Goal: Task Accomplishment & Management: Use online tool/utility

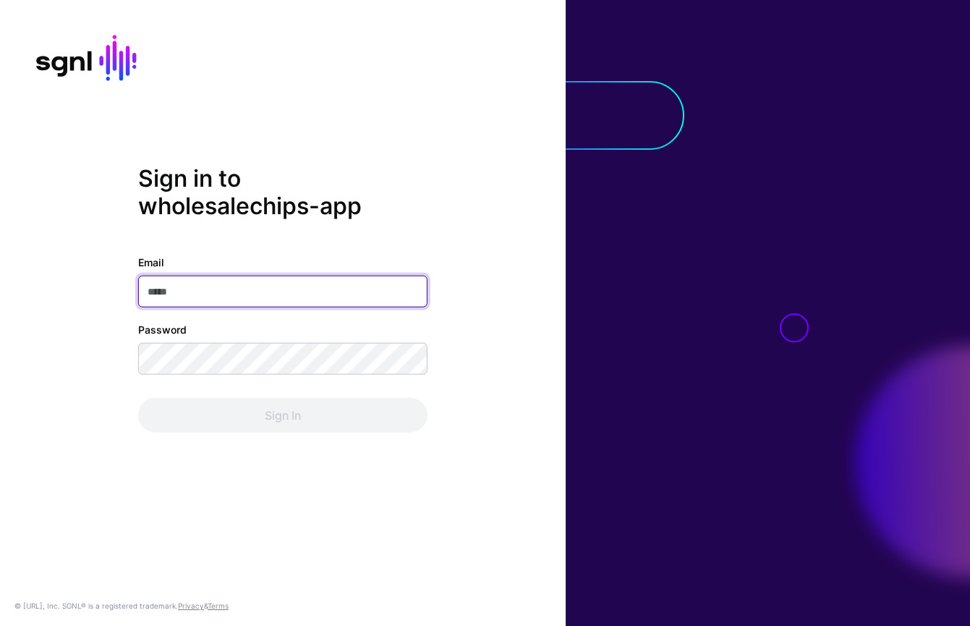
click at [0, 625] on com-1password-button at bounding box center [0, 626] width 0 height 0
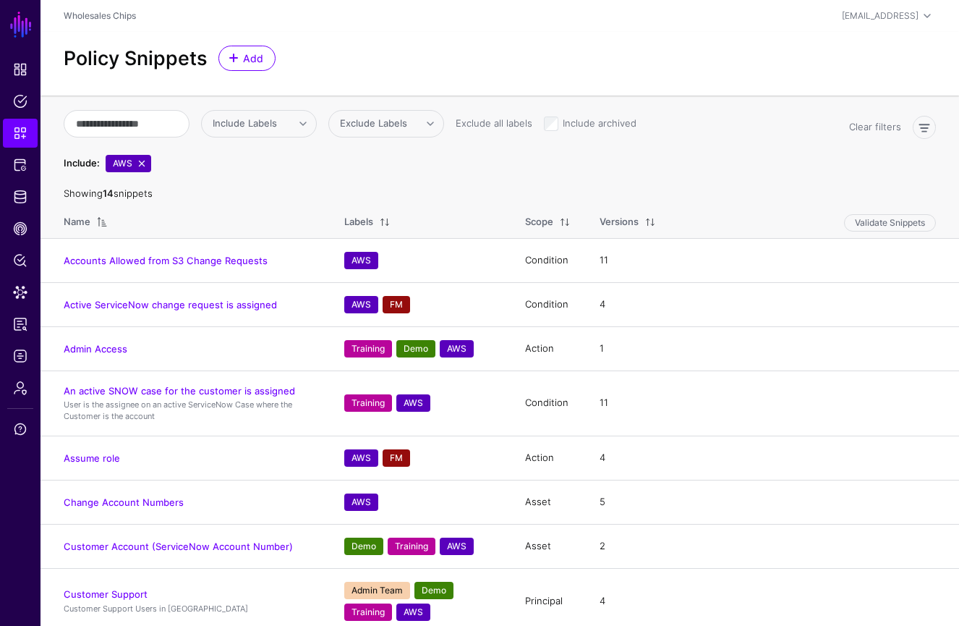
click at [466, 57] on div "Policy Snippets Add" at bounding box center [500, 58] width 884 height 25
click at [24, 300] on link "Data Lens" at bounding box center [20, 292] width 35 height 29
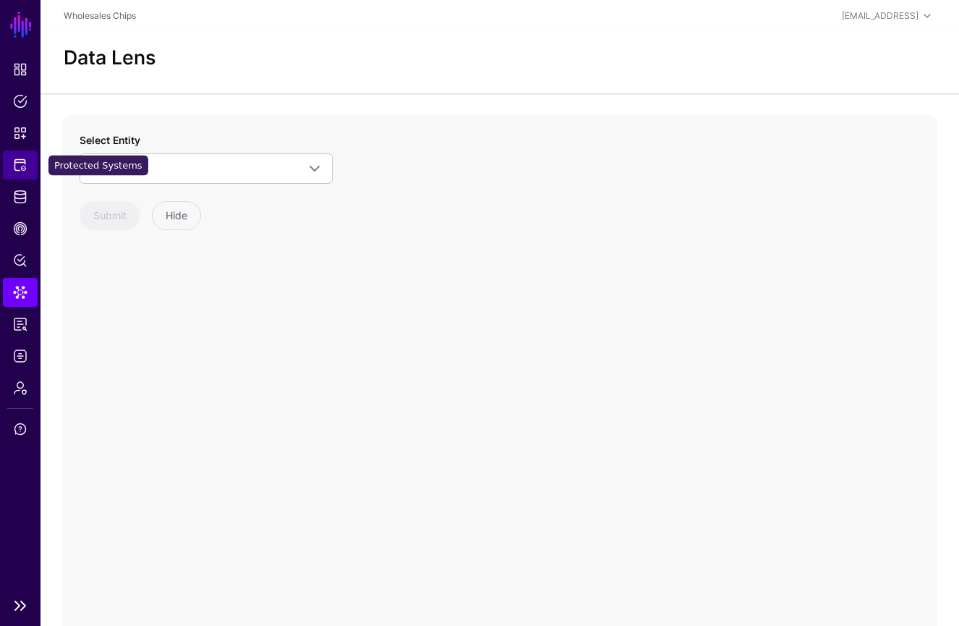
click at [20, 164] on span "Protected Systems" at bounding box center [20, 165] width 14 height 14
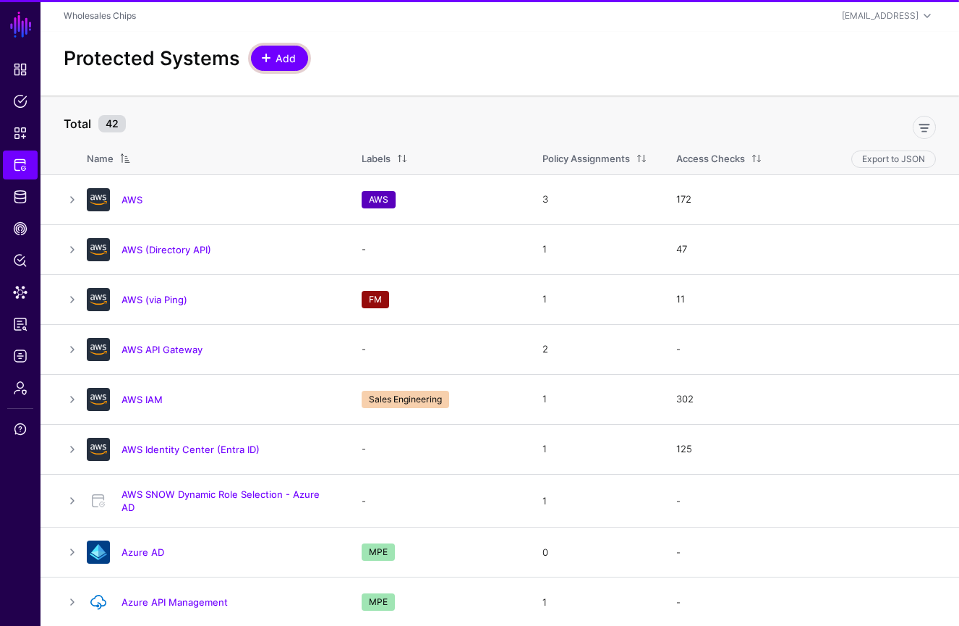
click at [284, 54] on span "Add" at bounding box center [286, 58] width 24 height 15
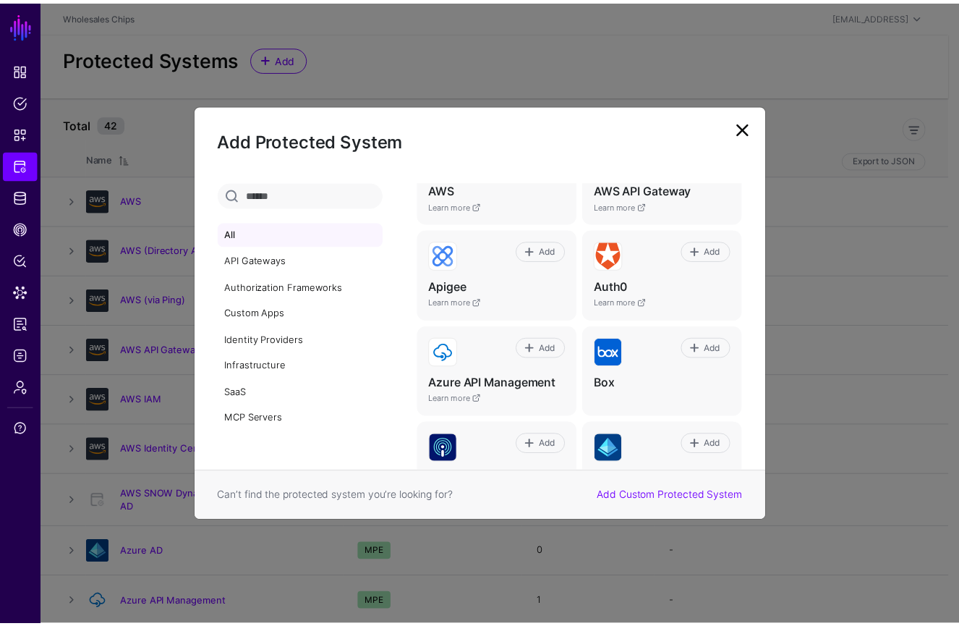
scroll to position [96, 0]
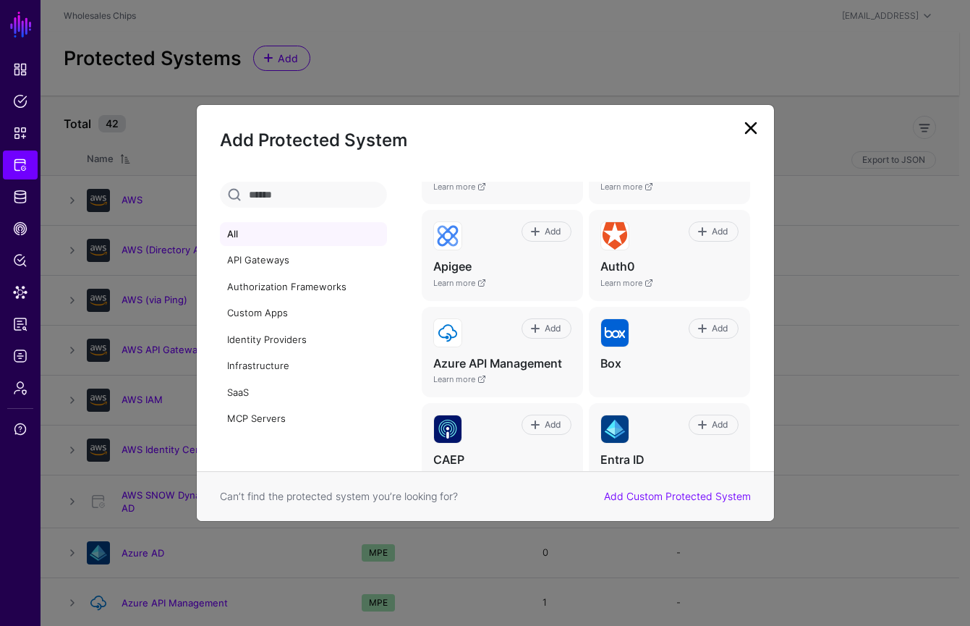
click at [747, 127] on link at bounding box center [750, 127] width 23 height 23
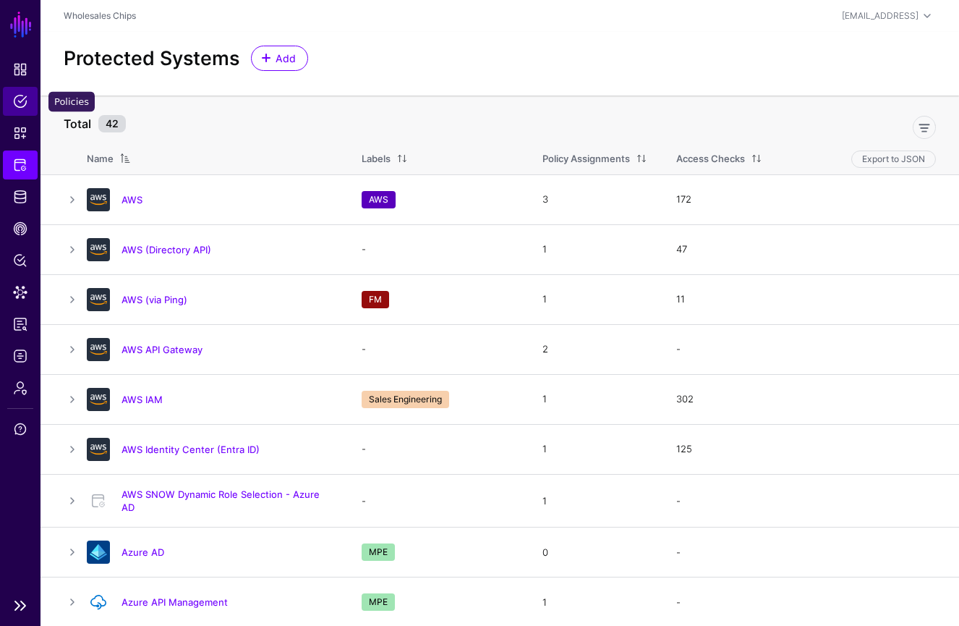
click at [22, 107] on span "Policies" at bounding box center [20, 101] width 14 height 14
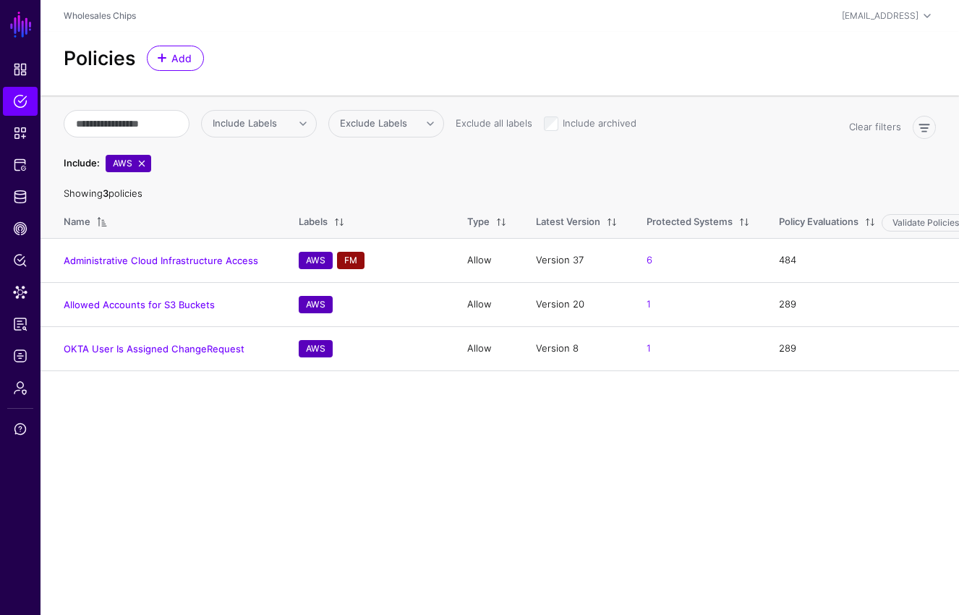
click at [389, 467] on main "SGNL Dashboard Policies Snippets Protected Systems Identity Data Fabric CAEP Hu…" at bounding box center [479, 307] width 959 height 615
click at [147, 263] on link "Administrative Cloud Infrastructure Access" at bounding box center [161, 261] width 195 height 12
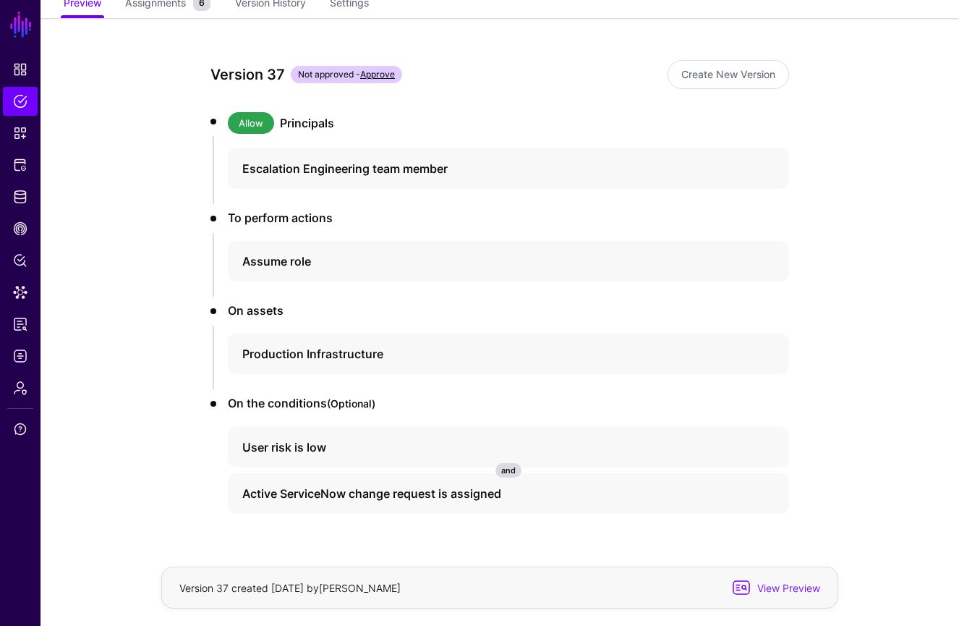
scroll to position [167, 0]
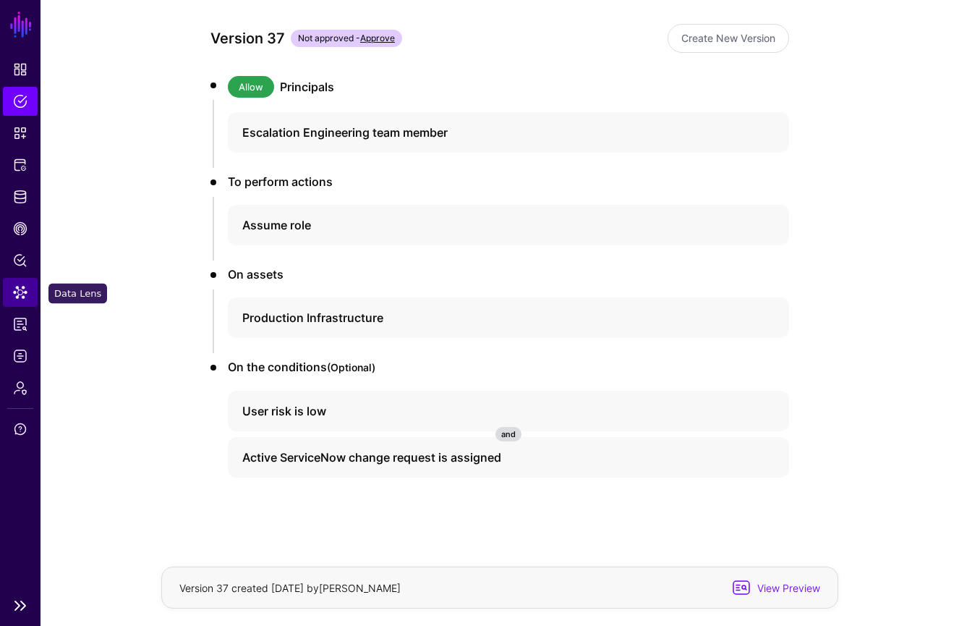
click at [25, 289] on span "Data Lens" at bounding box center [20, 292] width 14 height 14
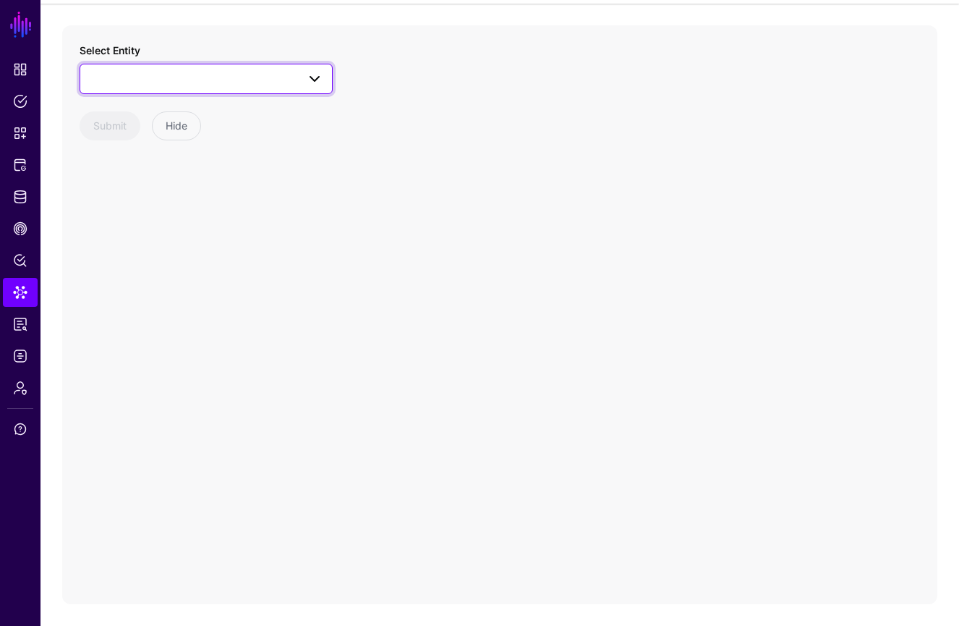
click at [311, 79] on span at bounding box center [314, 78] width 17 height 17
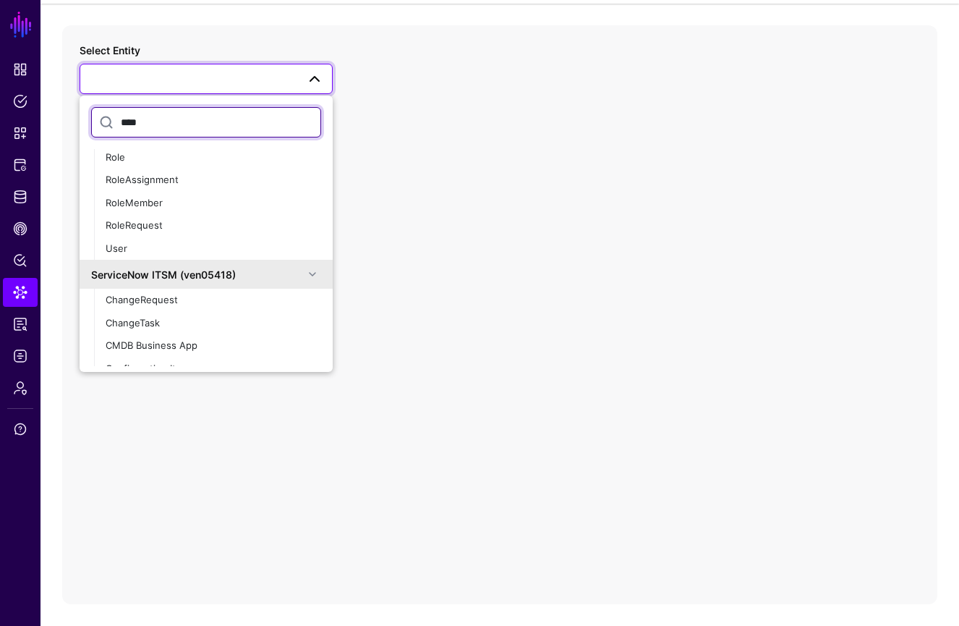
scroll to position [0, 0]
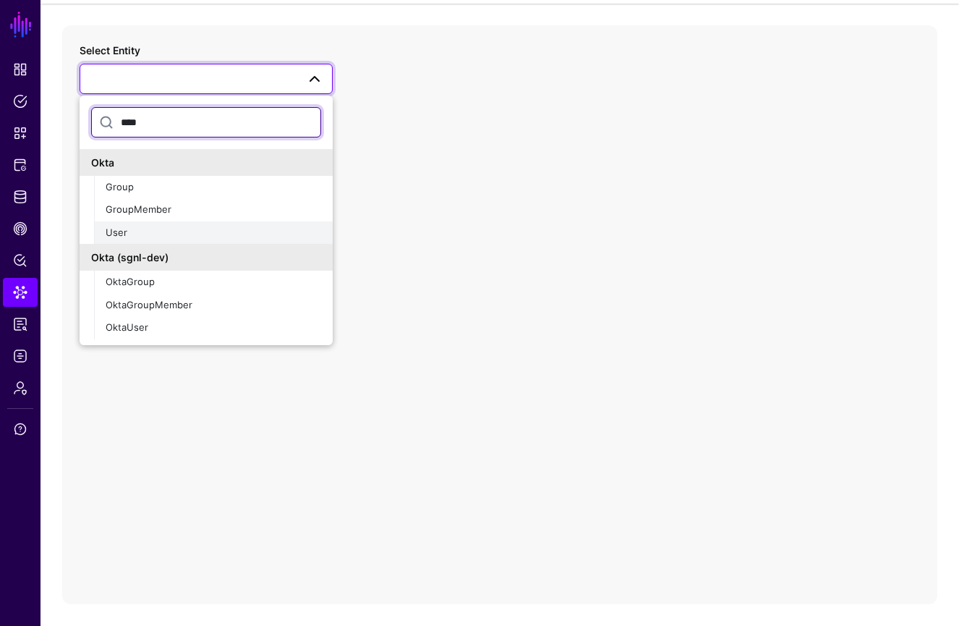
type input "****"
click at [154, 236] on div "User" at bounding box center [214, 233] width 216 height 14
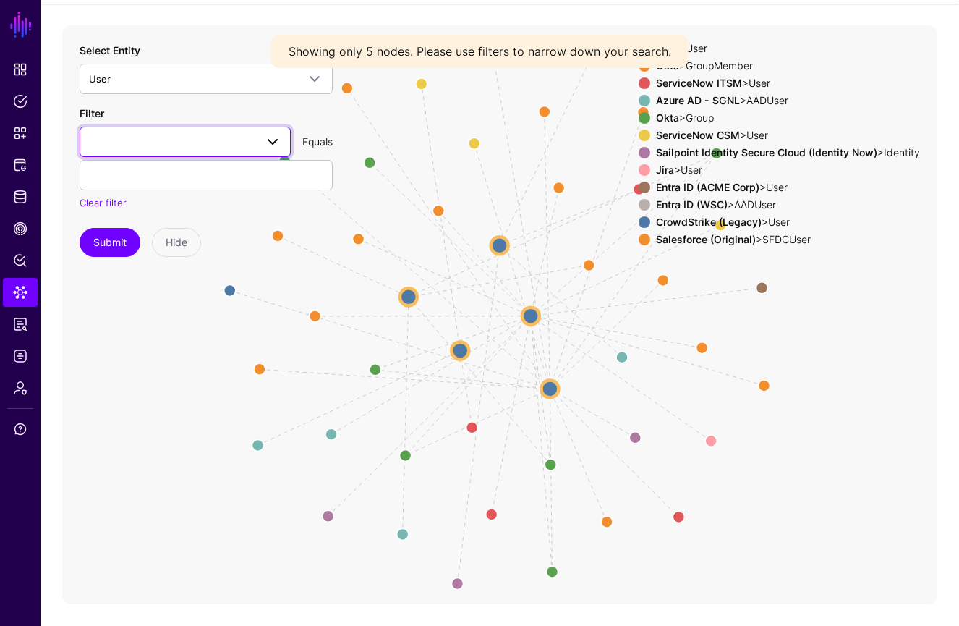
drag, startPoint x: 225, startPoint y: 139, endPoint x: 231, endPoint y: 148, distance: 11.0
click at [225, 139] on span at bounding box center [185, 141] width 192 height 17
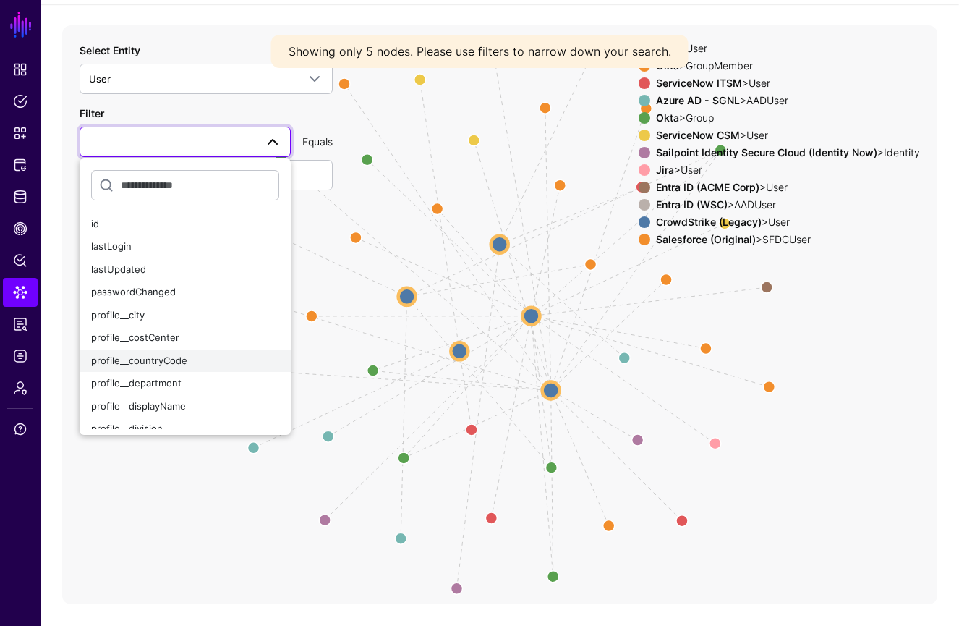
scroll to position [143, 0]
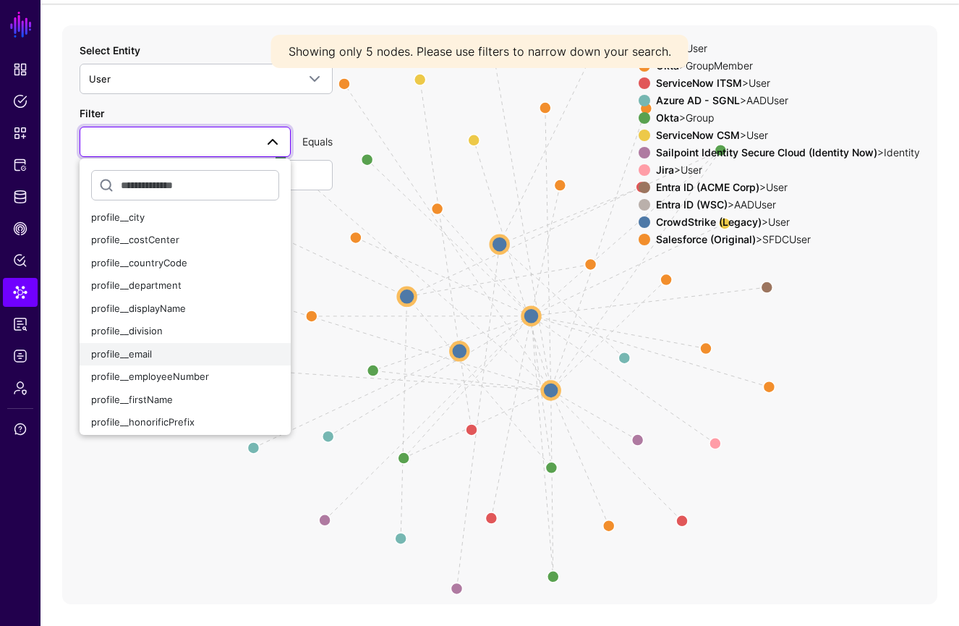
click at [193, 356] on div "profile__email" at bounding box center [185, 354] width 188 height 14
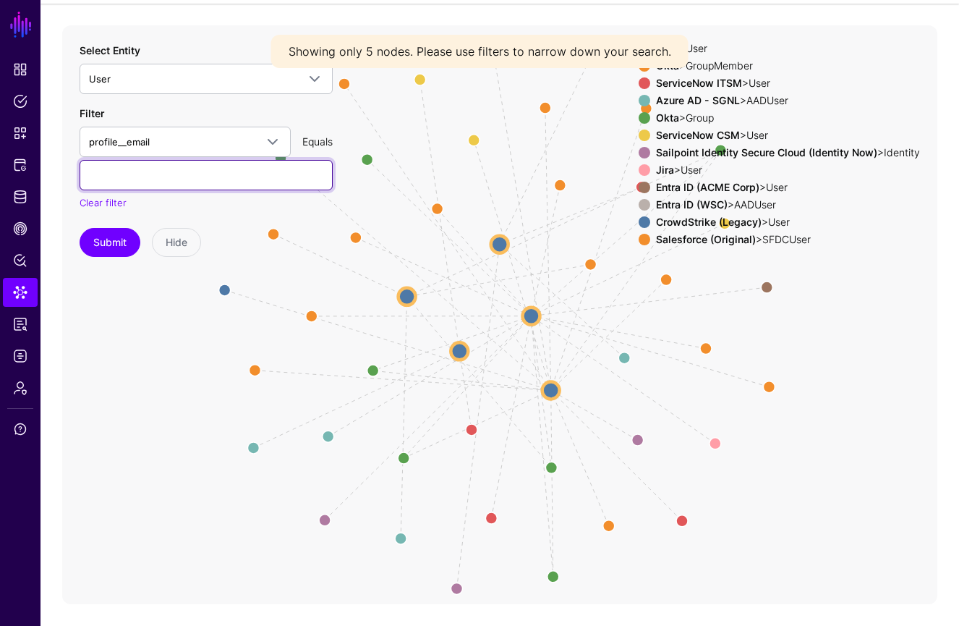
click at [201, 184] on input "text" at bounding box center [206, 175] width 253 height 30
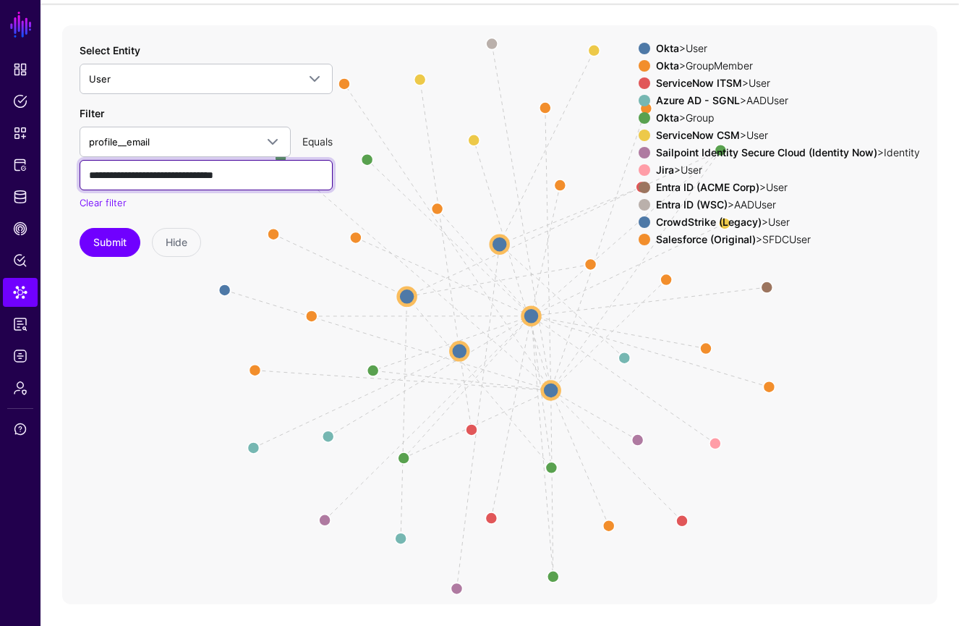
type input "**********"
click at [80, 228] on button "Submit" at bounding box center [110, 242] width 61 height 29
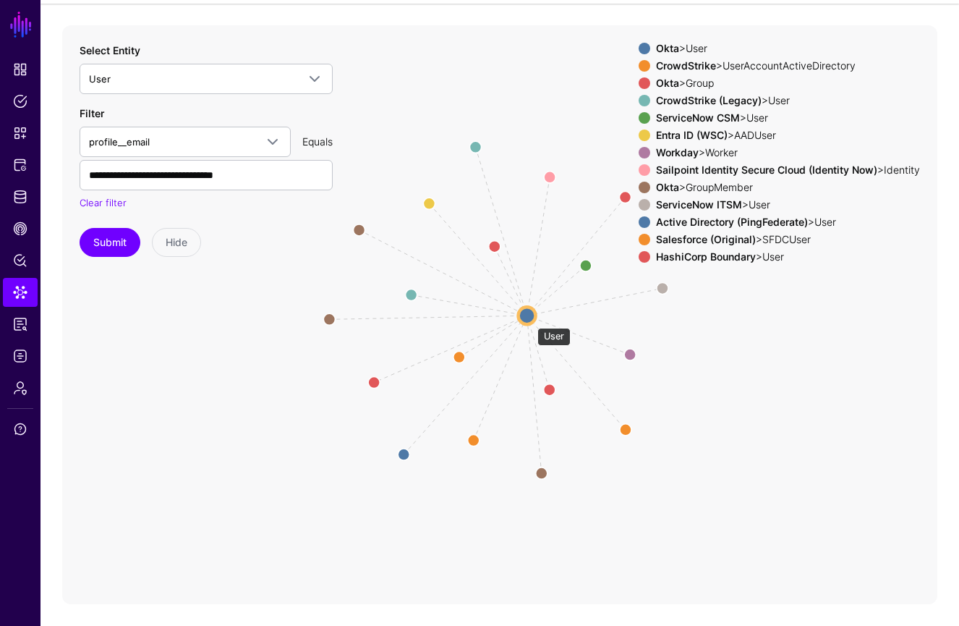
click at [530, 320] on circle at bounding box center [527, 315] width 17 height 17
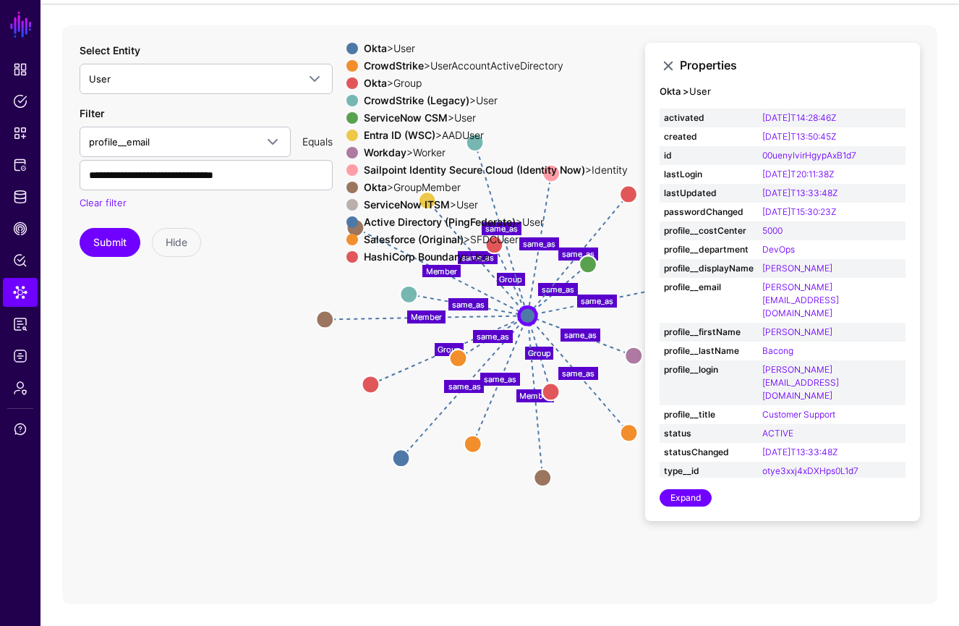
click at [348, 68] on span at bounding box center [353, 66] width 12 height 12
click at [349, 67] on span at bounding box center [353, 66] width 12 height 12
click at [351, 82] on span at bounding box center [353, 83] width 12 height 12
click at [347, 85] on span at bounding box center [353, 83] width 12 height 12
click at [347, 105] on span at bounding box center [353, 101] width 12 height 12
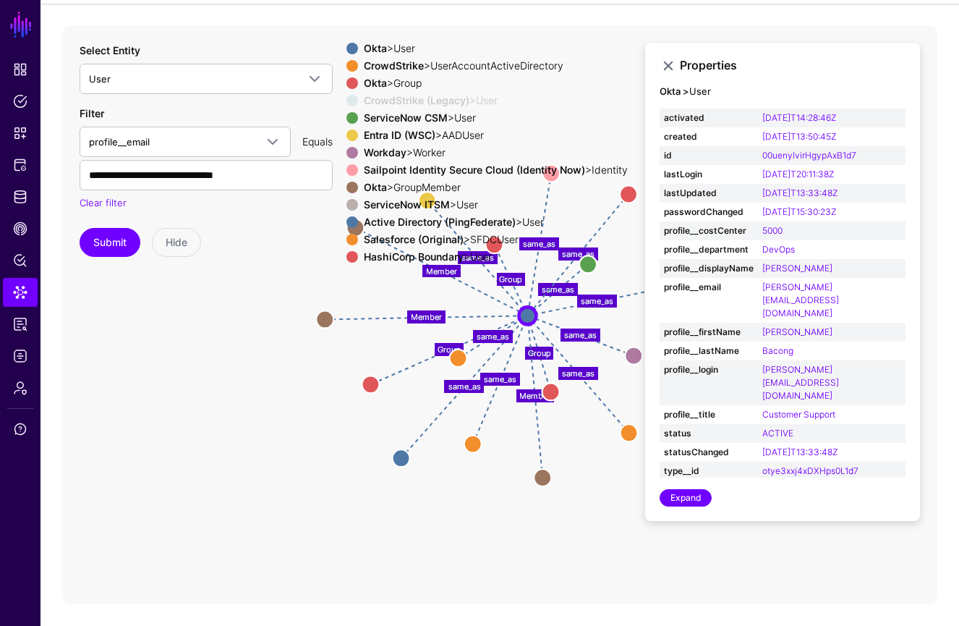
click at [347, 140] on span at bounding box center [353, 136] width 12 height 12
click at [348, 156] on span at bounding box center [353, 153] width 12 height 12
click at [347, 170] on span at bounding box center [353, 170] width 12 height 12
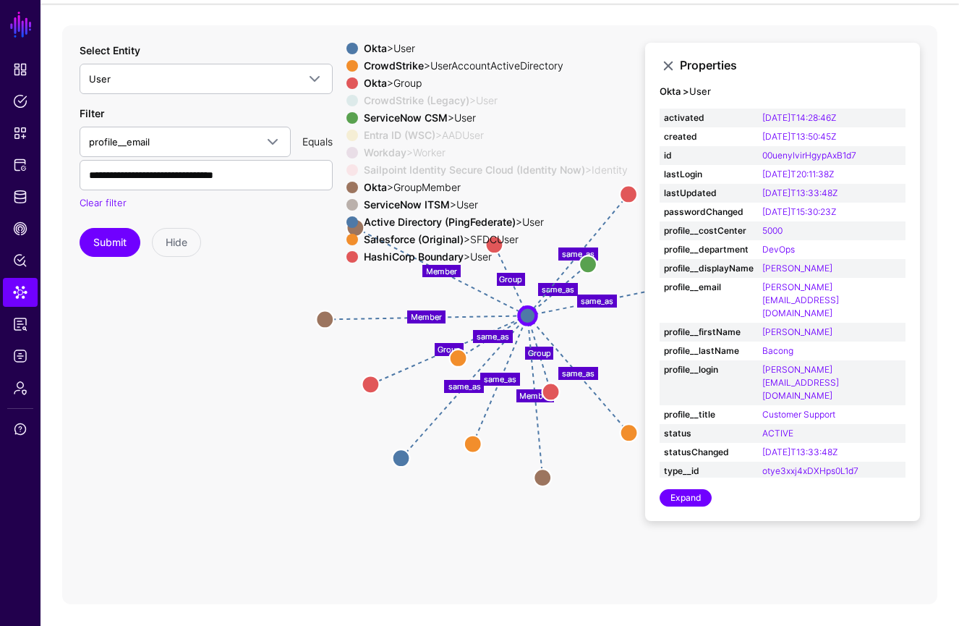
click at [347, 187] on span at bounding box center [353, 188] width 12 height 12
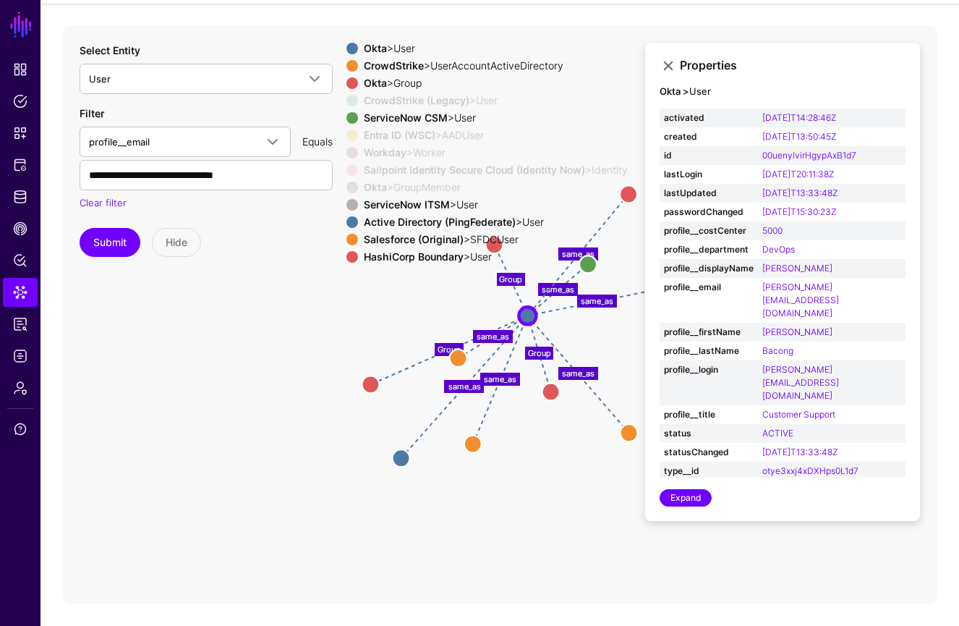
click at [347, 202] on span at bounding box center [353, 205] width 12 height 12
click at [347, 205] on span at bounding box center [353, 205] width 12 height 12
click at [347, 226] on span at bounding box center [353, 222] width 12 height 12
click at [347, 242] on span at bounding box center [353, 240] width 12 height 12
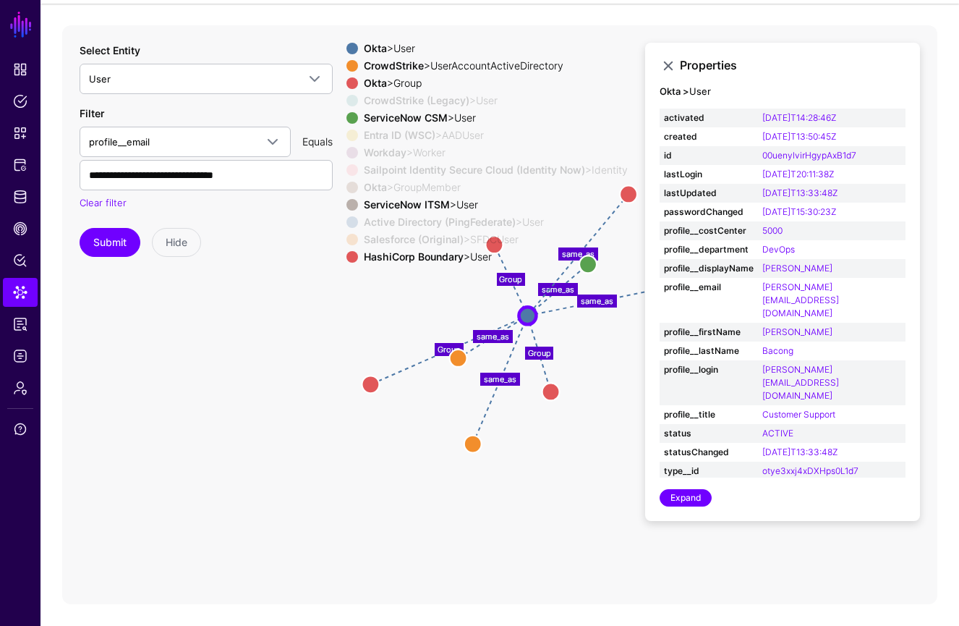
click at [347, 257] on span at bounding box center [353, 257] width 12 height 12
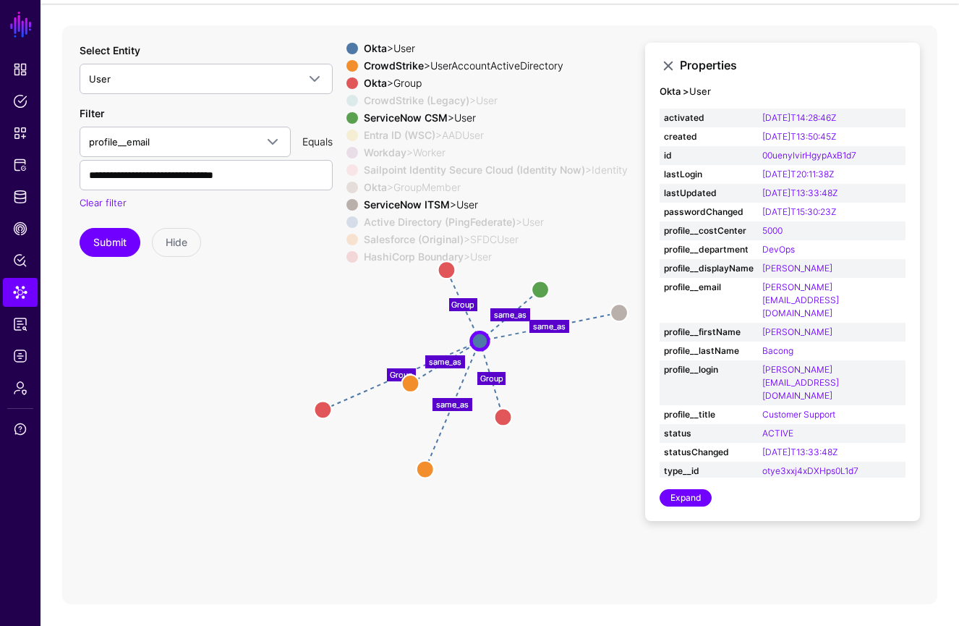
drag, startPoint x: 580, startPoint y: 336, endPoint x: 530, endPoint y: 361, distance: 56.3
click at [530, 361] on icon "same_as same_as Group same_as same_as Group Group same_as Member same_as same_a…" at bounding box center [500, 314] width 876 height 579
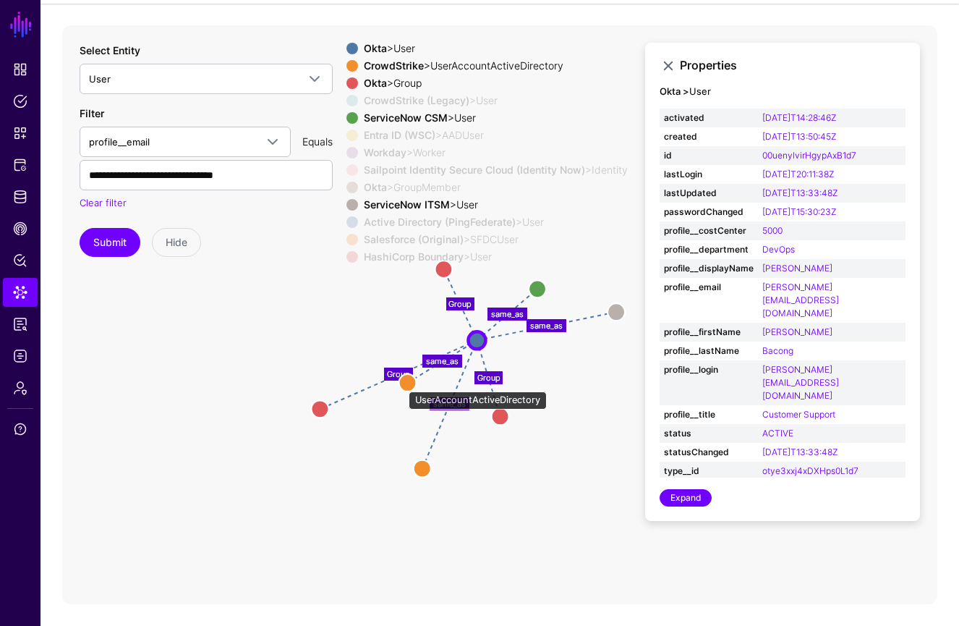
click at [402, 384] on circle at bounding box center [407, 382] width 17 height 17
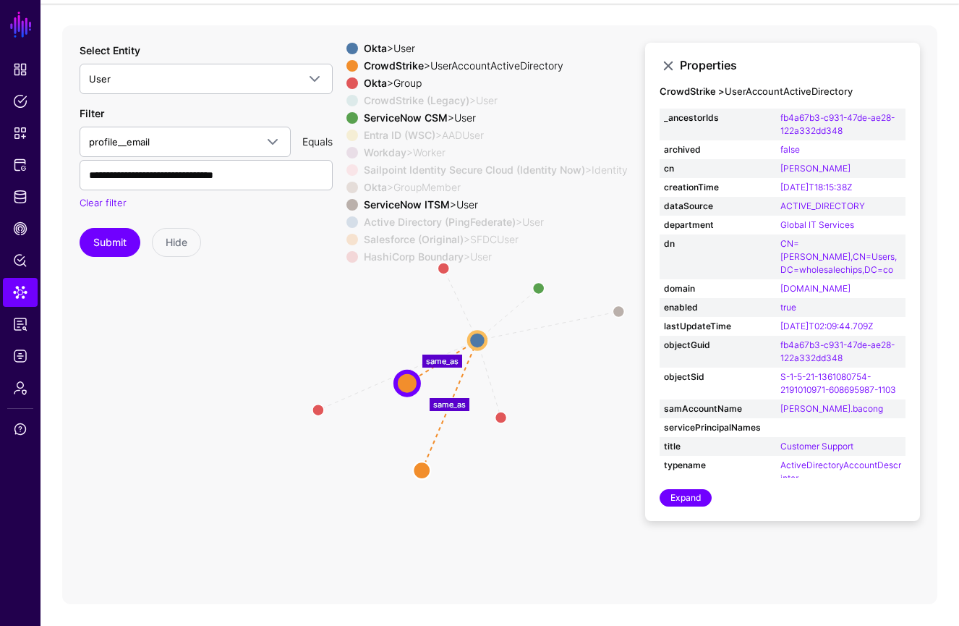
click at [348, 103] on span at bounding box center [353, 101] width 12 height 12
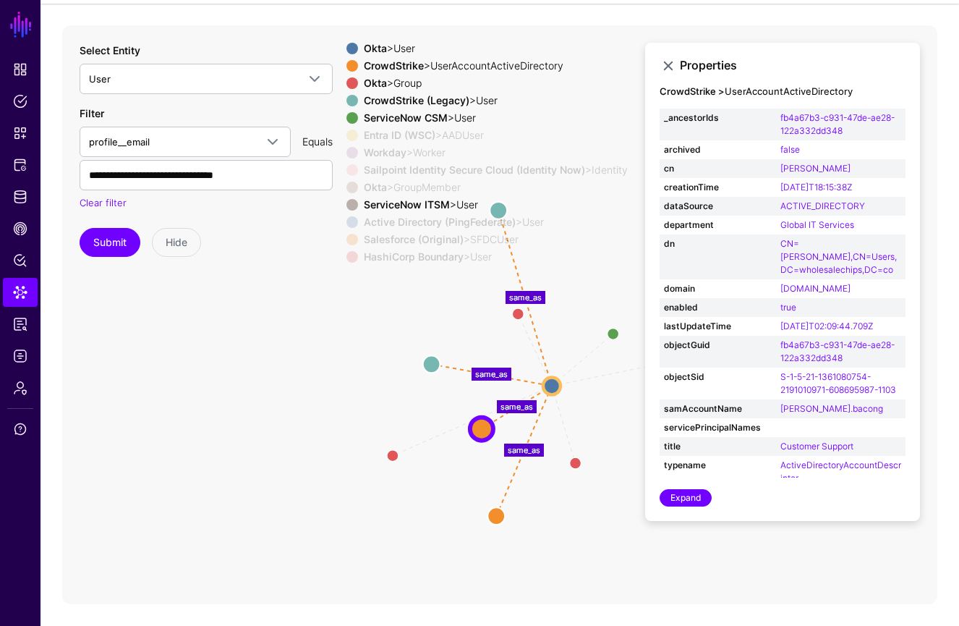
drag, startPoint x: 550, startPoint y: 340, endPoint x: 585, endPoint y: 357, distance: 38.8
click at [585, 357] on icon "Group Group same_as same_as Group same_as same_as same_as same_as same_as same_…" at bounding box center [500, 314] width 876 height 579
click at [425, 366] on circle at bounding box center [428, 363] width 17 height 17
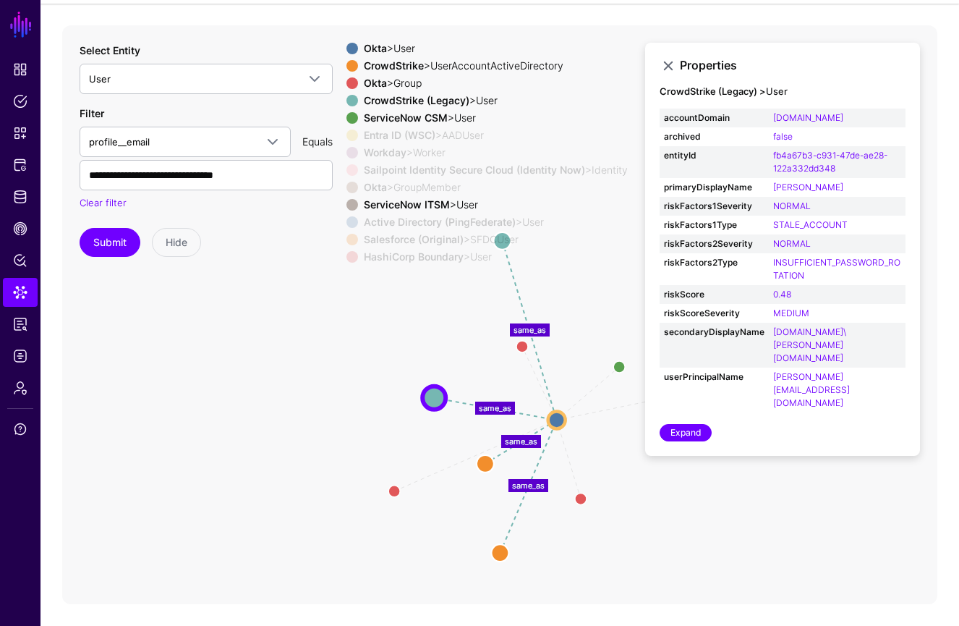
drag, startPoint x: 578, startPoint y: 323, endPoint x: 624, endPoint y: 382, distance: 74.8
click at [562, 357] on icon "same_as same_as Group same_as same_as Group Group same_as Member same_as same_a…" at bounding box center [500, 314] width 876 height 579
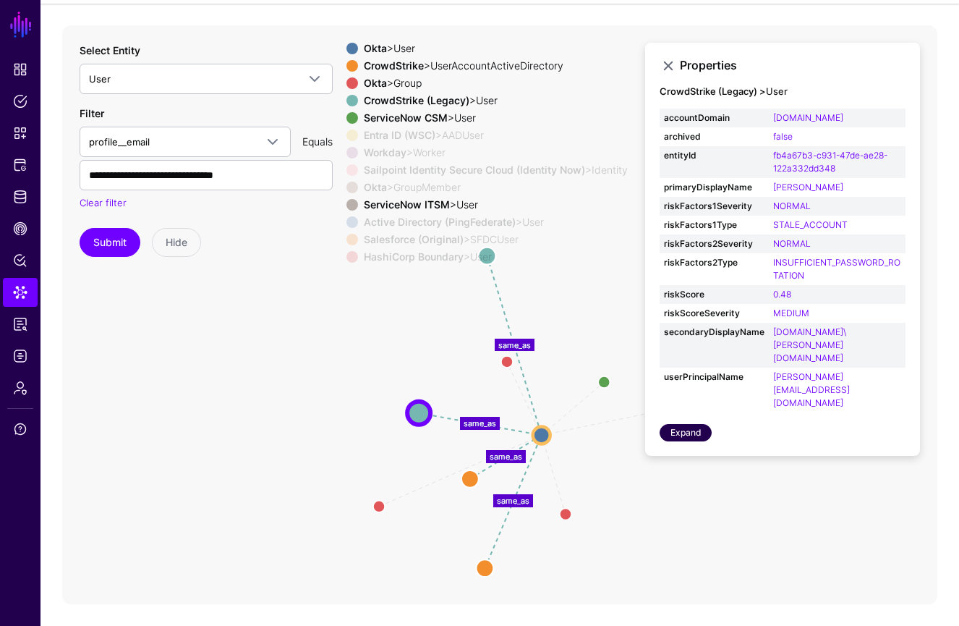
click at [681, 424] on link "Expand" at bounding box center [686, 432] width 52 height 17
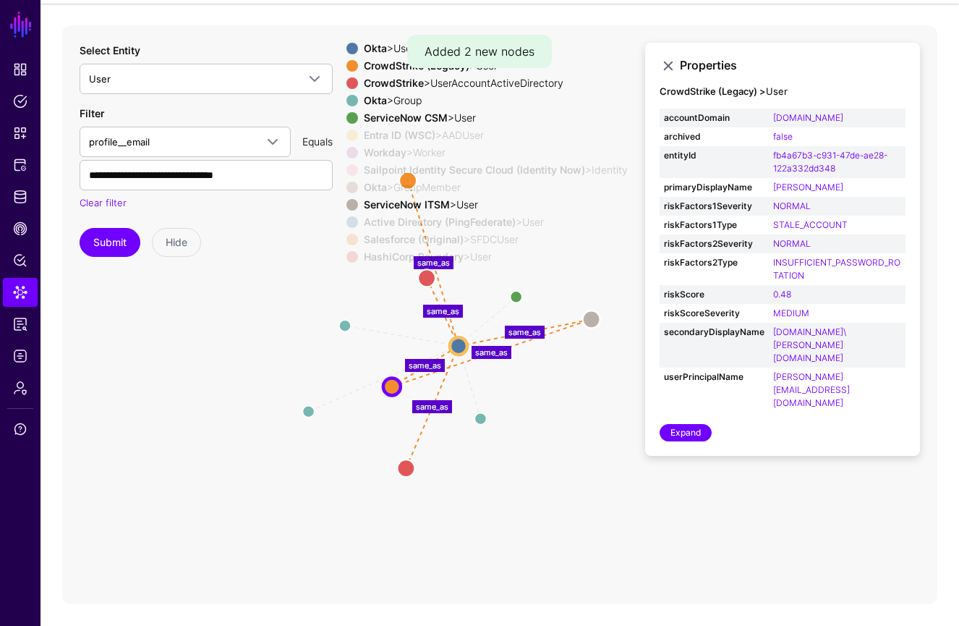
drag, startPoint x: 574, startPoint y: 368, endPoint x: 496, endPoint y: 395, distance: 82.8
click at [496, 395] on icon "same_as Group same_as same_as Group Group same_as same_as same_as Member same_a…" at bounding box center [500, 314] width 876 height 579
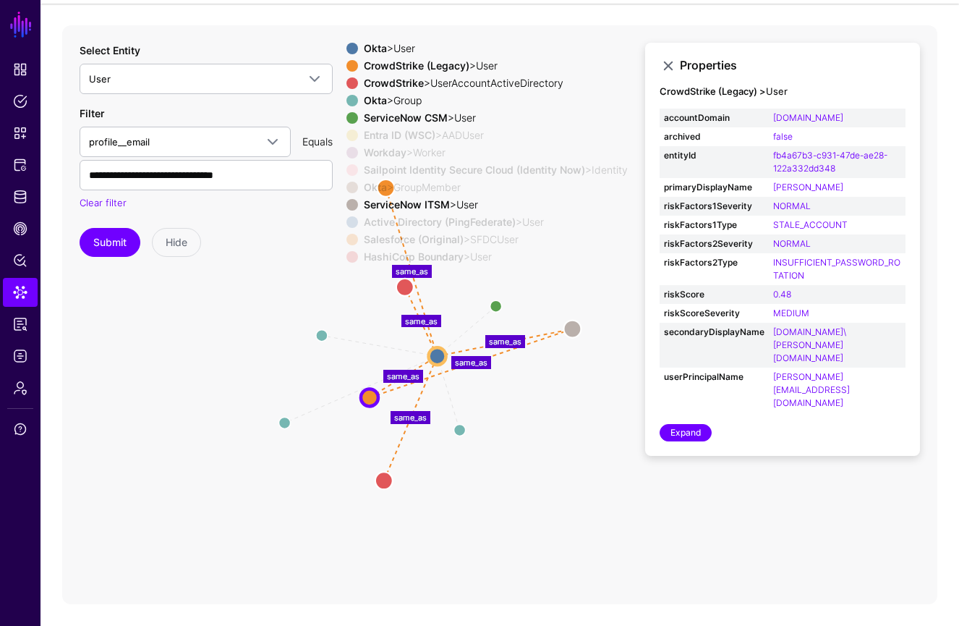
drag, startPoint x: 541, startPoint y: 284, endPoint x: 540, endPoint y: 297, distance: 13.8
click at [540, 297] on icon "same_as Group same_as same_as Group Group same_as same_as same_as Member same_a…" at bounding box center [500, 314] width 876 height 579
click at [110, 250] on button "Submit" at bounding box center [110, 242] width 61 height 29
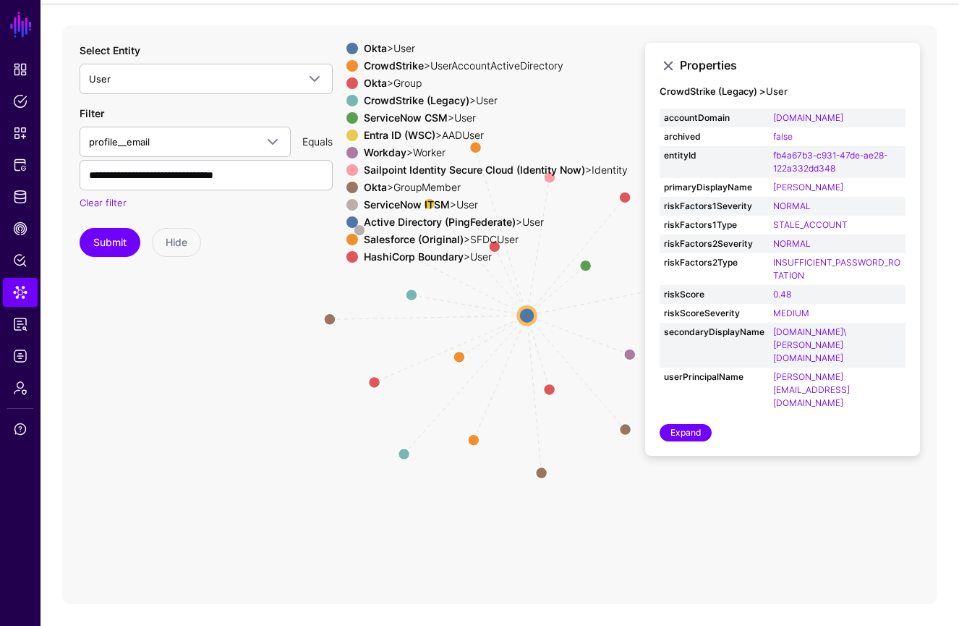
click at [364, 49] on strong "Okta" at bounding box center [375, 48] width 23 height 12
click at [364, 67] on strong "CrowdStrike" at bounding box center [394, 65] width 60 height 12
click at [369, 82] on strong "Okta" at bounding box center [375, 83] width 23 height 12
click at [373, 102] on strong "CrowdStrike (Legacy)" at bounding box center [417, 100] width 106 height 12
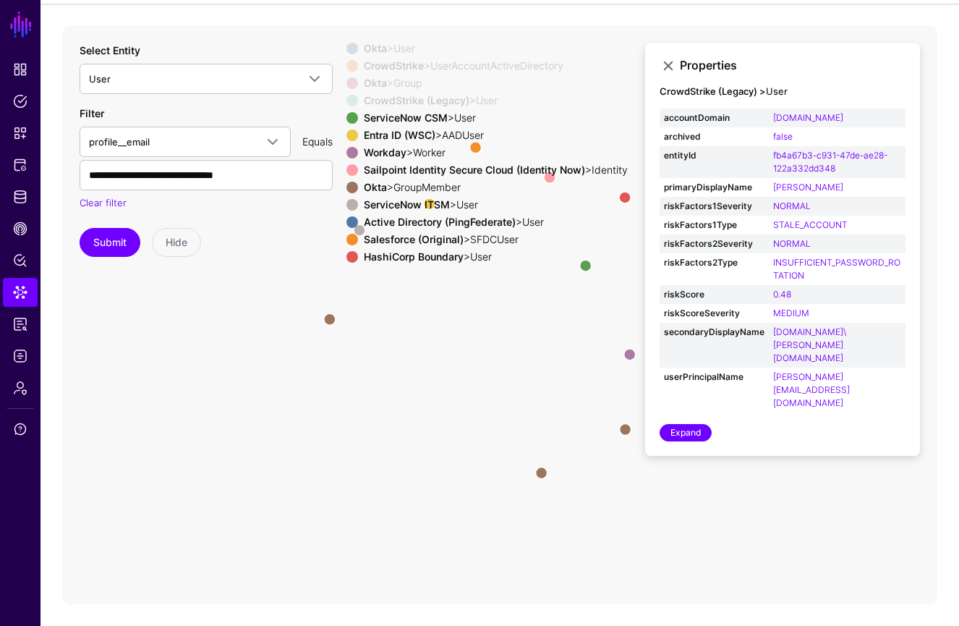
click at [377, 119] on strong "ServiceNow CSM" at bounding box center [406, 117] width 84 height 12
click at [373, 137] on strong "Entra ID (WSC)" at bounding box center [400, 135] width 72 height 12
click at [375, 151] on strong "Workday" at bounding box center [385, 152] width 43 height 12
click at [379, 170] on strong "Sailpoint Identity Secure Cloud (Identity Now)" at bounding box center [474, 170] width 221 height 12
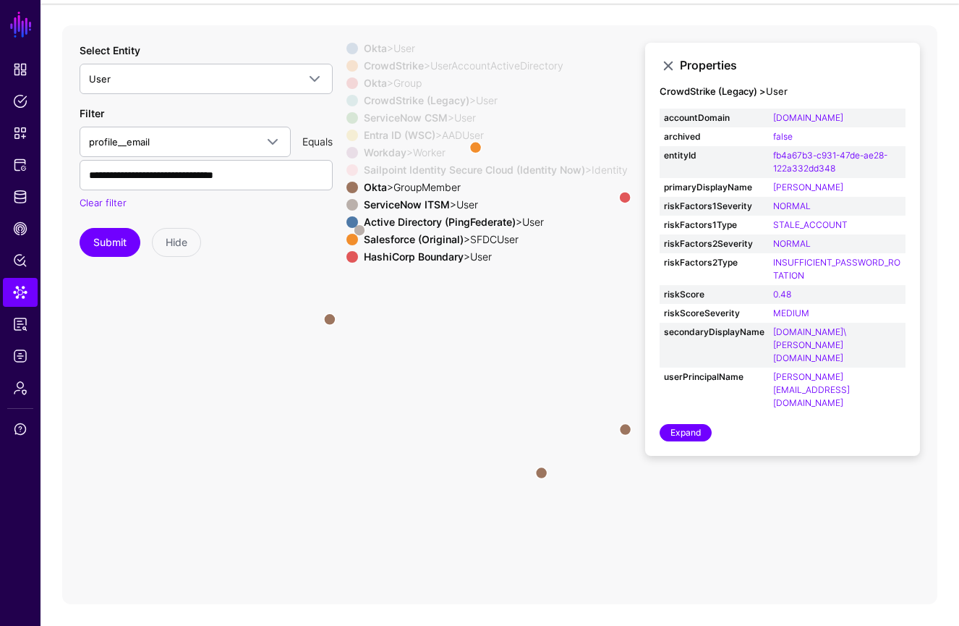
click at [377, 185] on strong "Okta" at bounding box center [375, 187] width 23 height 12
click at [375, 220] on strong "Active Directory (PingFederate)" at bounding box center [440, 222] width 152 height 12
click at [382, 242] on strong "Salesforce (Original)" at bounding box center [414, 239] width 100 height 12
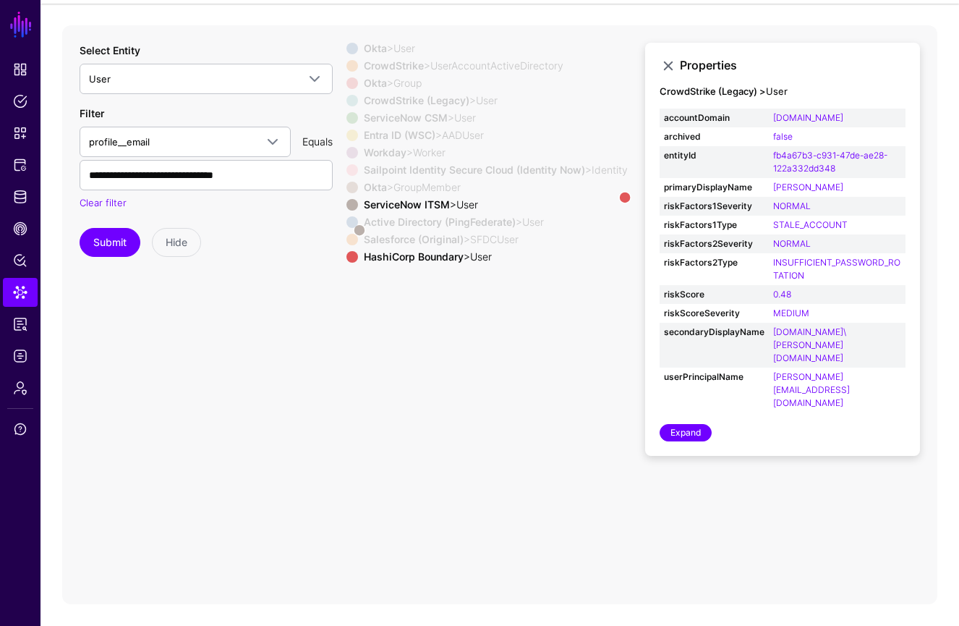
click at [384, 258] on strong "HashiCorp Boundary" at bounding box center [414, 256] width 100 height 12
drag, startPoint x: 447, startPoint y: 336, endPoint x: 514, endPoint y: 394, distance: 88.8
click at [513, 393] on icon "same_as same_as same_as same_as same_as Member same_as same_as Member Member sa…" at bounding box center [500, 314] width 876 height 579
click at [349, 55] on div "Okta > User CrowdStrike > UserAccountActiveDirectory Okta > Group CrowdStrike (…" at bounding box center [487, 156] width 281 height 226
click at [349, 50] on span at bounding box center [353, 49] width 12 height 12
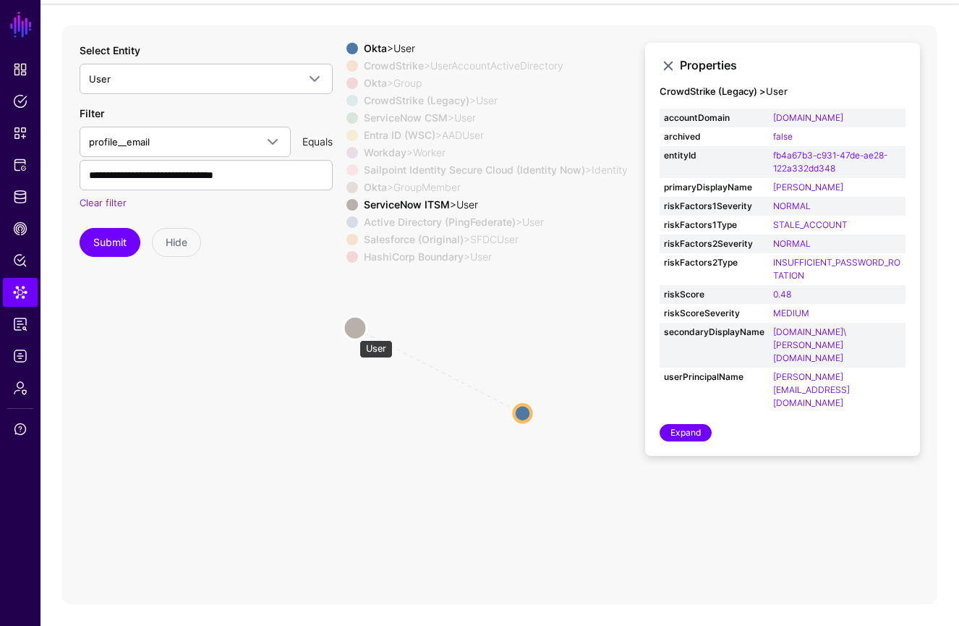
click at [354, 329] on circle at bounding box center [355, 327] width 23 height 23
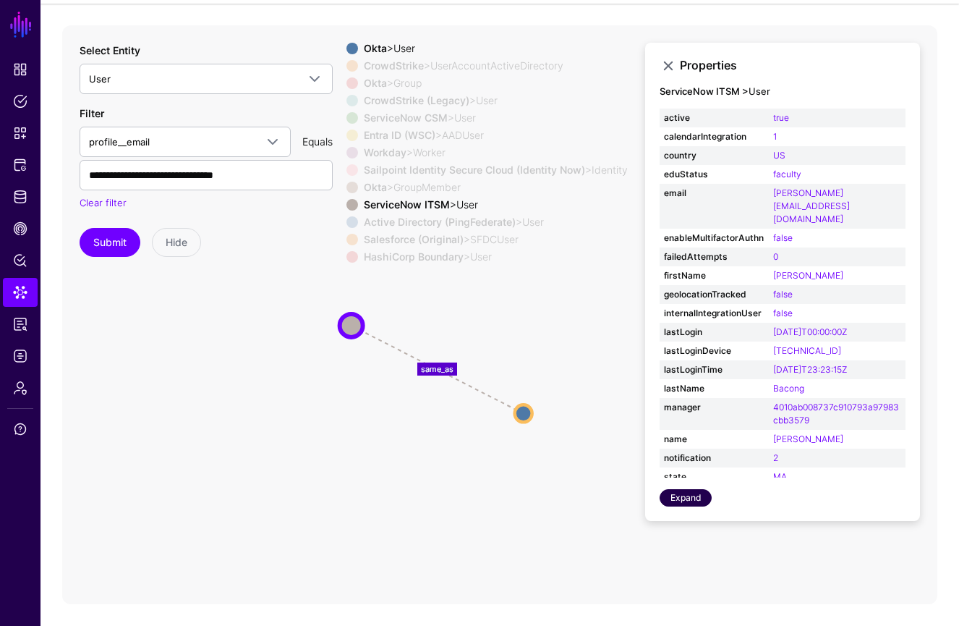
click at [682, 502] on link "Expand" at bounding box center [686, 497] width 52 height 17
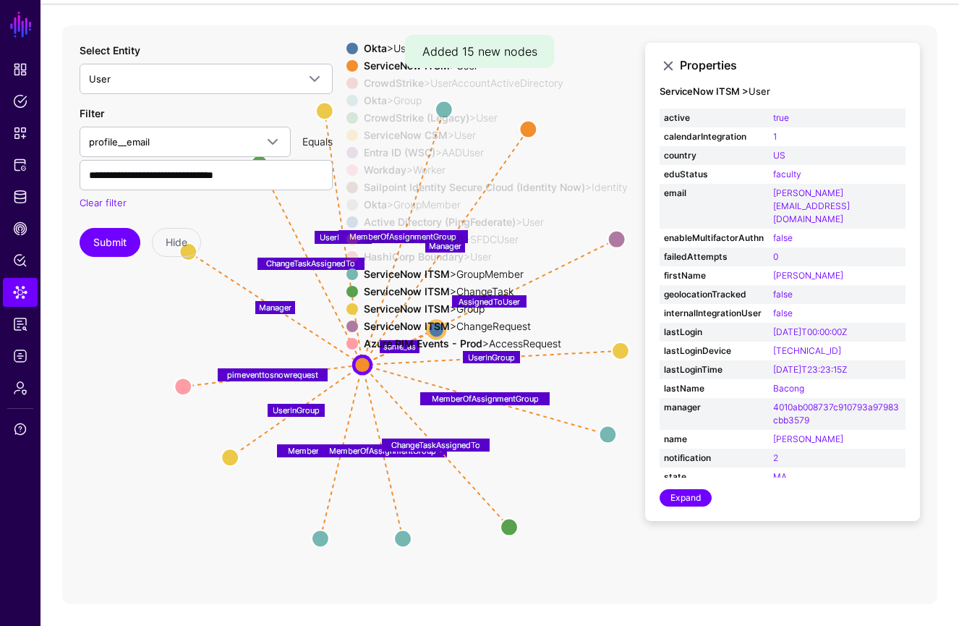
drag, startPoint x: 549, startPoint y: 484, endPoint x: 459, endPoint y: 486, distance: 90.5
click at [457, 494] on icon "Member Member Member same_as same_as same_as same_as Manager MemberOfAssignment…" at bounding box center [500, 314] width 876 height 579
drag, startPoint x: 560, startPoint y: 250, endPoint x: 644, endPoint y: 182, distance: 108.5
click at [644, 181] on app-datalens-visualizer "Member Member Member same_as same_as same_as same_as Manager MemberOfAssignment…" at bounding box center [500, 314] width 876 height 579
click at [575, 512] on icon "Member Member Member same_as same_as same_as same_as Manager MemberOfAssignment…" at bounding box center [500, 314] width 876 height 579
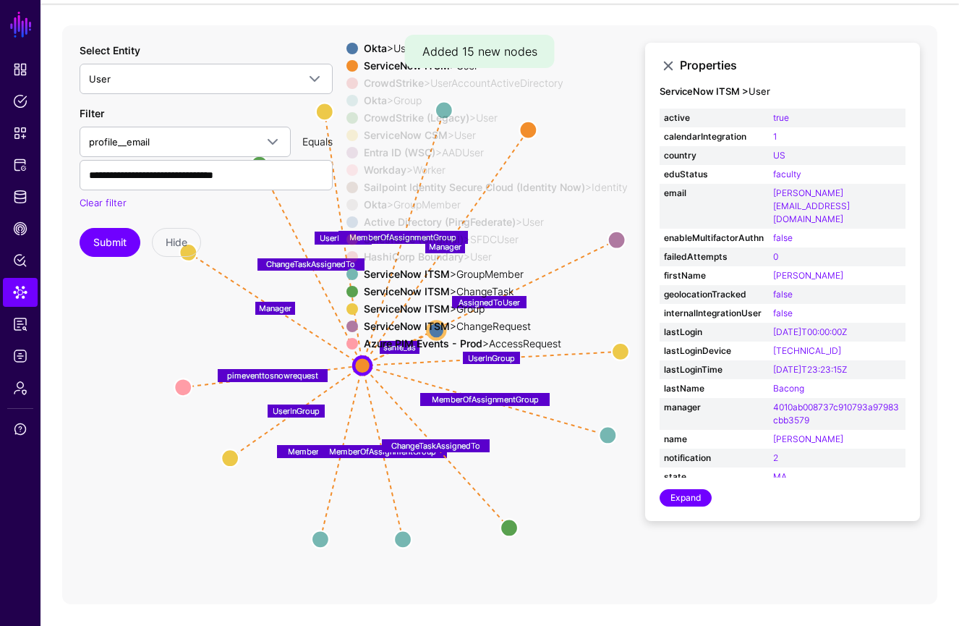
click at [349, 268] on div at bounding box center [352, 274] width 17 height 12
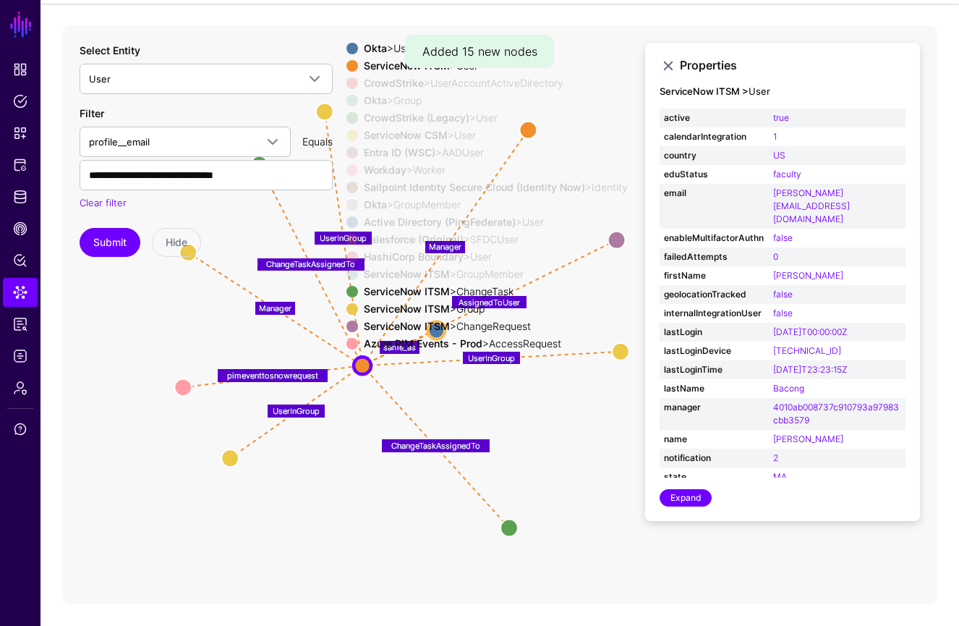
click at [347, 311] on span at bounding box center [353, 309] width 12 height 12
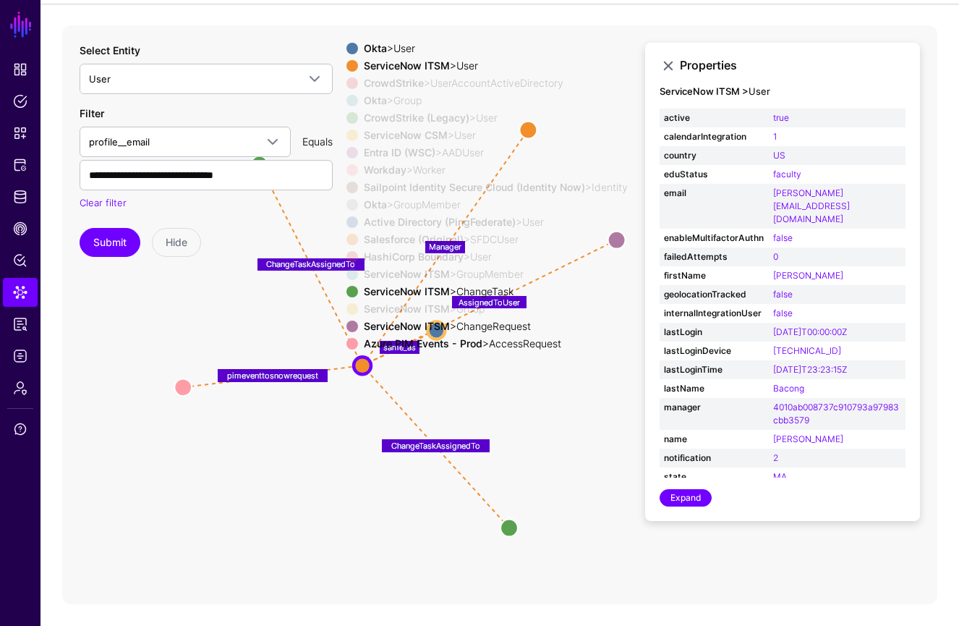
click at [347, 326] on span at bounding box center [353, 327] width 12 height 12
click at [347, 294] on span at bounding box center [353, 292] width 12 height 12
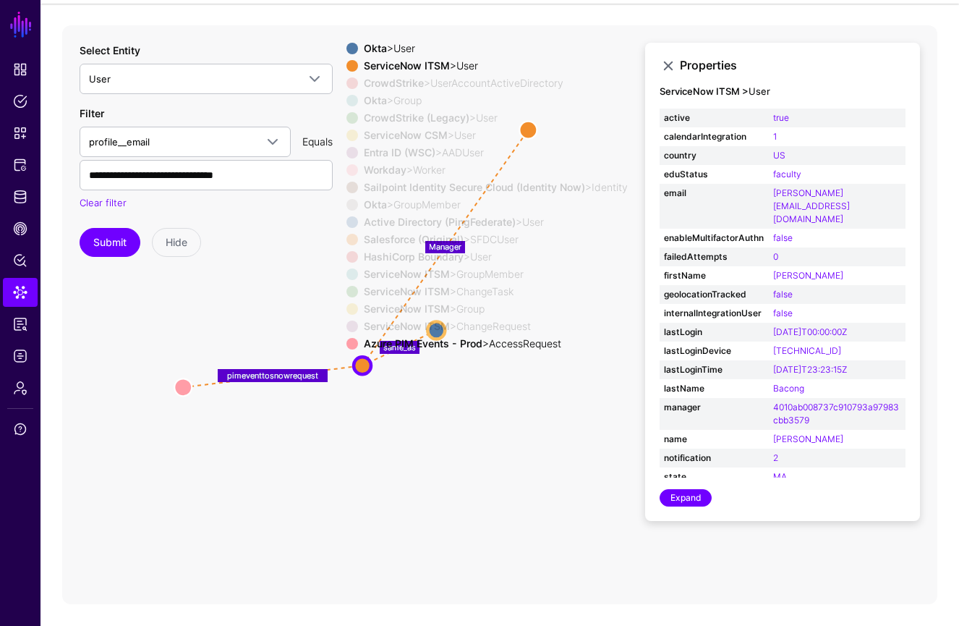
click at [347, 326] on span at bounding box center [353, 327] width 12 height 12
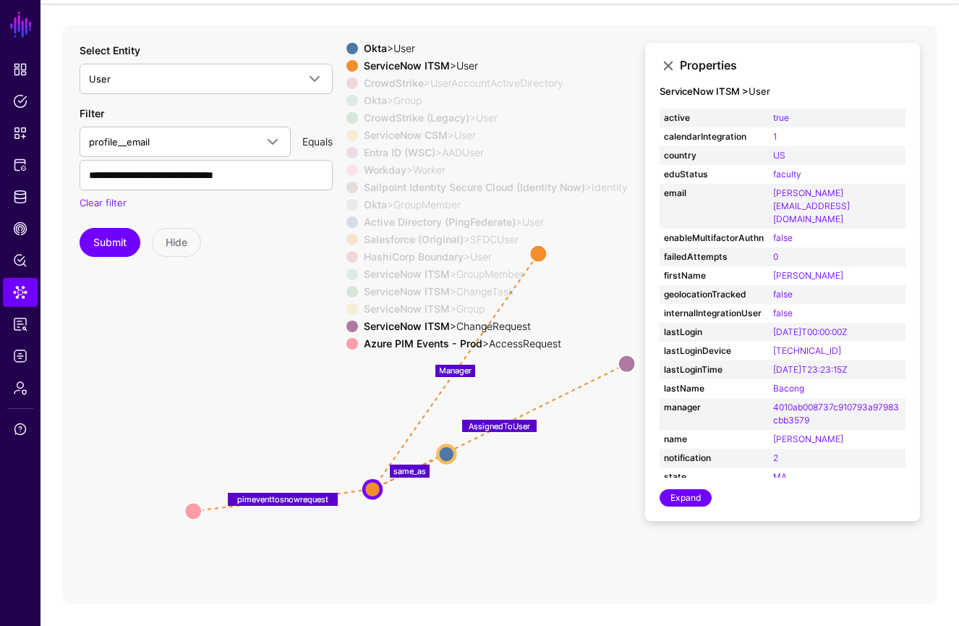
drag, startPoint x: 509, startPoint y: 437, endPoint x: 519, endPoint y: 561, distance: 124.1
click at [519, 561] on icon "Member Member Member same_as same_as same_as same_as Manager MemberOfAssignment…" at bounding box center [500, 314] width 876 height 579
click at [626, 366] on circle at bounding box center [627, 363] width 17 height 17
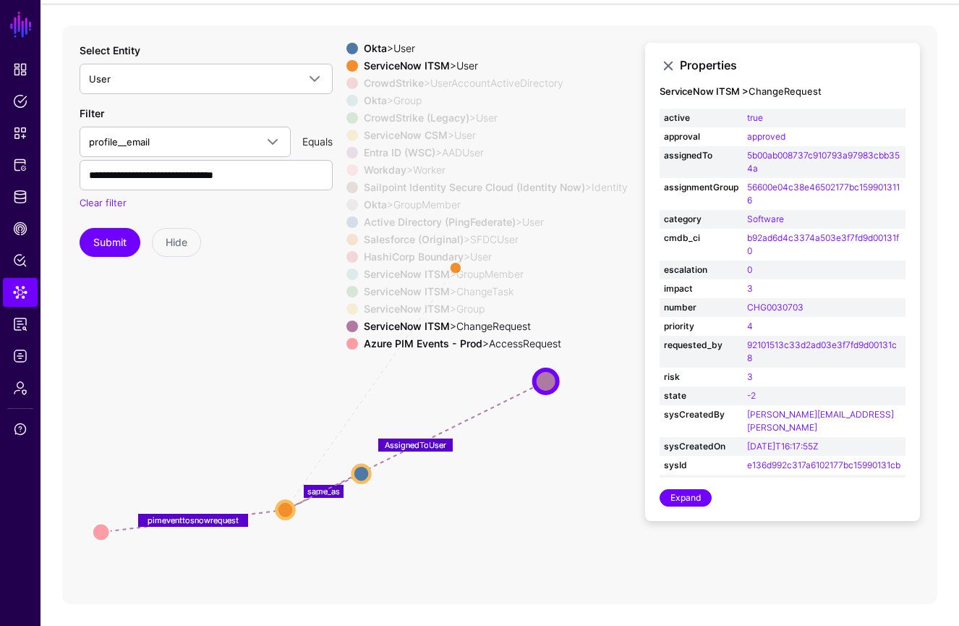
drag, startPoint x: 611, startPoint y: 438, endPoint x: 610, endPoint y: 501, distance: 62.2
click at [502, 457] on icon "same_as same_as same_as same_as Group Group same_as same_as Group same_as Membe…" at bounding box center [500, 314] width 876 height 579
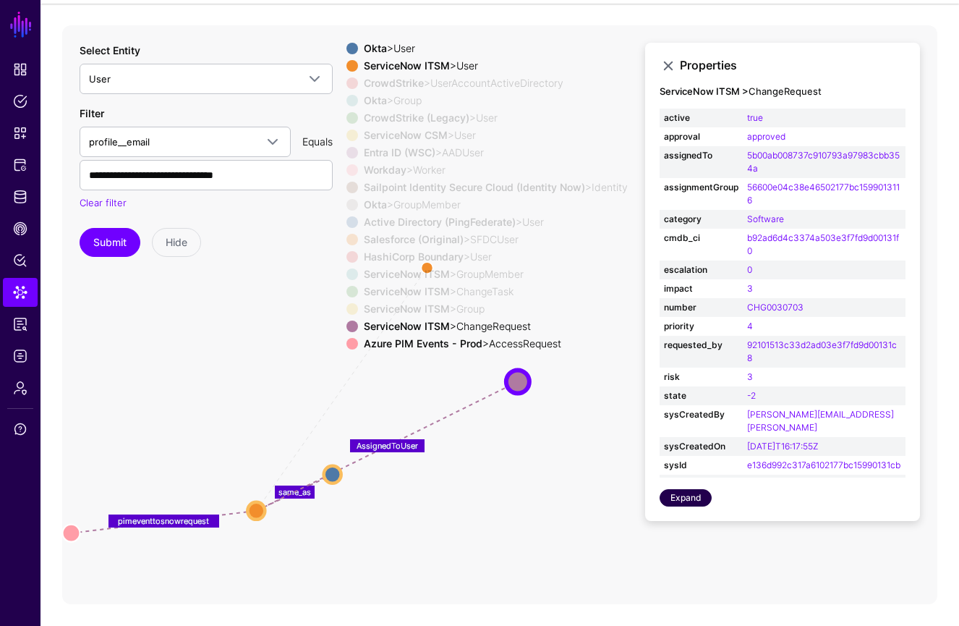
click at [698, 501] on link "Expand" at bounding box center [686, 497] width 52 height 17
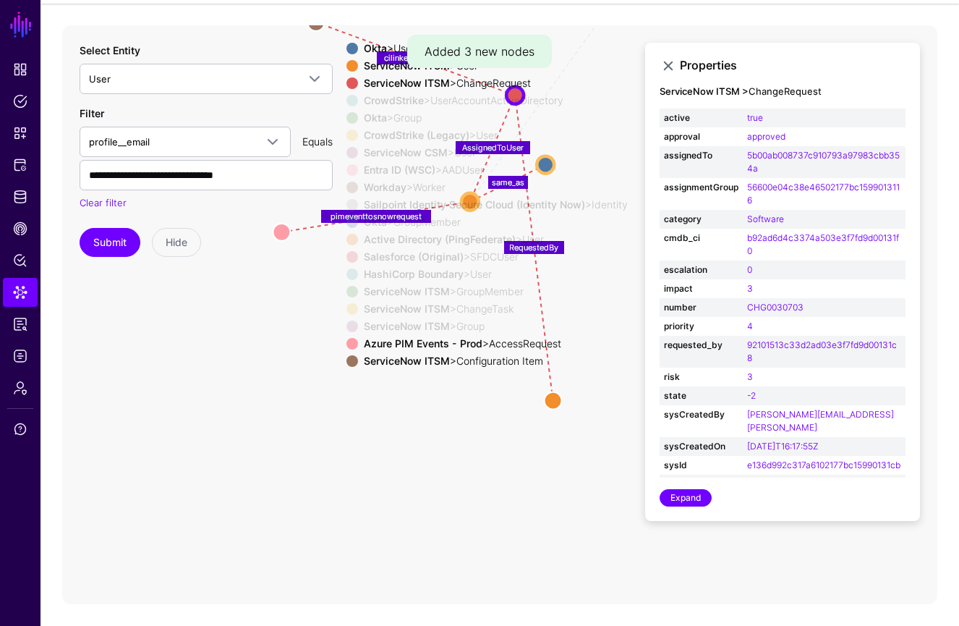
drag, startPoint x: 569, startPoint y: 395, endPoint x: 540, endPoint y: 333, distance: 68.9
click at [601, 248] on app-datalens-visualizer "Manager MemberOfAssignmentGroup UserInGroup MemberOfAssignmentGroup MemberOfAss…" at bounding box center [500, 314] width 876 height 579
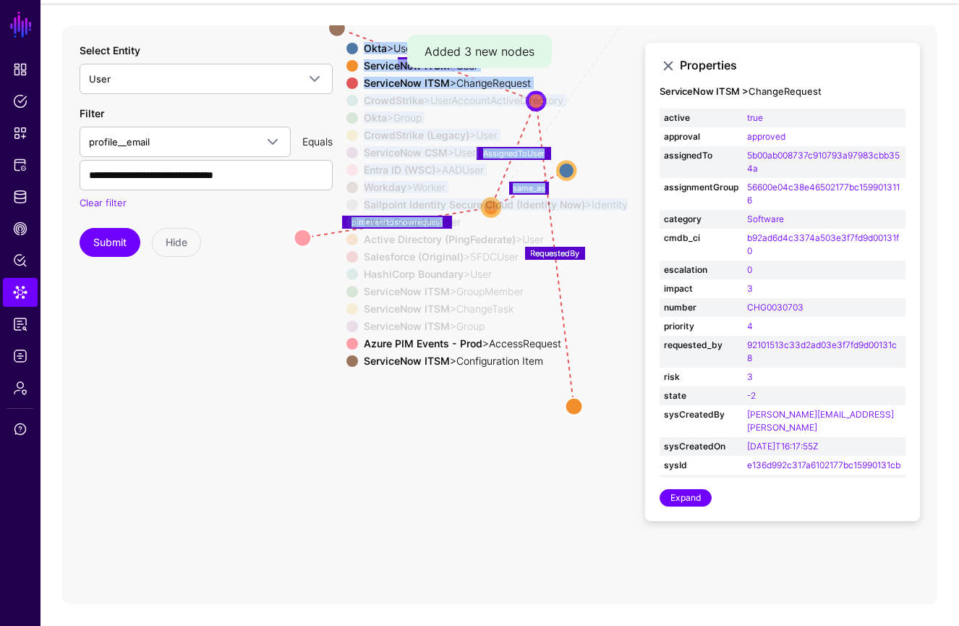
drag, startPoint x: 626, startPoint y: 344, endPoint x: 597, endPoint y: 406, distance: 68.0
click at [629, 470] on app-datalens-visualizer "Manager MemberOfAssignmentGroup UserInGroup MemberOfAssignmentGroup MemberOfAss…" at bounding box center [500, 314] width 876 height 579
drag, startPoint x: 598, startPoint y: 253, endPoint x: 453, endPoint y: 496, distance: 282.9
click at [606, 494] on app-datalens-visualizer "Manager MemberOfAssignmentGroup UserInGroup MemberOfAssignmentGroup MemberOfAss…" at bounding box center [500, 314] width 876 height 579
click at [402, 490] on icon "Manager MemberOfAssignmentGroup UserInGroup MemberOfAssignmentGroup MemberOfAss…" at bounding box center [500, 314] width 876 height 579
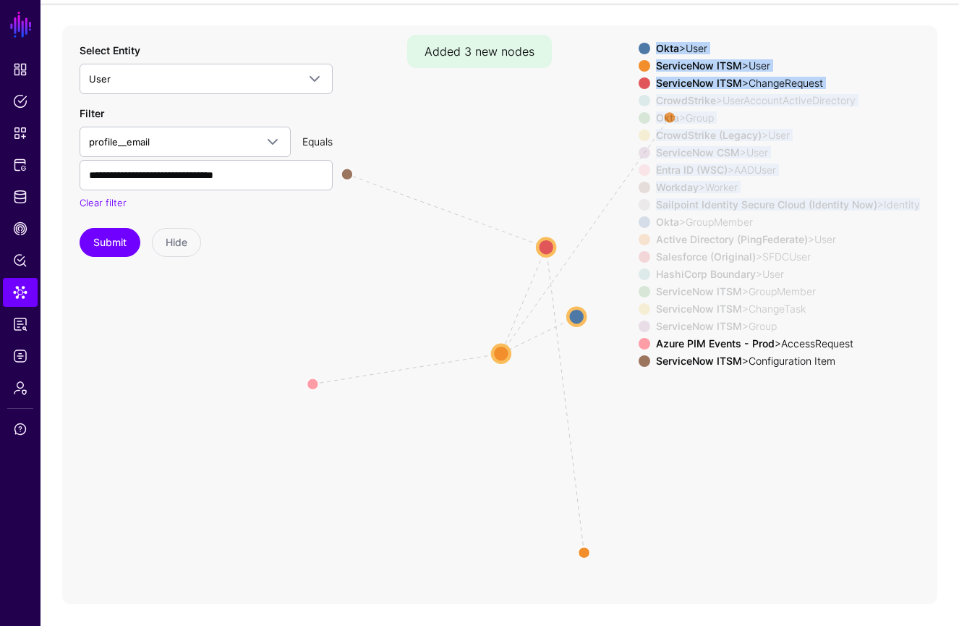
drag, startPoint x: 567, startPoint y: 283, endPoint x: 604, endPoint y: 438, distance: 160.1
click at [624, 458] on icon "Manager MemberOfAssignmentGroup UserInGroup MemberOfAssignmentGroup MemberOfAss…" at bounding box center [500, 314] width 876 height 579
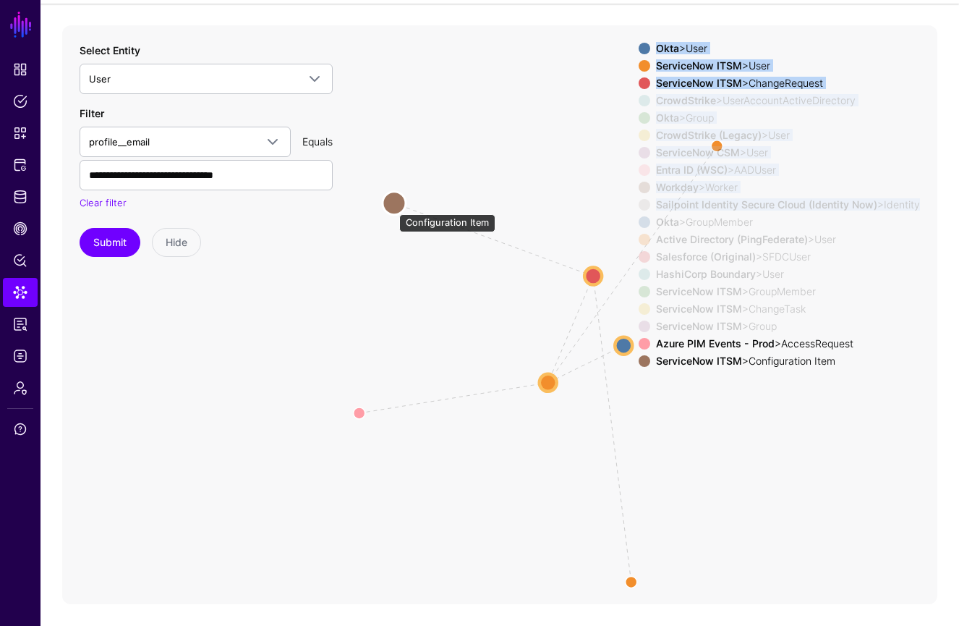
click at [392, 207] on circle at bounding box center [394, 202] width 23 height 23
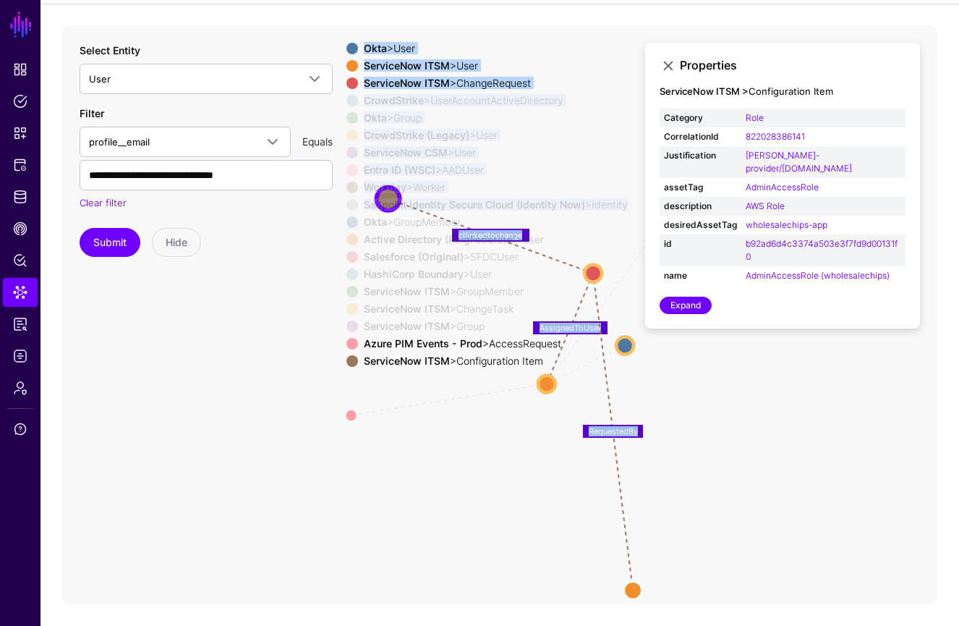
click at [560, 510] on icon "same_as ChangeTaskAssignedTo same_as same_as ChangeTaskAssignedTo Manager same_…" at bounding box center [500, 314] width 876 height 579
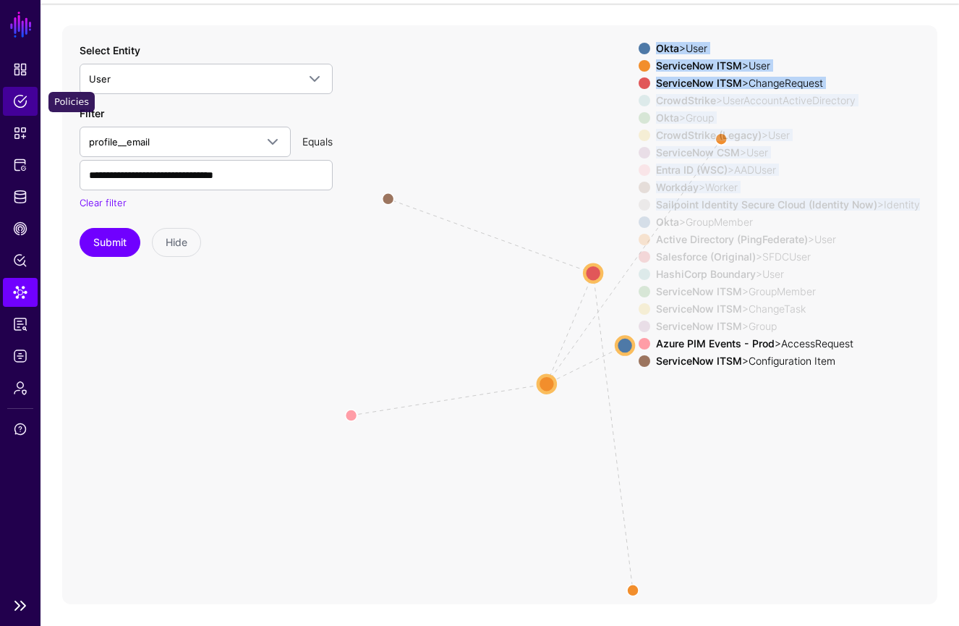
click at [27, 101] on link "Policies" at bounding box center [20, 101] width 35 height 29
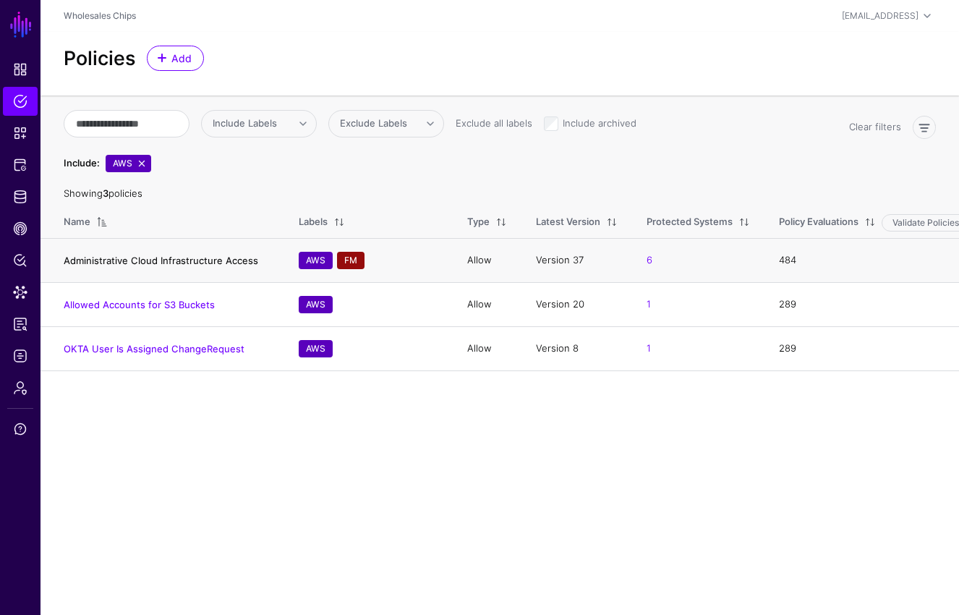
click at [170, 263] on link "Administrative Cloud Infrastructure Access" at bounding box center [161, 261] width 195 height 12
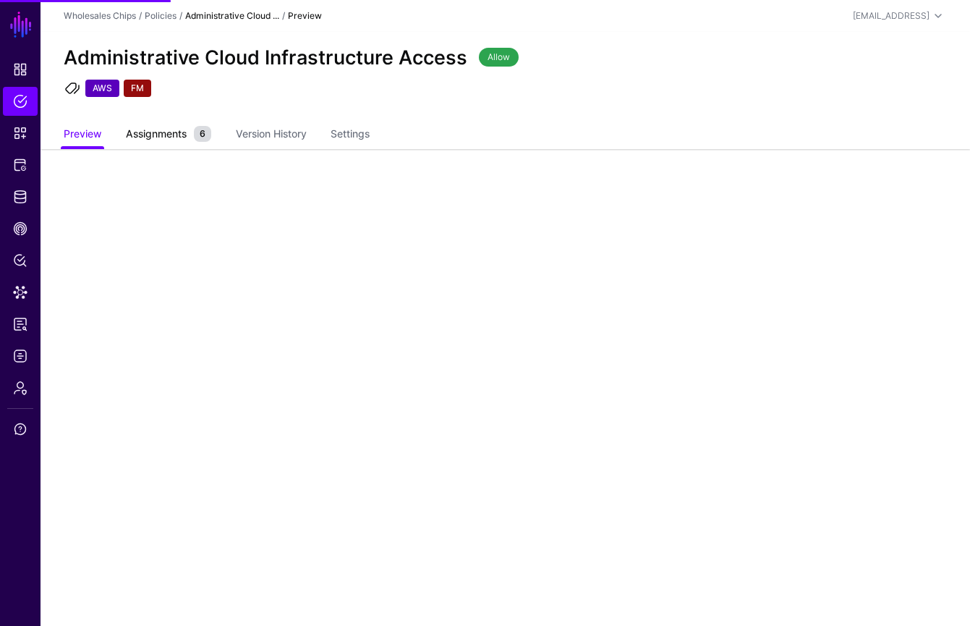
click at [161, 127] on span "Assignments" at bounding box center [156, 133] width 68 height 15
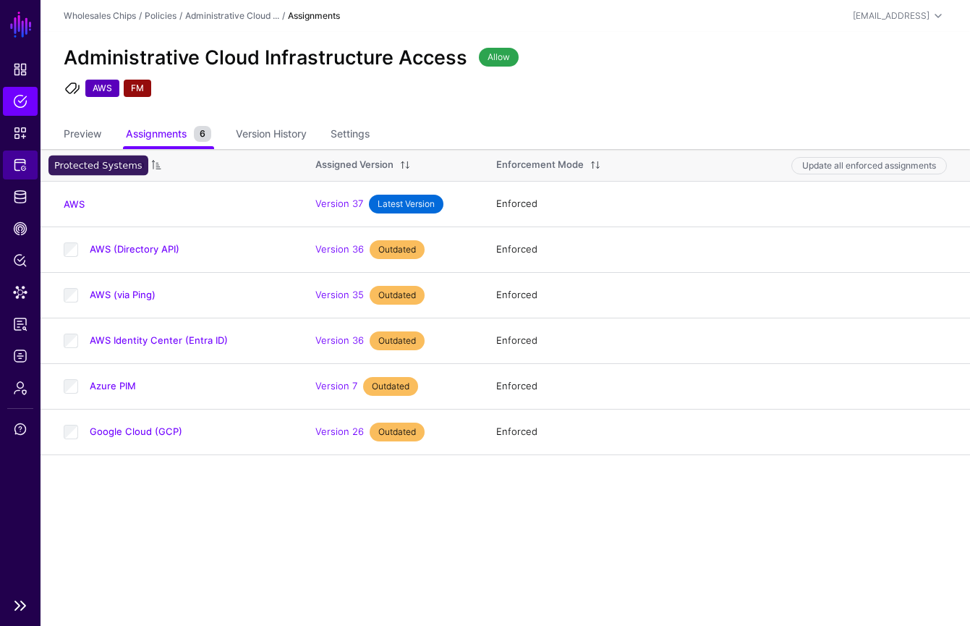
click at [21, 168] on span "Protected Systems" at bounding box center [20, 165] width 14 height 14
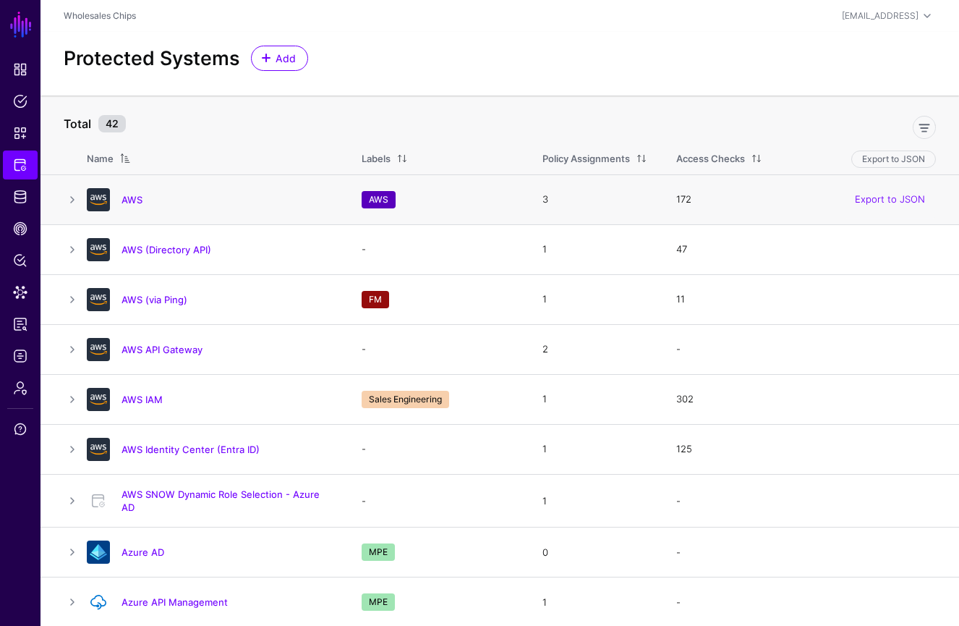
click at [139, 208] on div "AWS" at bounding box center [210, 199] width 258 height 23
click at [138, 201] on link "AWS" at bounding box center [132, 200] width 21 height 12
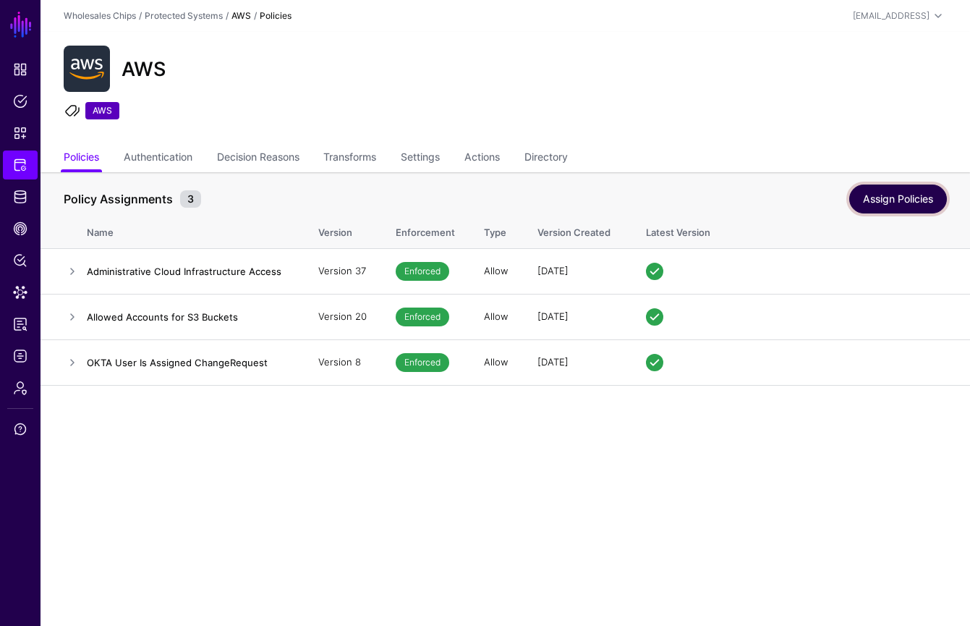
click at [878, 197] on link "Assign Policies" at bounding box center [898, 199] width 98 height 29
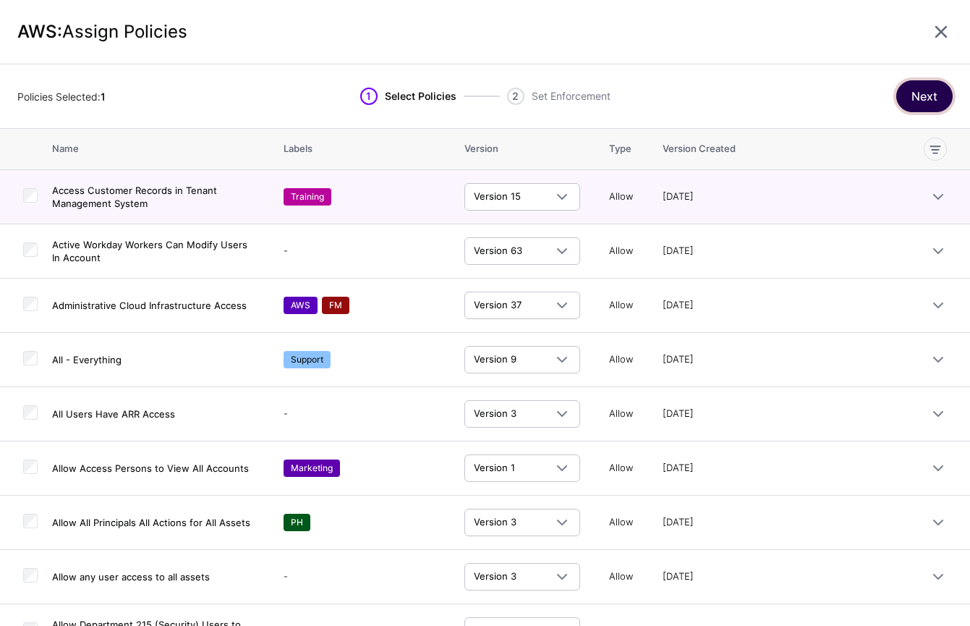
click at [917, 93] on button "Next" at bounding box center [925, 96] width 56 height 32
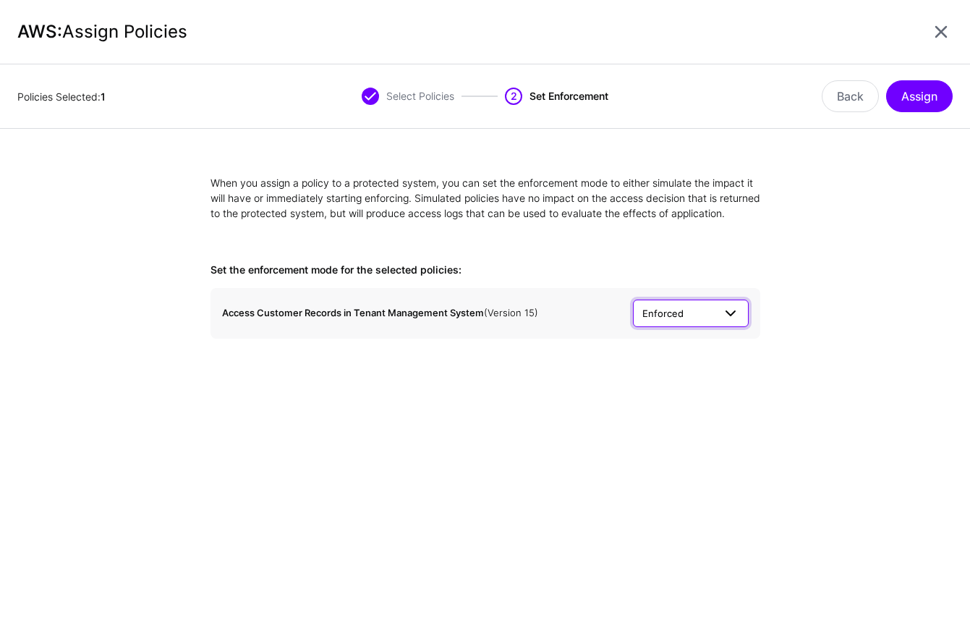
click at [683, 327] on link "Enforced" at bounding box center [691, 313] width 116 height 27
click at [942, 27] on link at bounding box center [941, 31] width 23 height 23
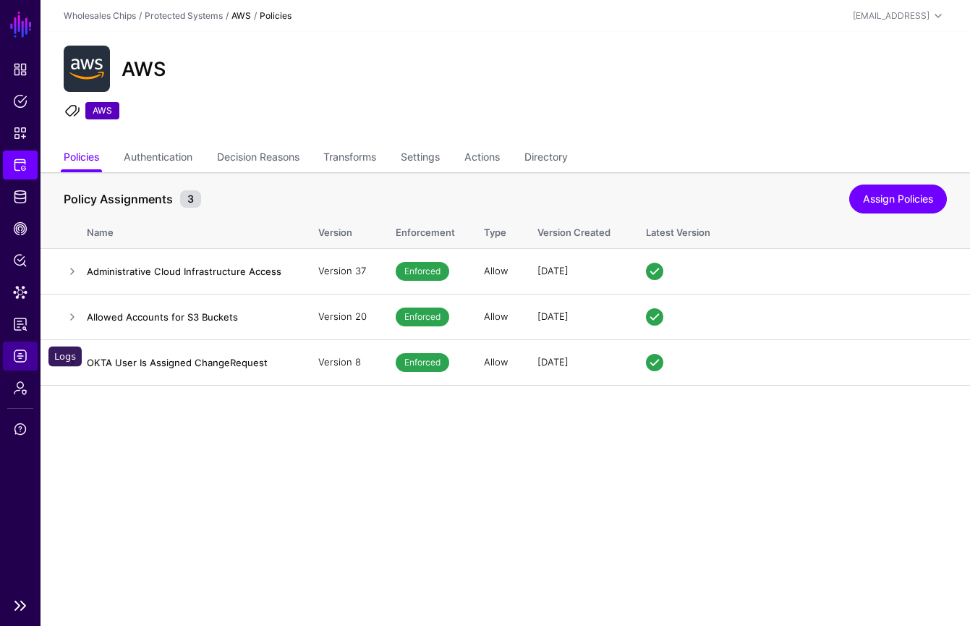
click at [22, 360] on span "Logs" at bounding box center [20, 356] width 14 height 14
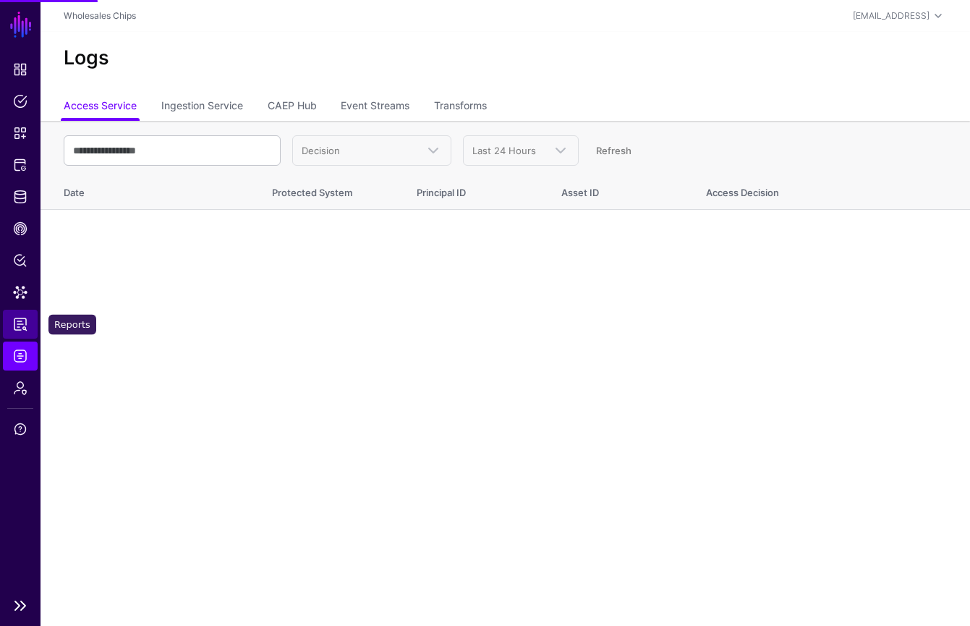
click at [15, 318] on span "Reports" at bounding box center [20, 324] width 14 height 14
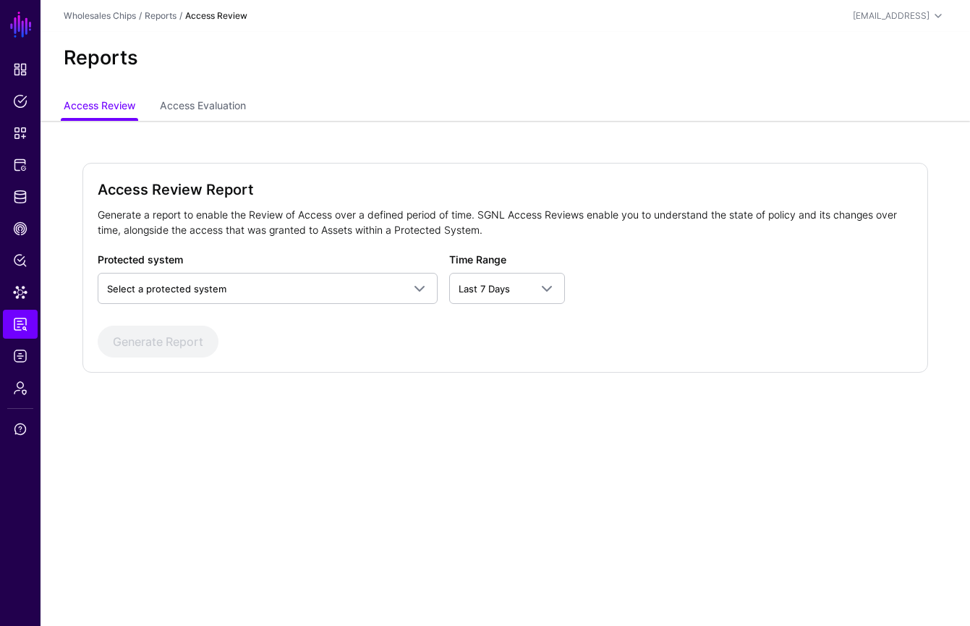
click at [481, 159] on div "Access Review Report Generate a report to enable the Review of Access over a de…" at bounding box center [506, 289] width 930 height 336
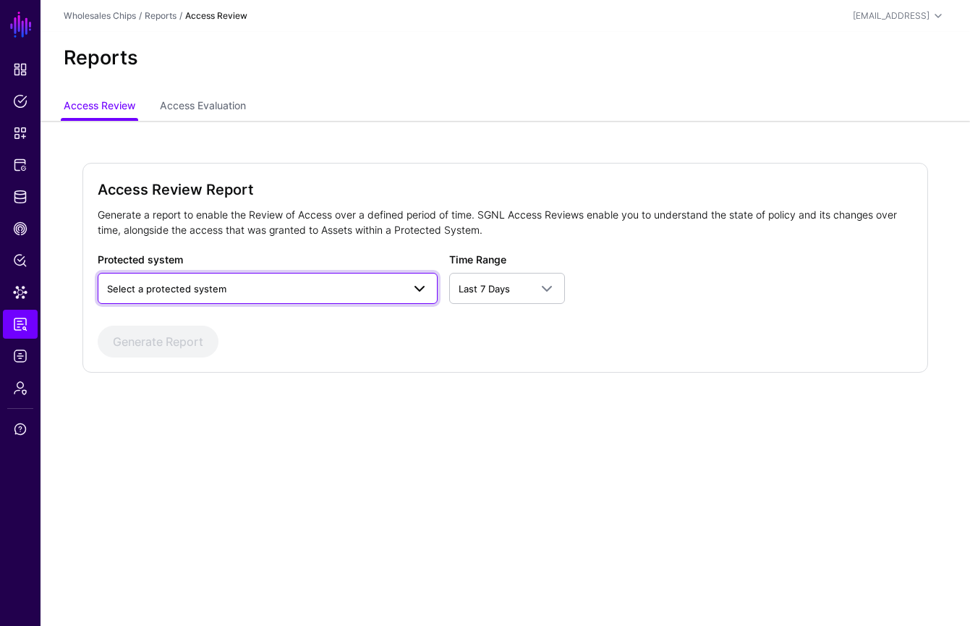
click at [293, 291] on span "Select a protected system" at bounding box center [254, 289] width 294 height 16
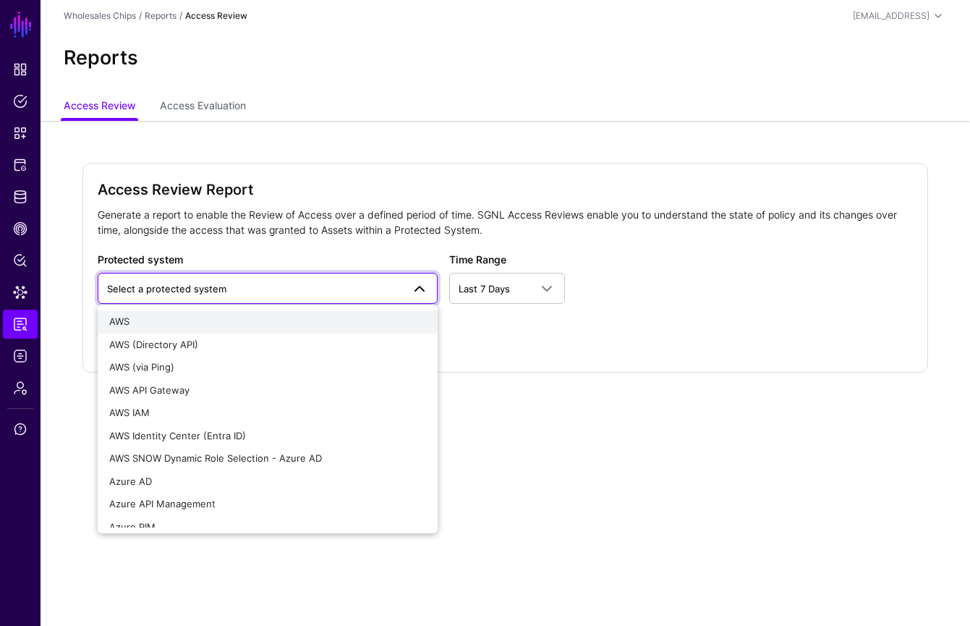
click at [259, 327] on div "AWS" at bounding box center [267, 322] width 316 height 14
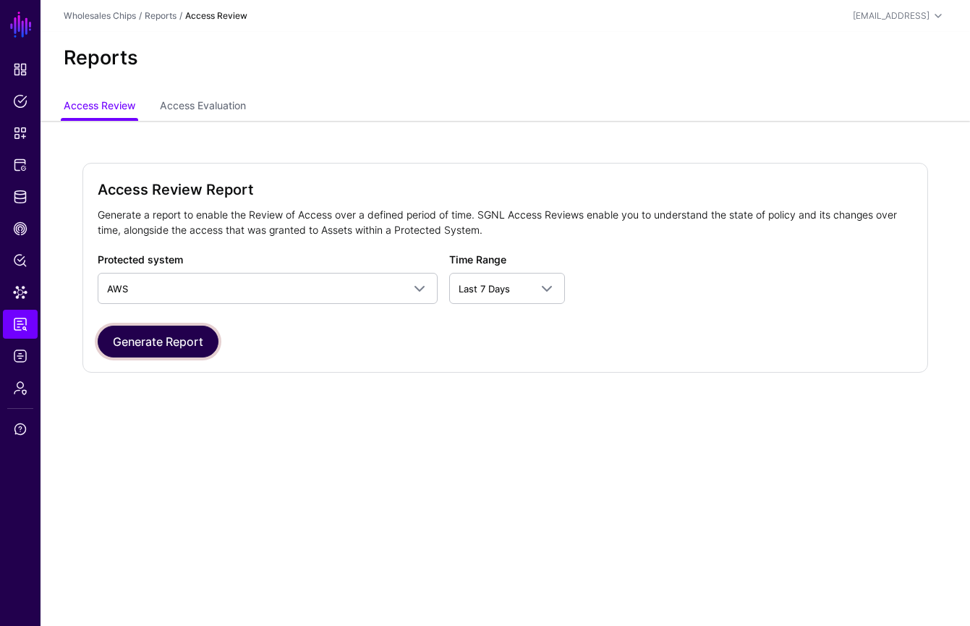
click at [147, 347] on button "Generate Report" at bounding box center [158, 342] width 121 height 32
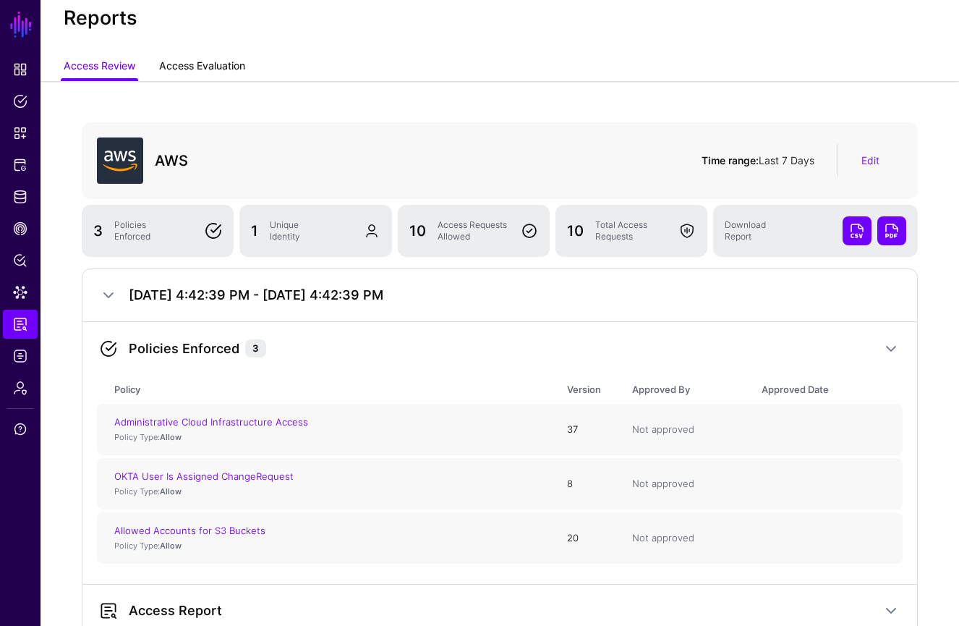
scroll to position [31, 0]
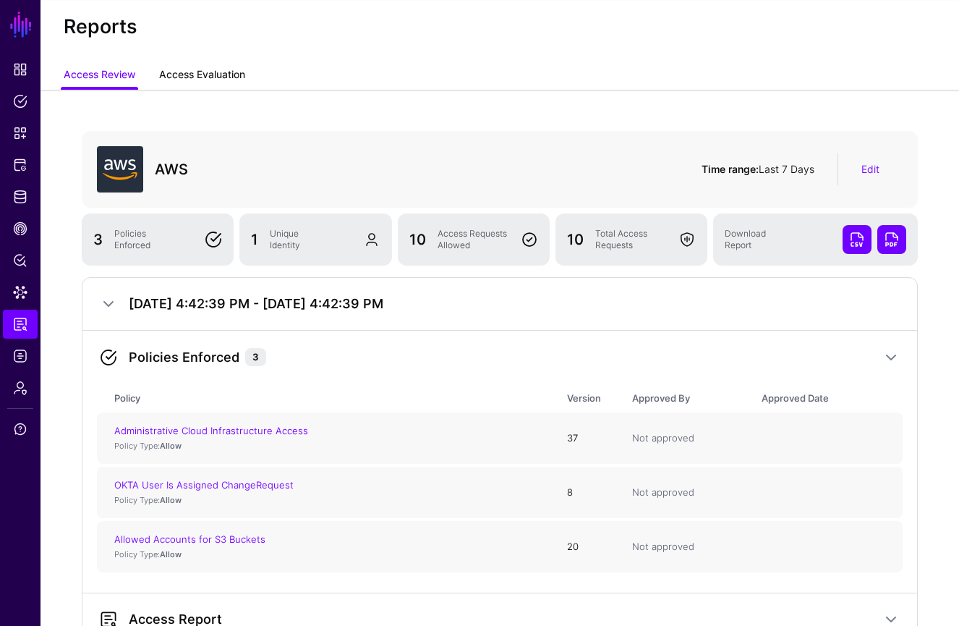
click at [219, 75] on link "Access Evaluation" at bounding box center [202, 75] width 86 height 27
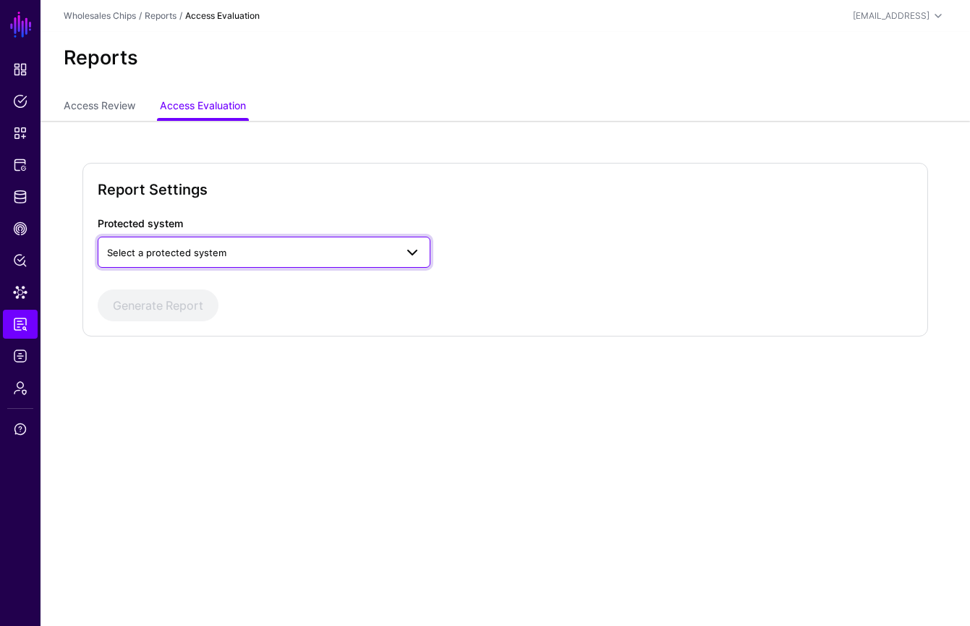
click at [310, 252] on span "Select a protected system" at bounding box center [251, 253] width 288 height 16
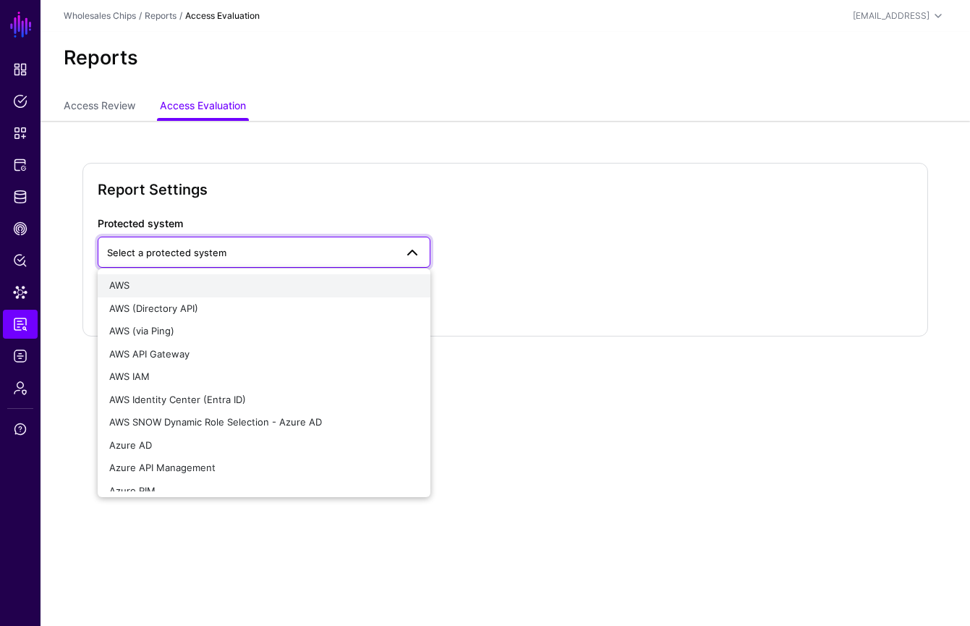
click at [293, 292] on div "AWS" at bounding box center [264, 286] width 310 height 14
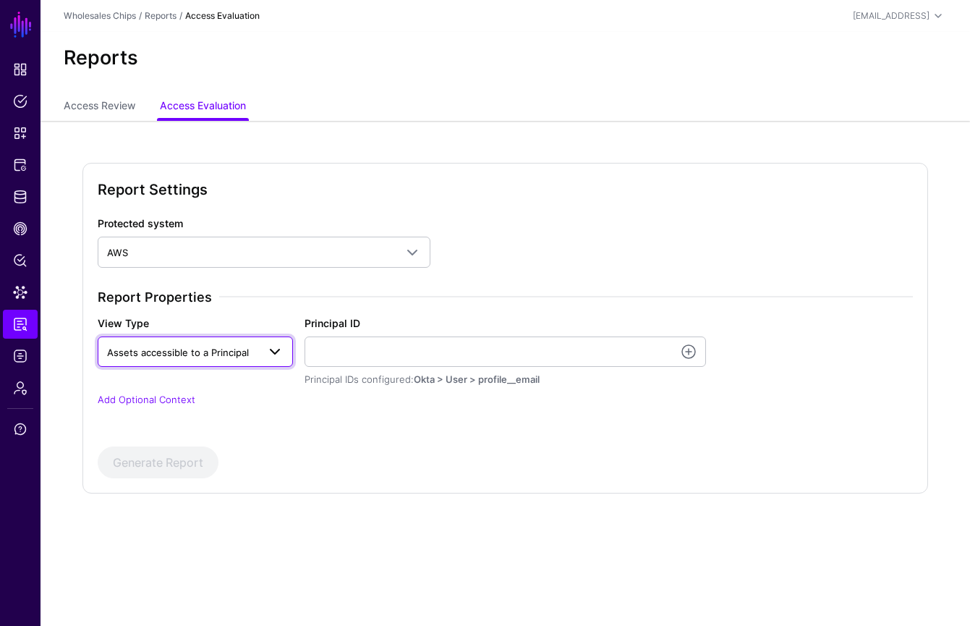
click at [251, 363] on link "Assets accessible to a Principal" at bounding box center [195, 351] width 195 height 30
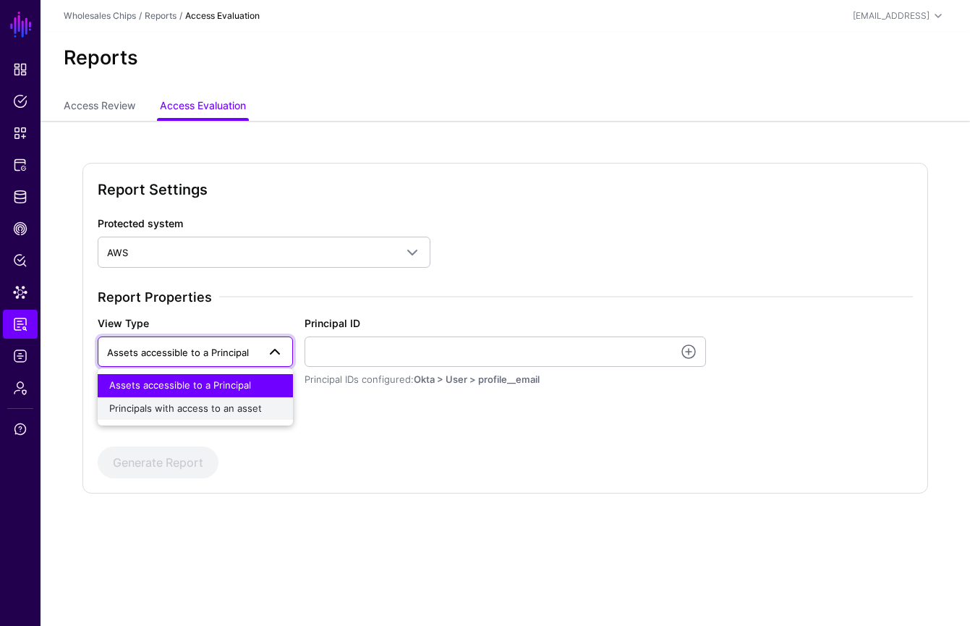
click at [247, 409] on span "Principals with access to an asset" at bounding box center [185, 408] width 153 height 12
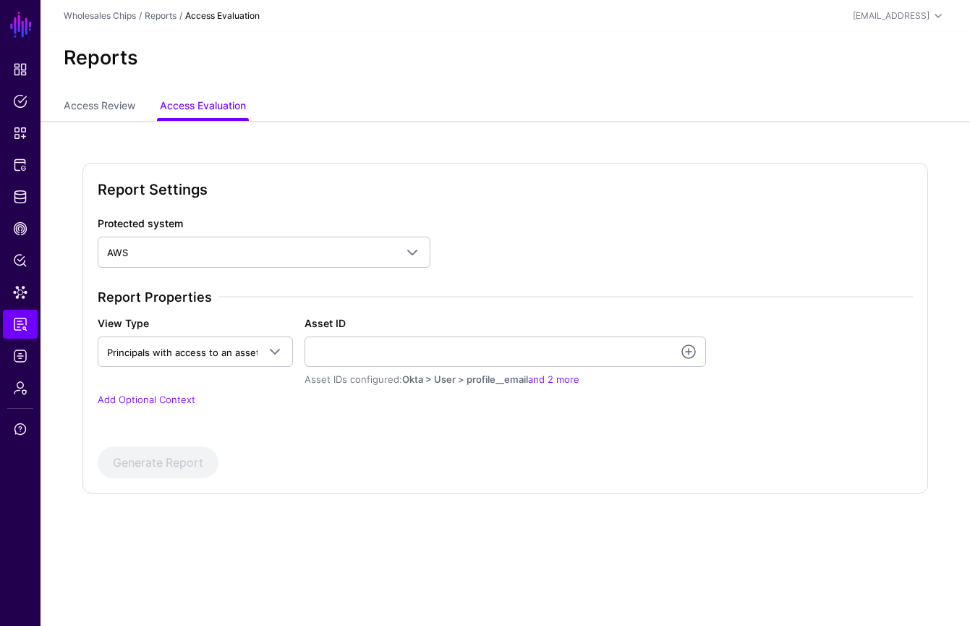
click at [460, 98] on ul "Access Review Access Evaluation" at bounding box center [505, 106] width 883 height 27
click at [30, 360] on link "Logs" at bounding box center [20, 356] width 35 height 29
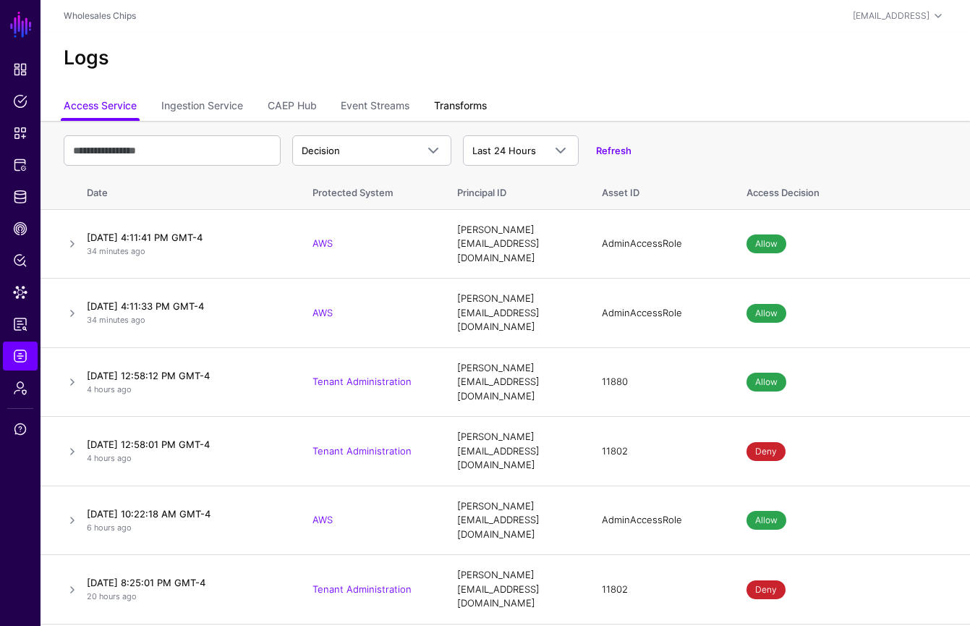
click at [451, 104] on link "Transforms" at bounding box center [460, 106] width 53 height 27
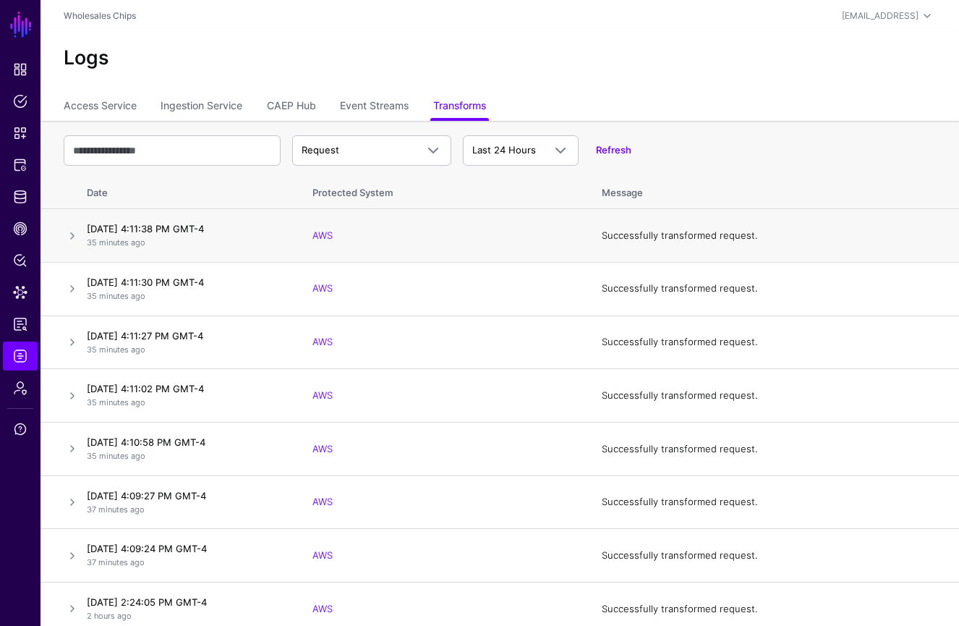
click at [81, 237] on td "[DATE] 4:11:38 PM GMT-4 35 minutes ago" at bounding box center [189, 236] width 217 height 54
click at [78, 233] on link at bounding box center [72, 235] width 17 height 17
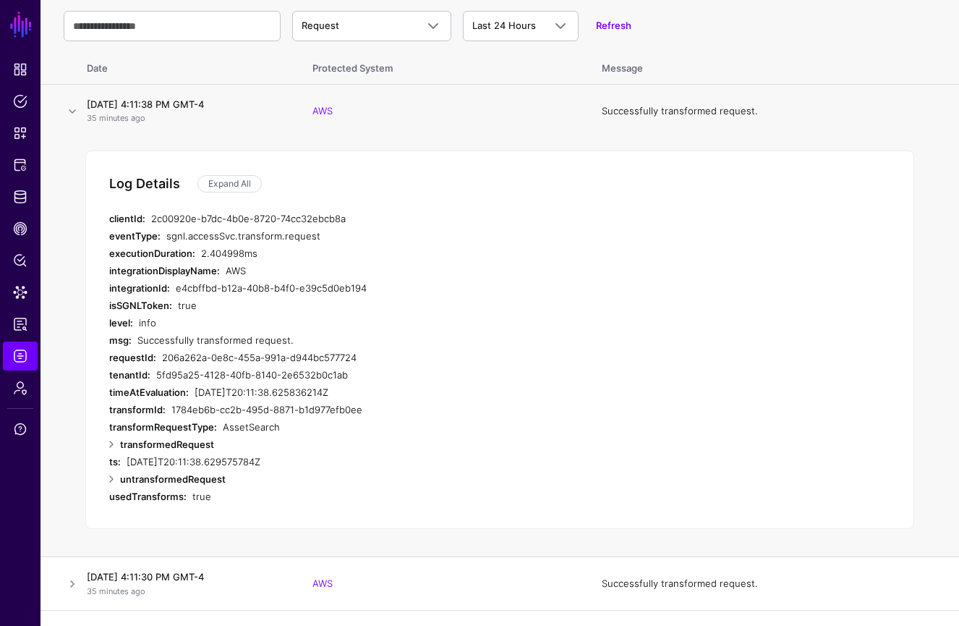
scroll to position [125, 0]
click at [109, 444] on link at bounding box center [111, 443] width 17 height 17
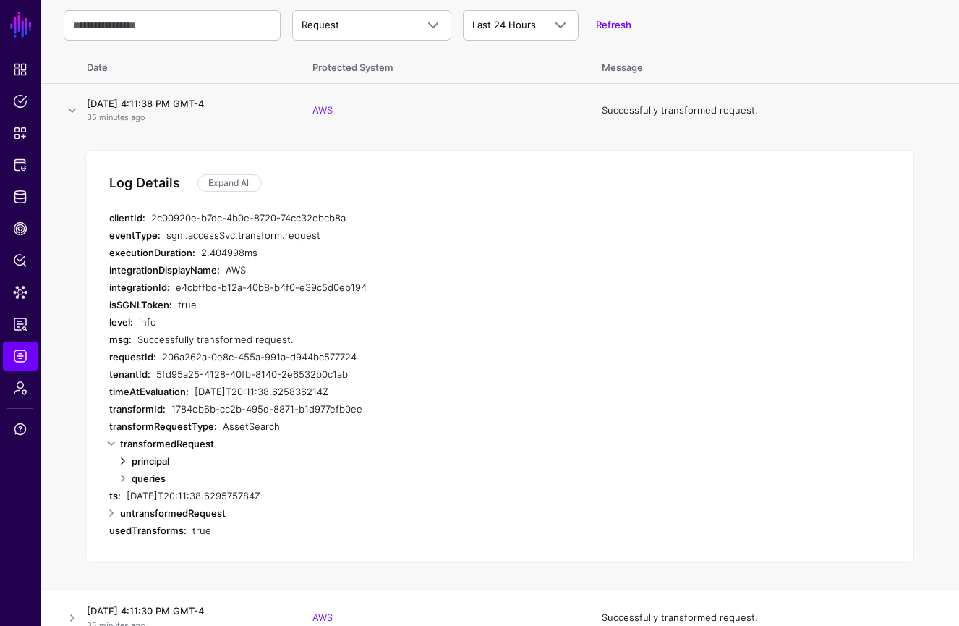
click at [122, 461] on link at bounding box center [122, 460] width 17 height 17
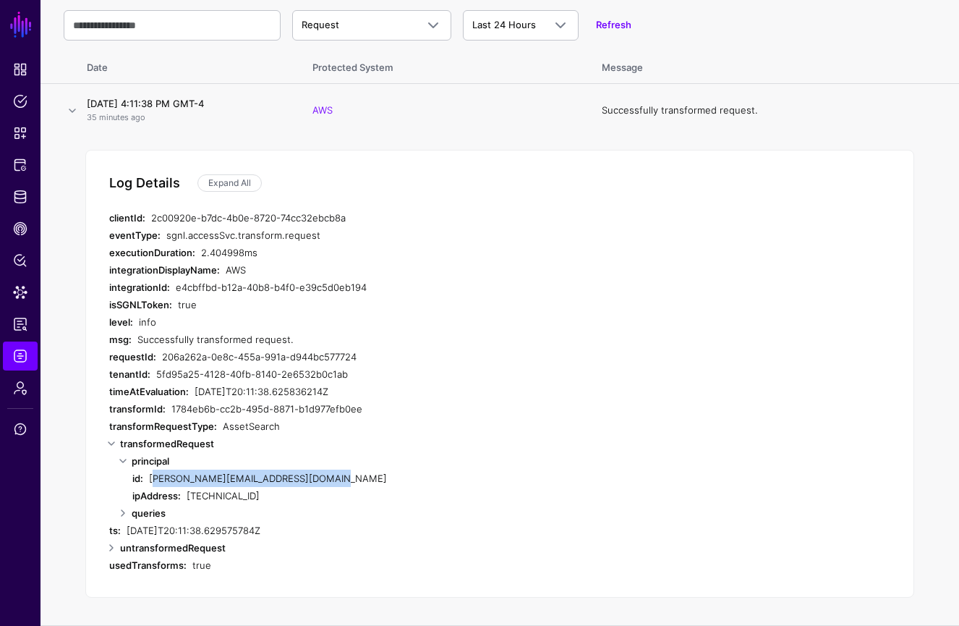
drag, startPoint x: 149, startPoint y: 480, endPoint x: 363, endPoint y: 477, distance: 213.5
click at [363, 477] on div "[PERSON_NAME][EMAIL_ADDRESS][DOMAIN_NAME]" at bounding box center [430, 478] width 562 height 17
drag, startPoint x: 240, startPoint y: 495, endPoint x: 276, endPoint y: 493, distance: 36.2
click at [273, 493] on div "ipAddress: [TECHNICAL_ID]" at bounding box center [421, 495] width 579 height 17
click at [129, 513] on link at bounding box center [122, 512] width 17 height 17
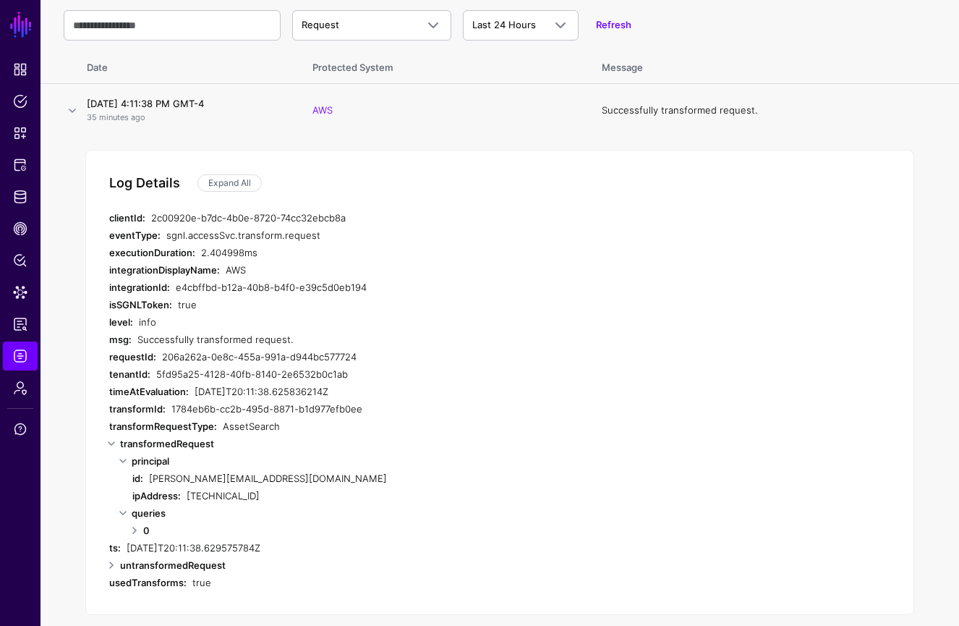
drag, startPoint x: 136, startPoint y: 533, endPoint x: 174, endPoint y: 519, distance: 40.3
click at [136, 533] on link at bounding box center [134, 530] width 17 height 17
click at [198, 546] on div "assume-role" at bounding box center [451, 547] width 543 height 17
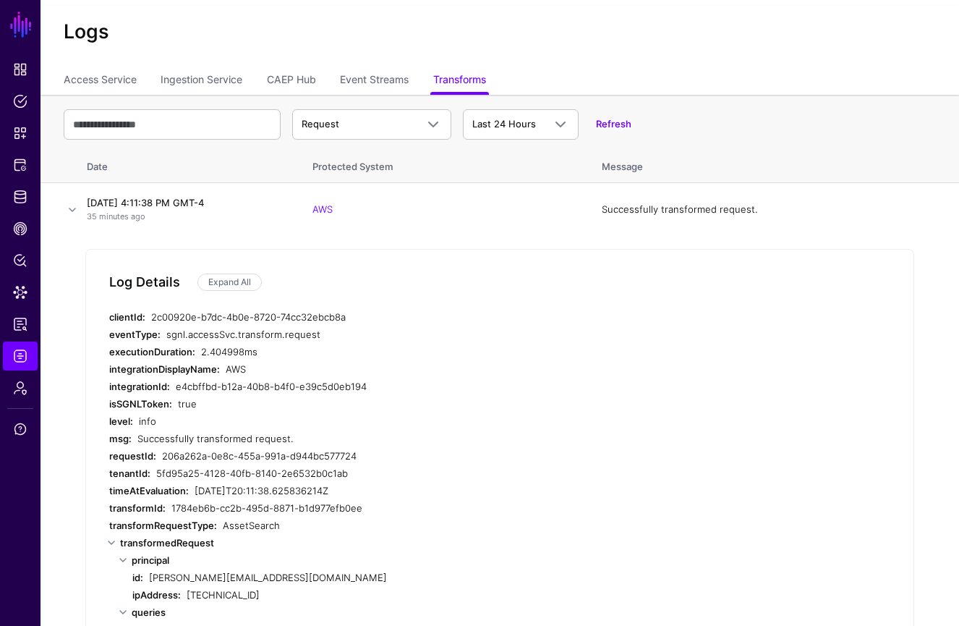
scroll to position [0, 0]
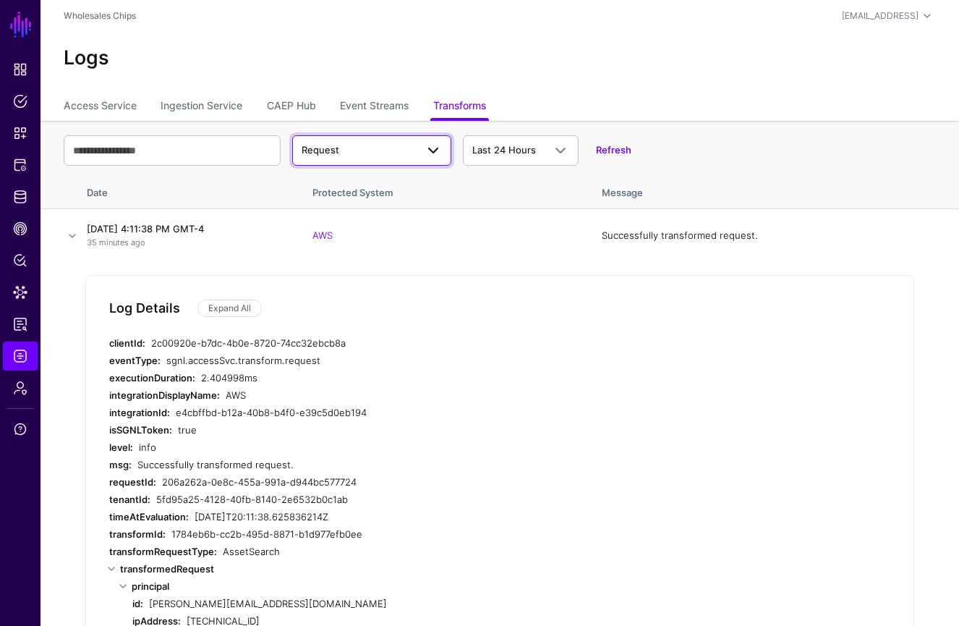
click at [418, 157] on span at bounding box center [429, 150] width 26 height 17
click at [401, 215] on button "Response" at bounding box center [371, 206] width 159 height 23
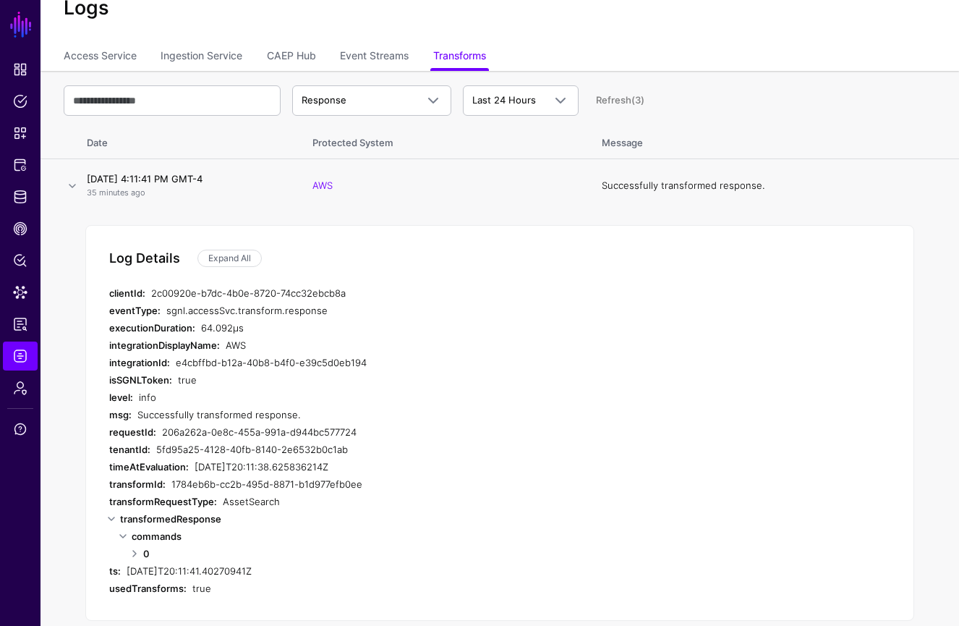
scroll to position [52, 0]
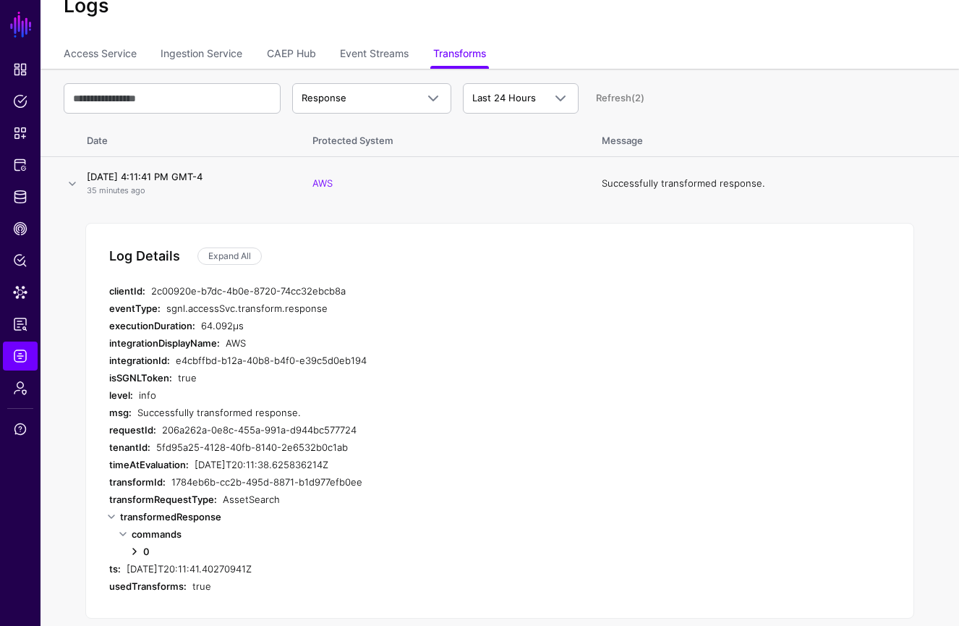
click at [135, 551] on link at bounding box center [134, 551] width 17 height 17
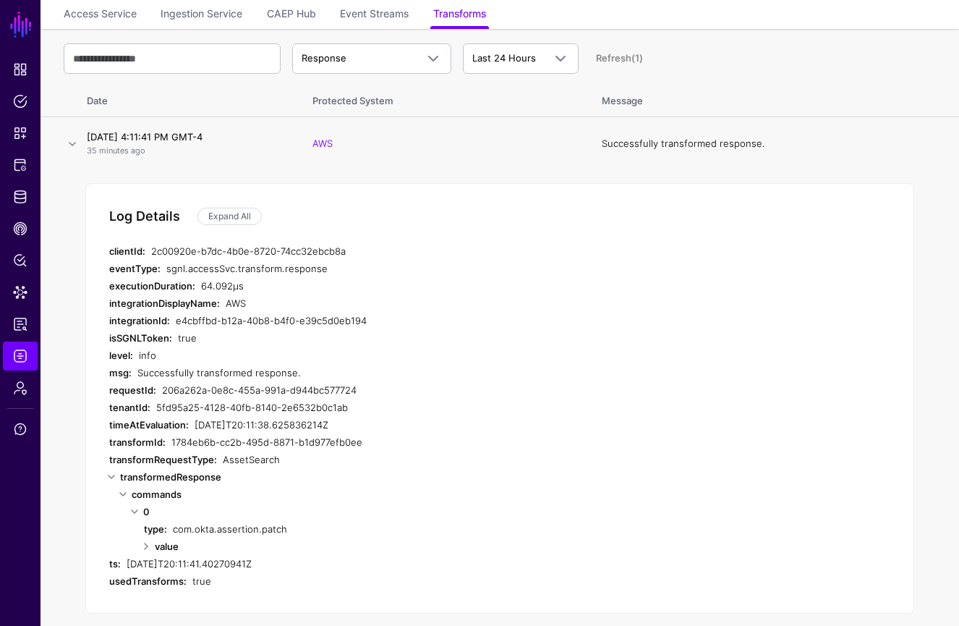
scroll to position [104, 0]
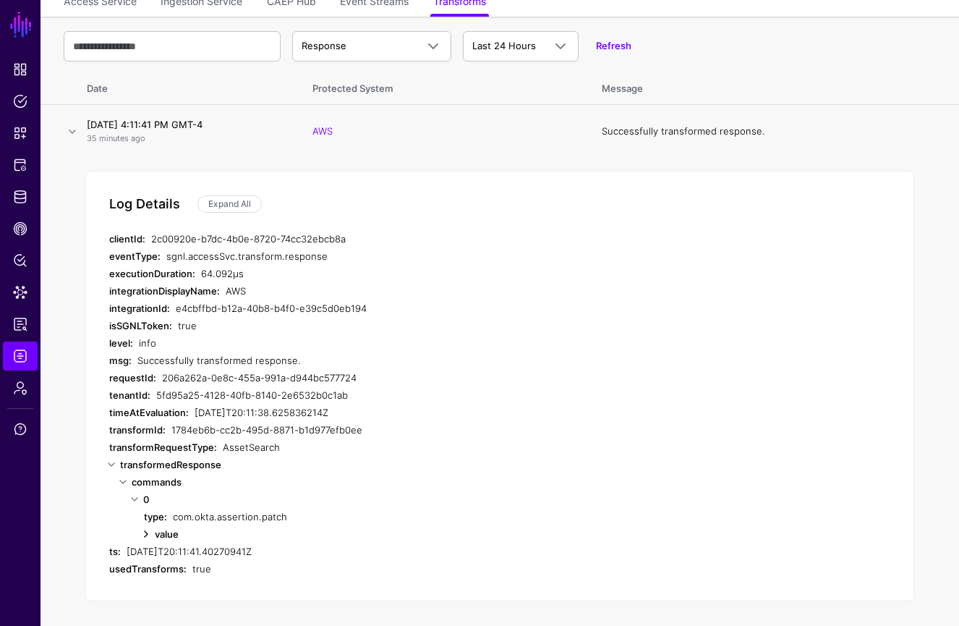
click at [145, 535] on link at bounding box center [145, 533] width 17 height 17
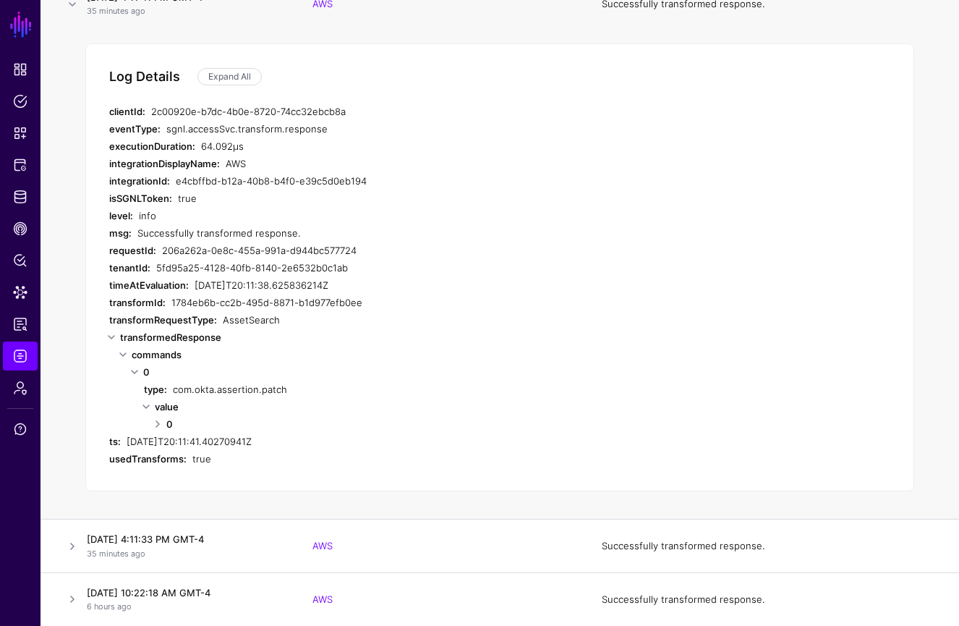
scroll to position [232, 0]
click at [156, 425] on link at bounding box center [157, 423] width 17 height 17
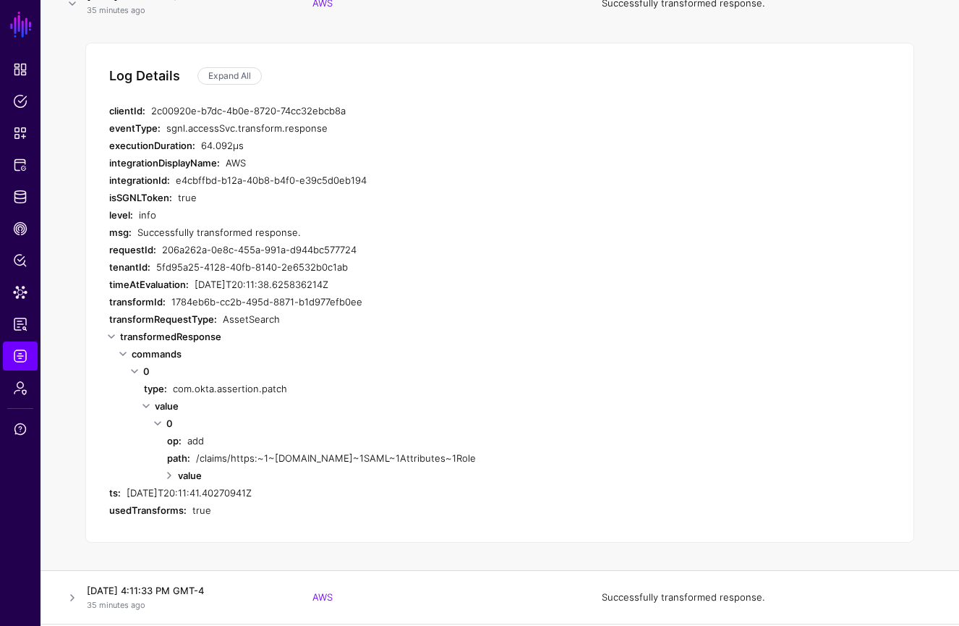
drag, startPoint x: 196, startPoint y: 461, endPoint x: 501, endPoint y: 452, distance: 305.5
click at [501, 452] on div "/claims/https:~1~[DOMAIN_NAME]~1SAML~1Attributes~1Role" at bounding box center [471, 457] width 550 height 17
click at [167, 476] on link at bounding box center [169, 475] width 17 height 17
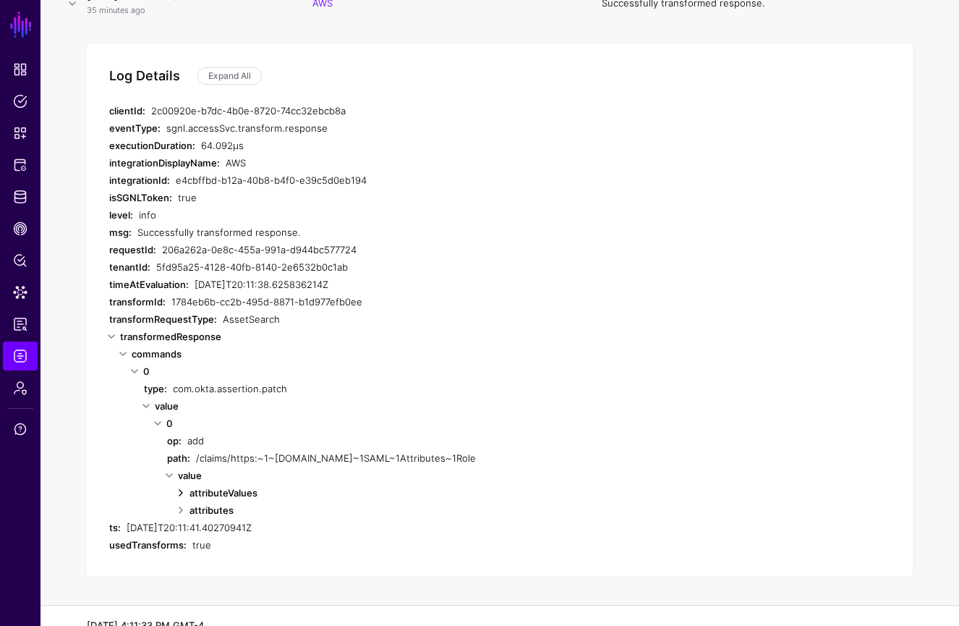
click at [179, 499] on link at bounding box center [180, 492] width 17 height 17
click at [182, 528] on link at bounding box center [180, 527] width 17 height 17
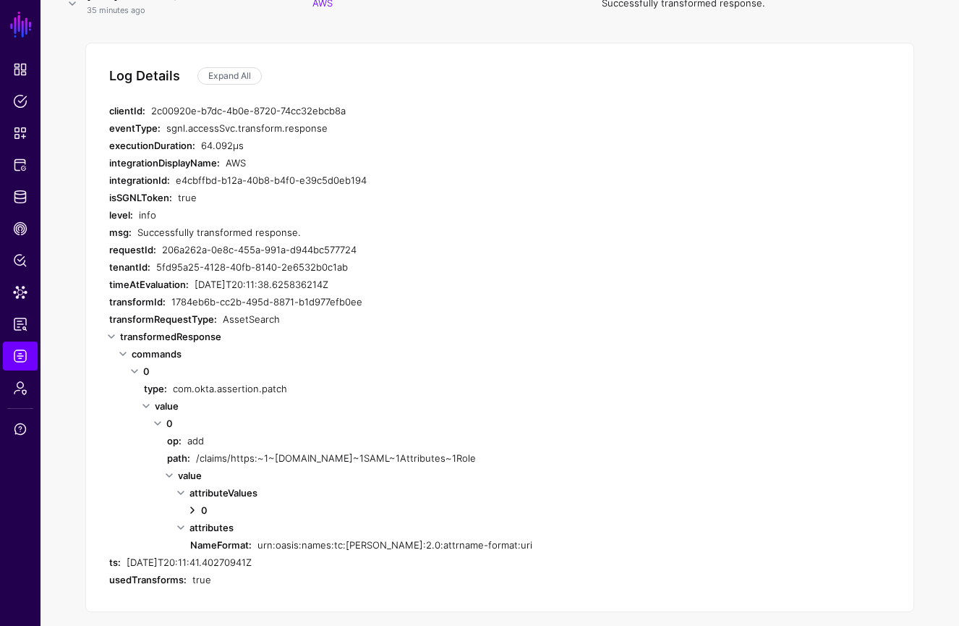
click at [193, 512] on link at bounding box center [192, 509] width 17 height 17
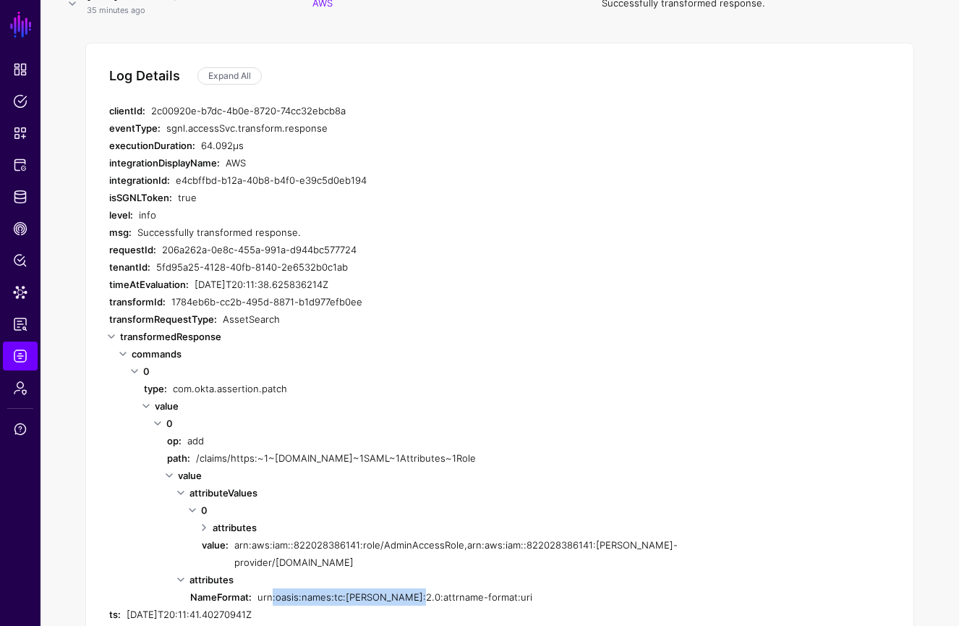
drag, startPoint x: 268, startPoint y: 579, endPoint x: 402, endPoint y: 575, distance: 133.2
click at [402, 588] on div "urn:oasis:names:tc:[PERSON_NAME]:2.0:attrname-format:uri" at bounding box center [514, 596] width 512 height 17
click at [595, 537] on div "arn:aws:iam::822028386141:role/AdminAccessRole,arn:aws:iam::822028386141:[PERSO…" at bounding box center [507, 553] width 546 height 35
drag, startPoint x: 237, startPoint y: 547, endPoint x: 803, endPoint y: 500, distance: 567.8
click at [785, 544] on div "attributes value: arn:aws:iam::822028386141:role/AdminAccessRole,arn:aws:iam::8…" at bounding box center [546, 545] width 689 height 52
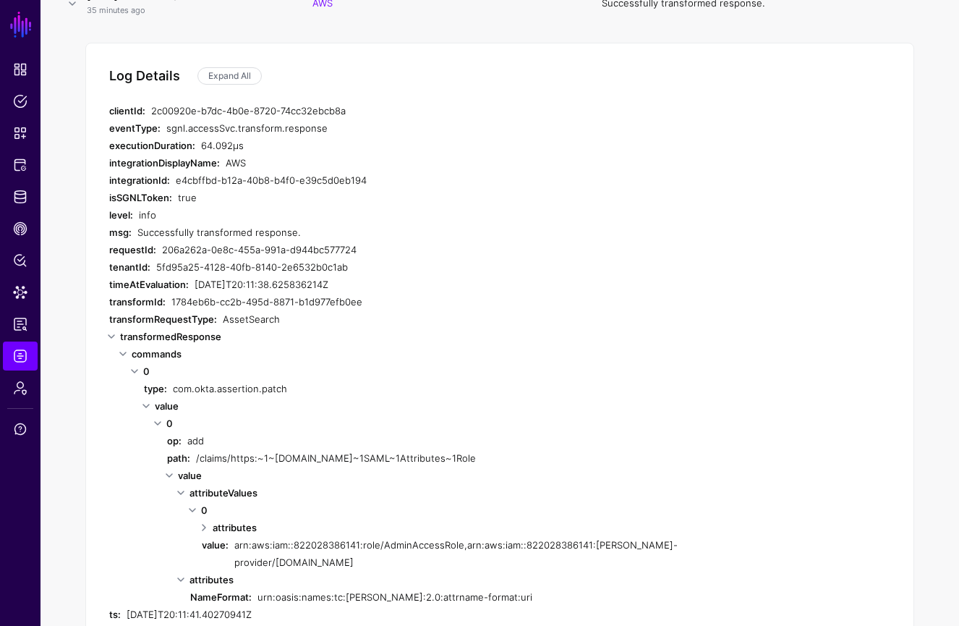
click at [831, 406] on div "type: com.okta.assertion.patch value 0 op: add path: /claims/https:~1~[DOMAIN_N…" at bounding box center [517, 493] width 747 height 226
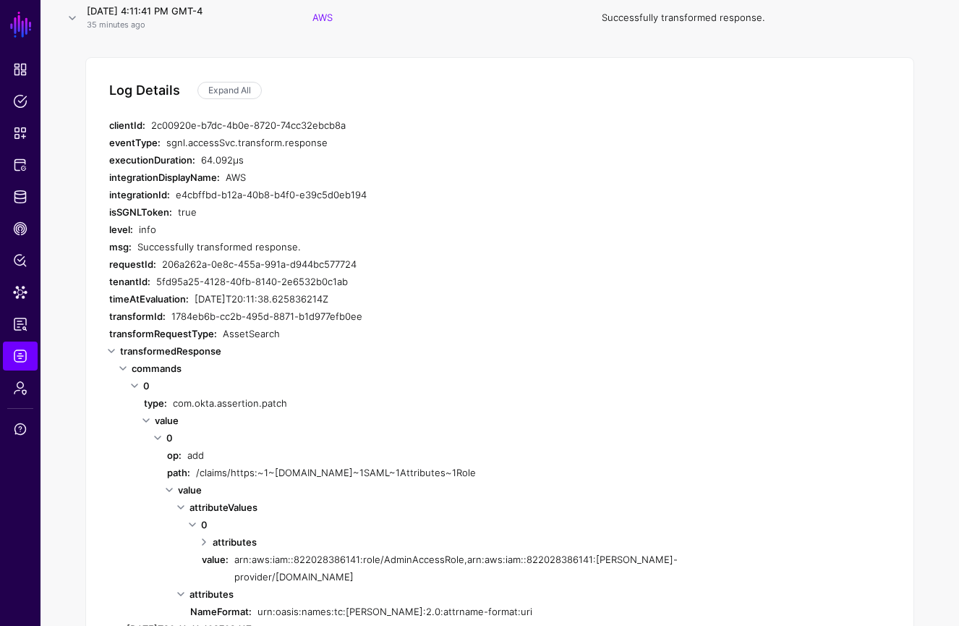
scroll to position [215, 0]
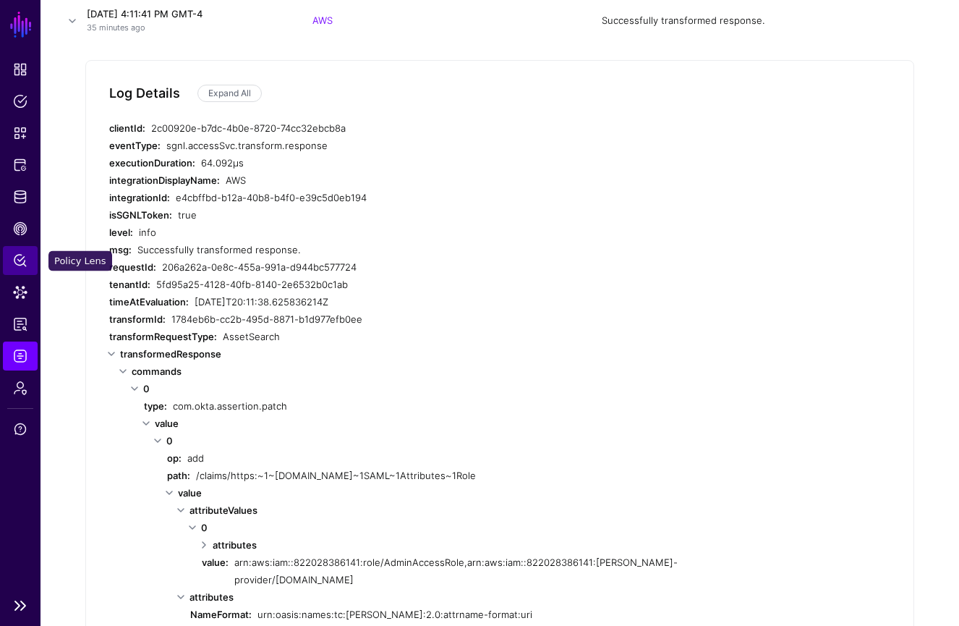
click at [20, 264] on span "Policy Lens" at bounding box center [20, 260] width 14 height 14
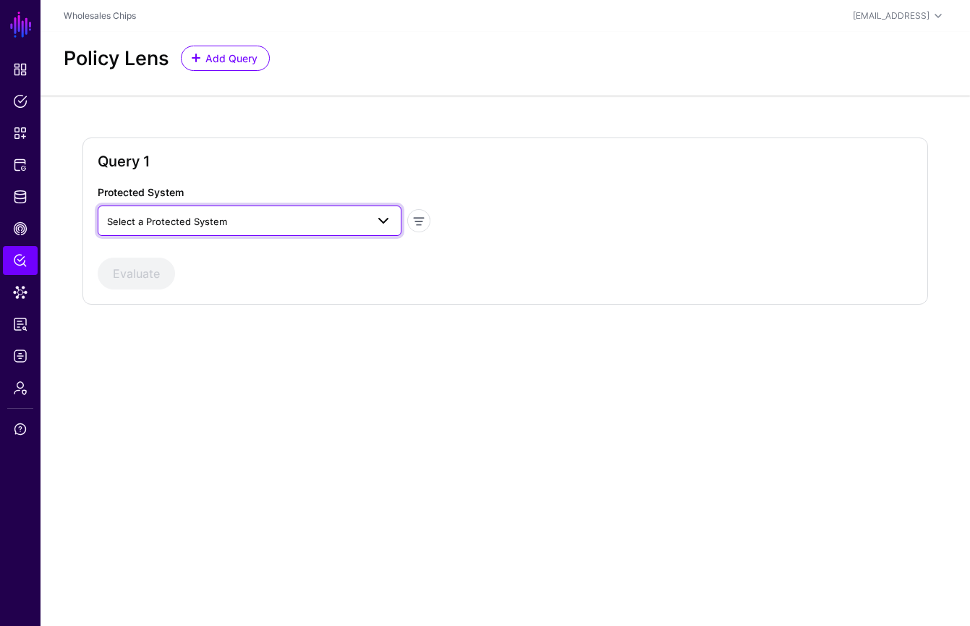
click at [333, 225] on span "Select a Protected System" at bounding box center [236, 221] width 259 height 16
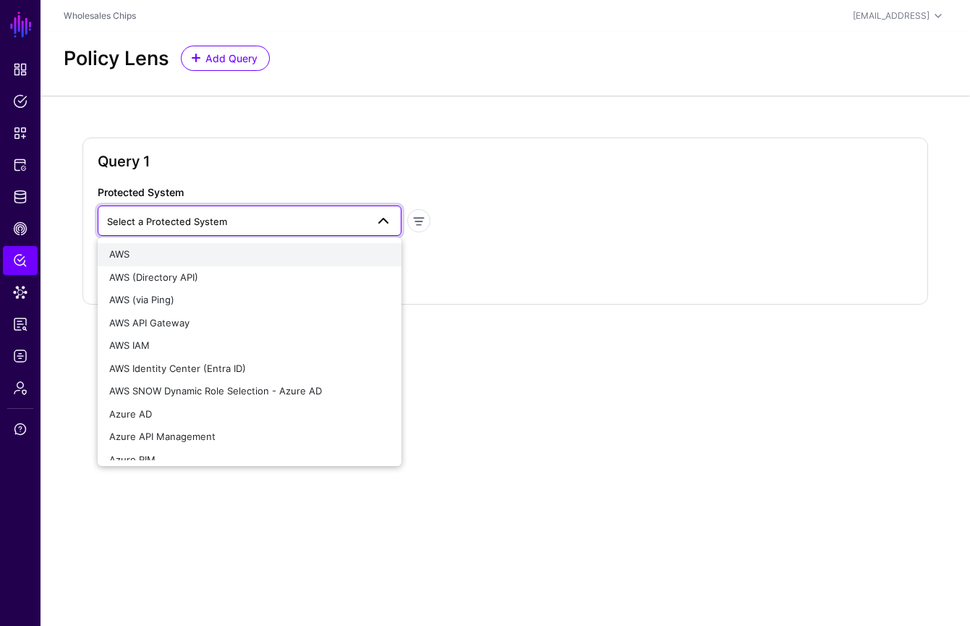
click at [292, 262] on button "AWS" at bounding box center [250, 254] width 304 height 23
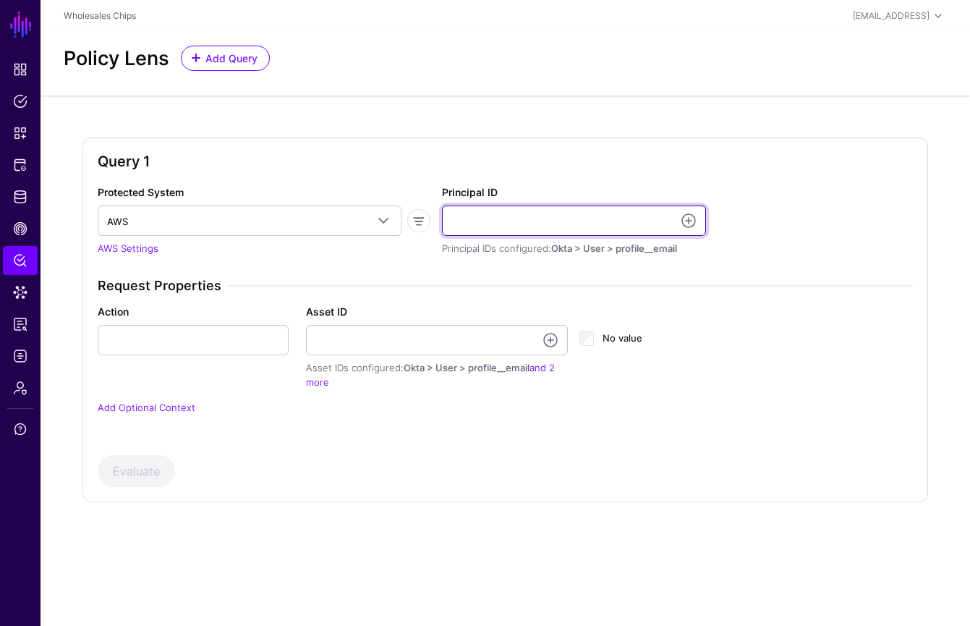
click at [540, 219] on input "Principal ID" at bounding box center [574, 220] width 264 height 30
type input "**********"
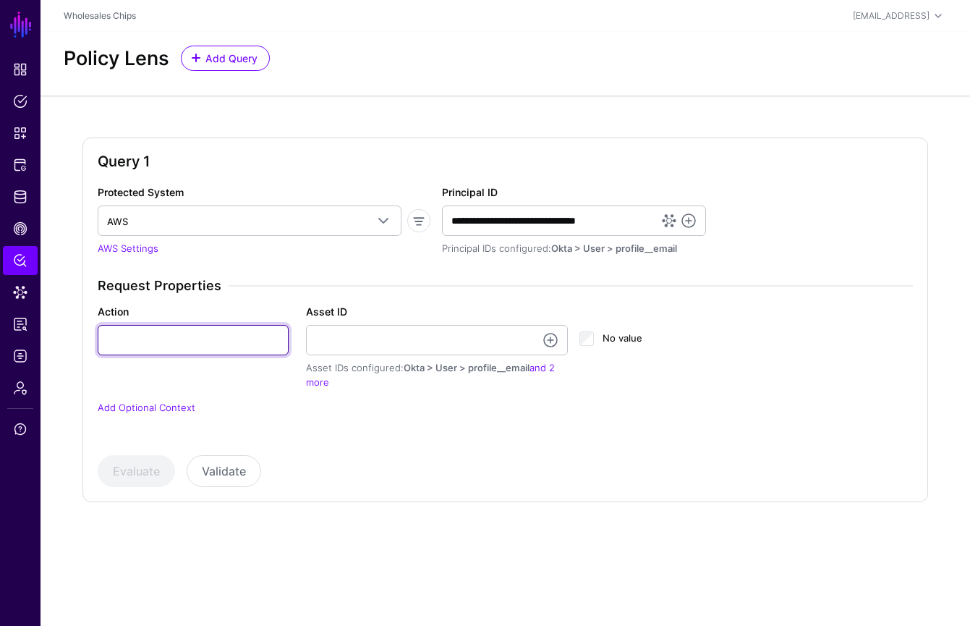
click at [151, 349] on input "Action" at bounding box center [193, 340] width 191 height 30
type input "**********"
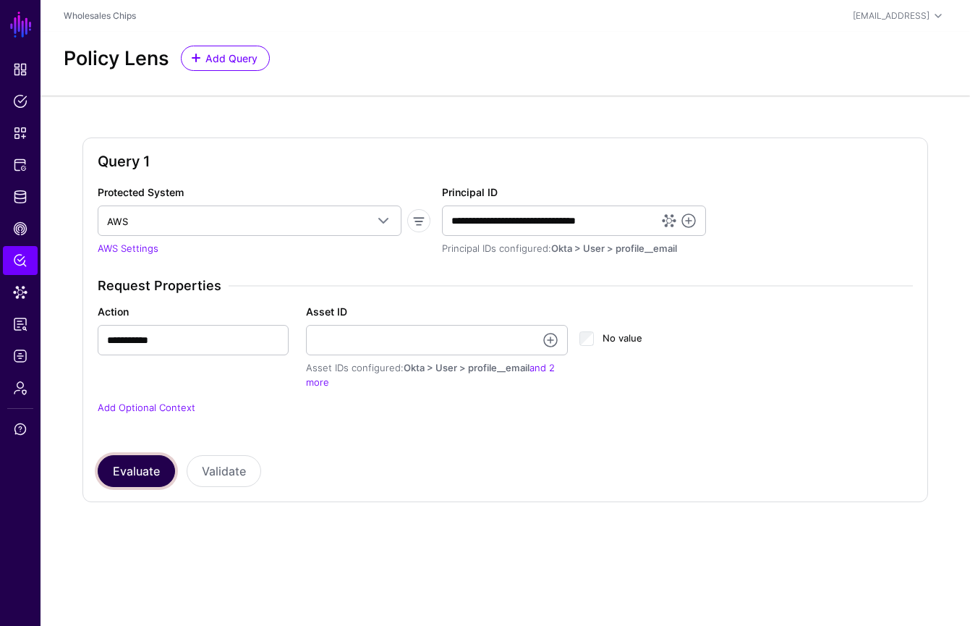
click at [153, 480] on button "Evaluate" at bounding box center [136, 471] width 77 height 32
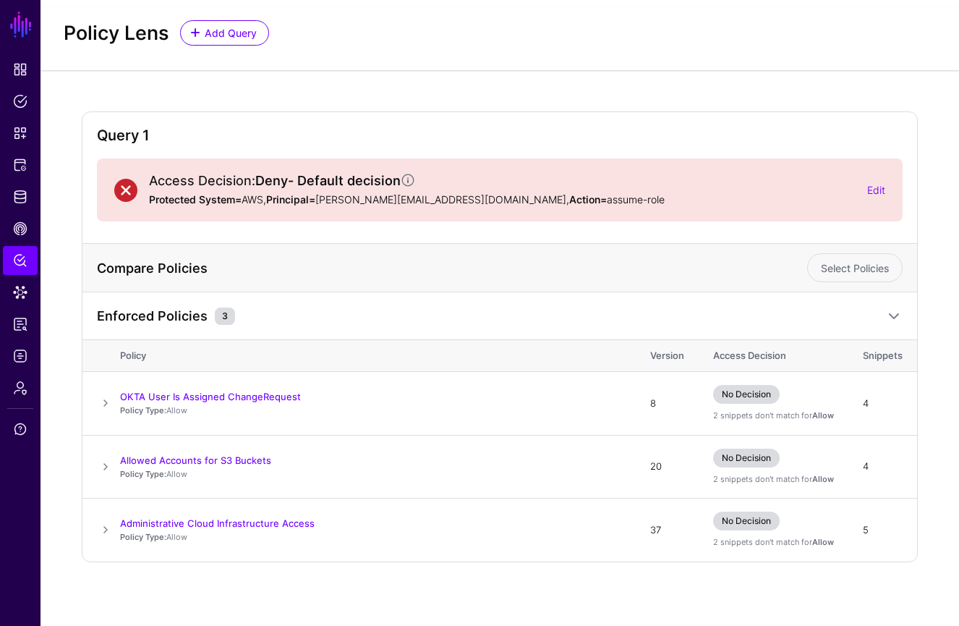
scroll to position [27, 0]
click at [876, 187] on link "Edit" at bounding box center [877, 189] width 18 height 12
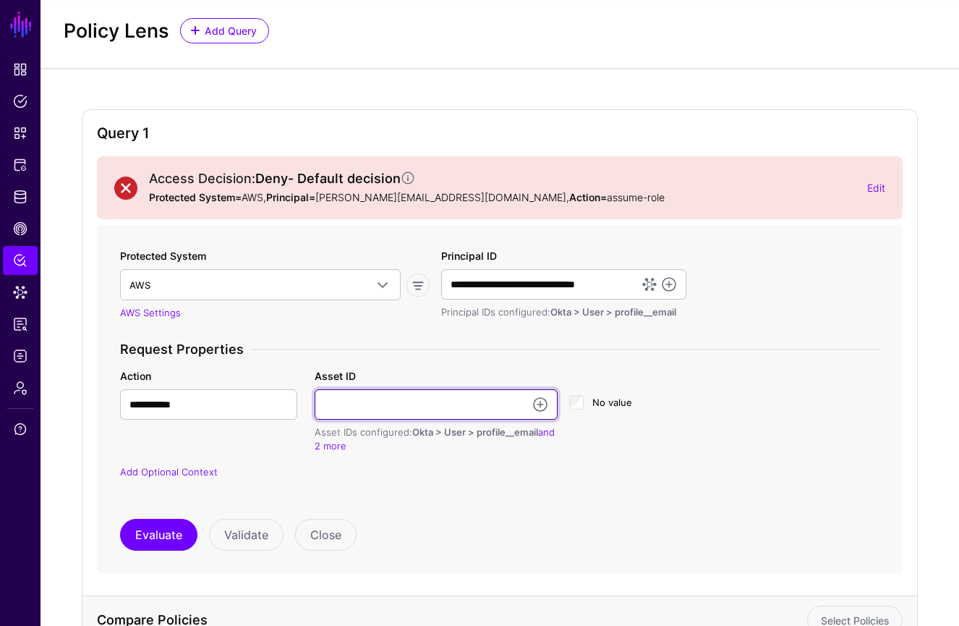
click at [377, 410] on input "Asset ID" at bounding box center [437, 404] width 244 height 30
type input "**********"
click at [120, 519] on button "Evaluate" at bounding box center [158, 535] width 77 height 32
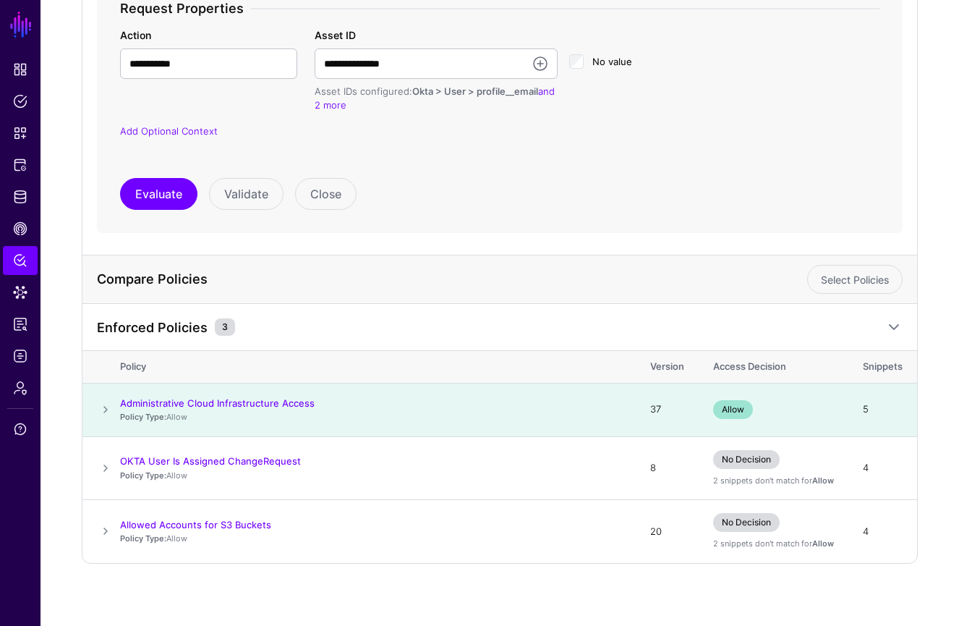
scroll to position [371, 0]
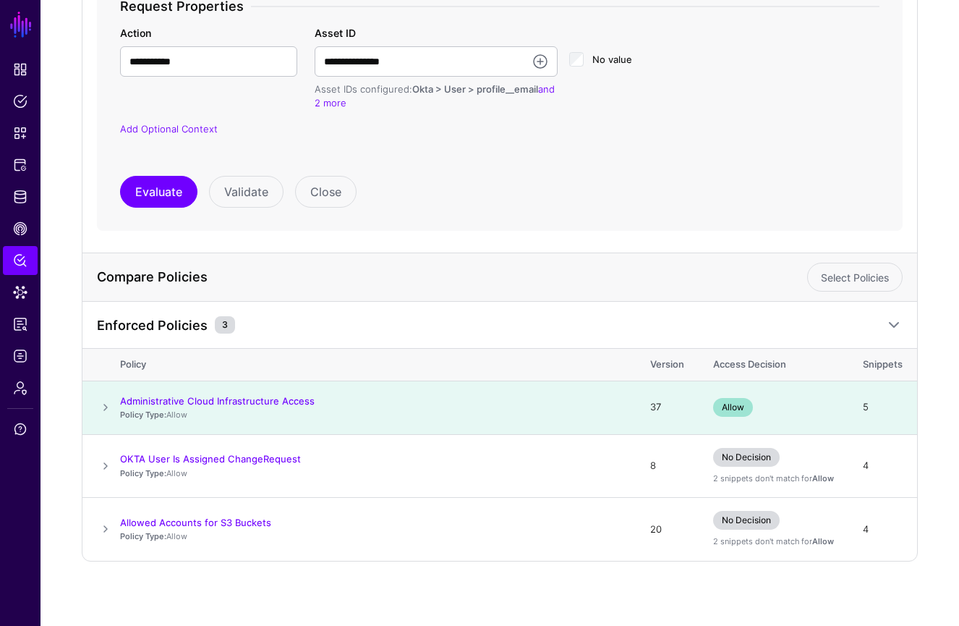
click at [103, 410] on span at bounding box center [105, 407] width 17 height 17
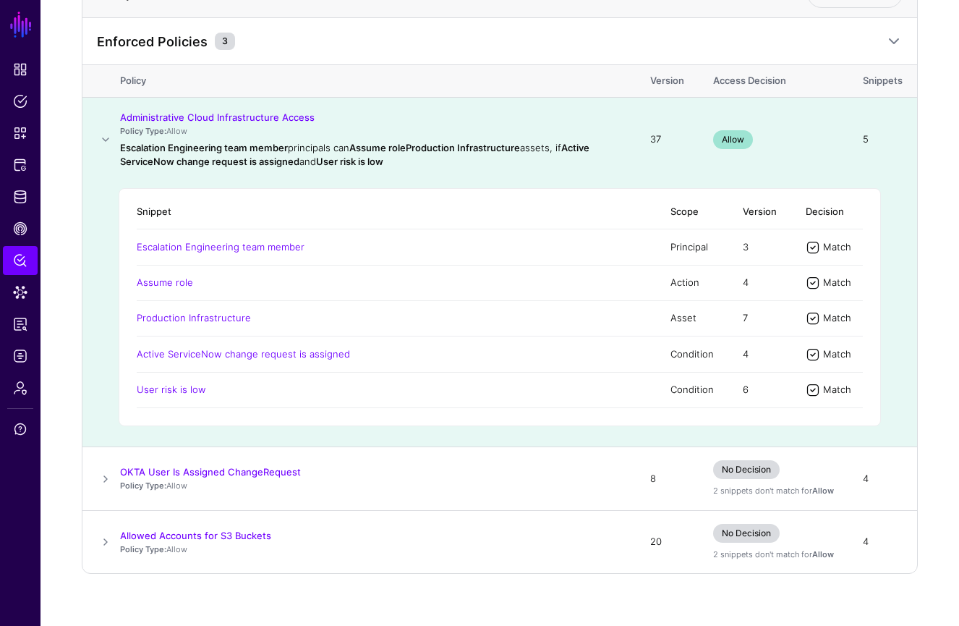
scroll to position [670, 0]
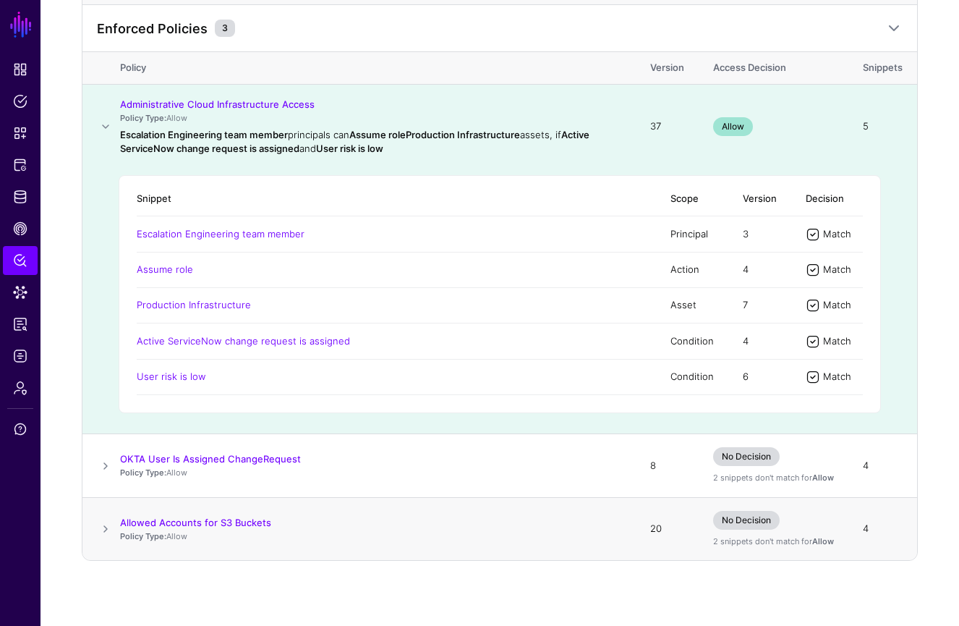
click at [106, 529] on span at bounding box center [105, 528] width 17 height 17
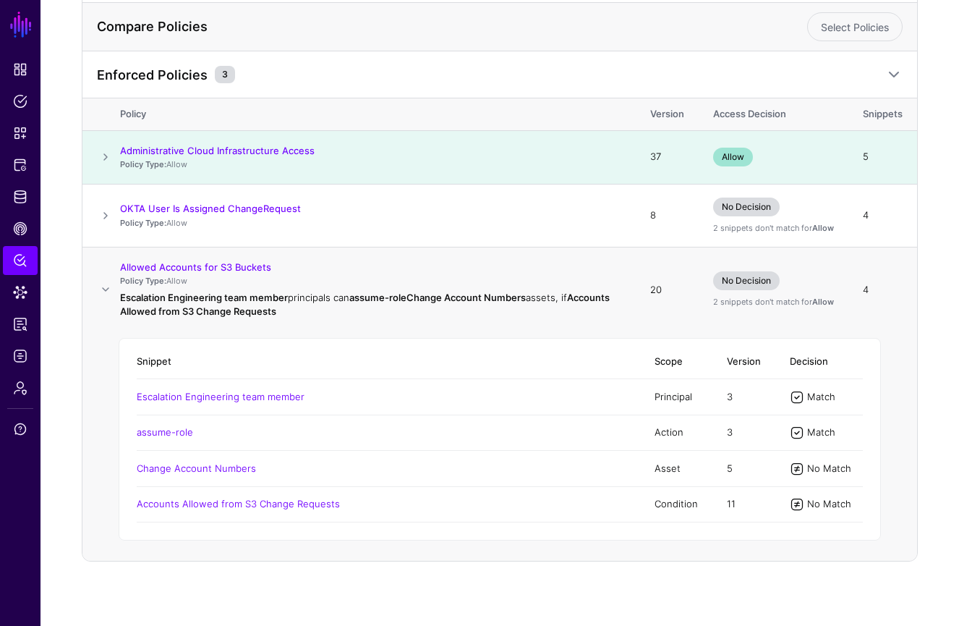
click at [425, 510] on td "Accounts Allowed from S3 Change Requests" at bounding box center [389, 503] width 504 height 35
click at [344, 261] on div "Allowed Accounts for S3 Buckets" at bounding box center [370, 266] width 501 height 13
click at [356, 260] on div "Allowed Accounts for S3 Buckets" at bounding box center [370, 266] width 501 height 13
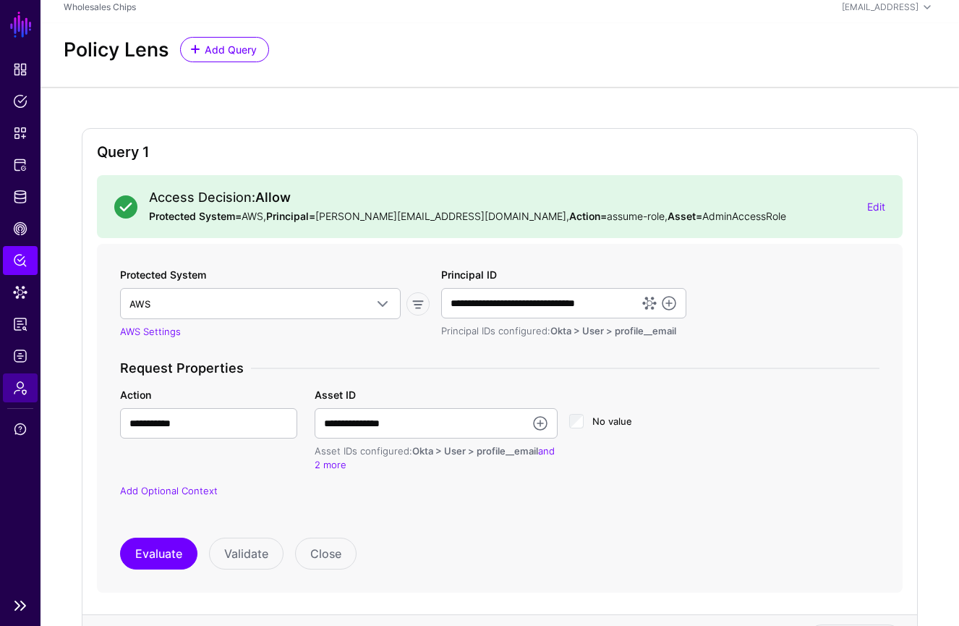
scroll to position [0, 0]
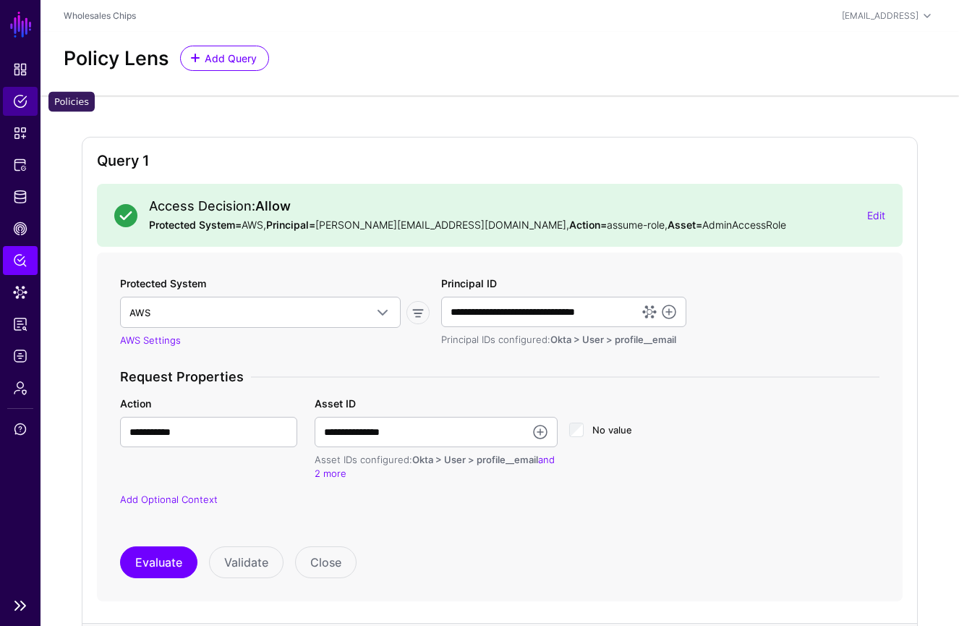
click at [24, 103] on span "Policies" at bounding box center [20, 101] width 14 height 14
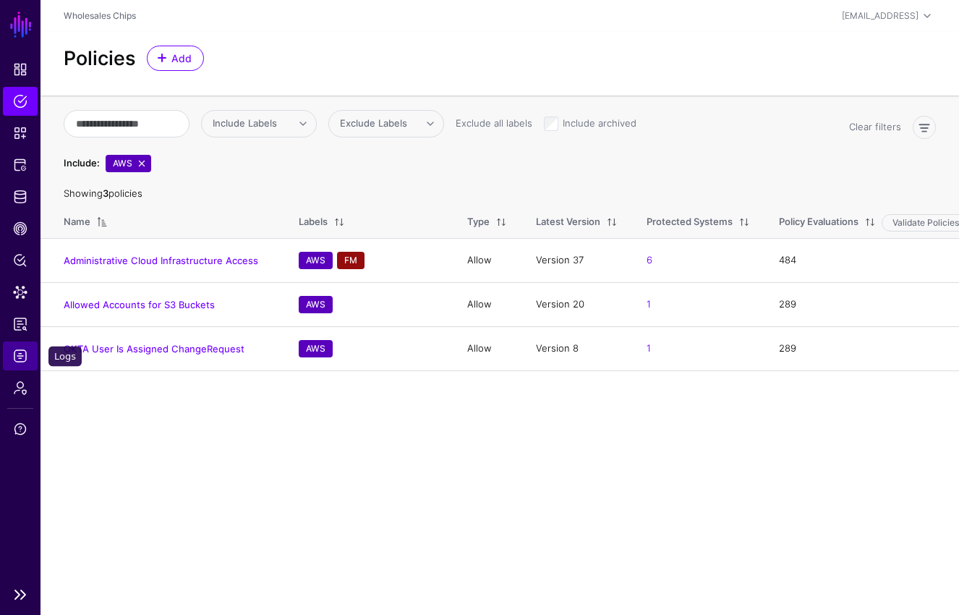
click at [22, 363] on span "Logs" at bounding box center [20, 356] width 14 height 14
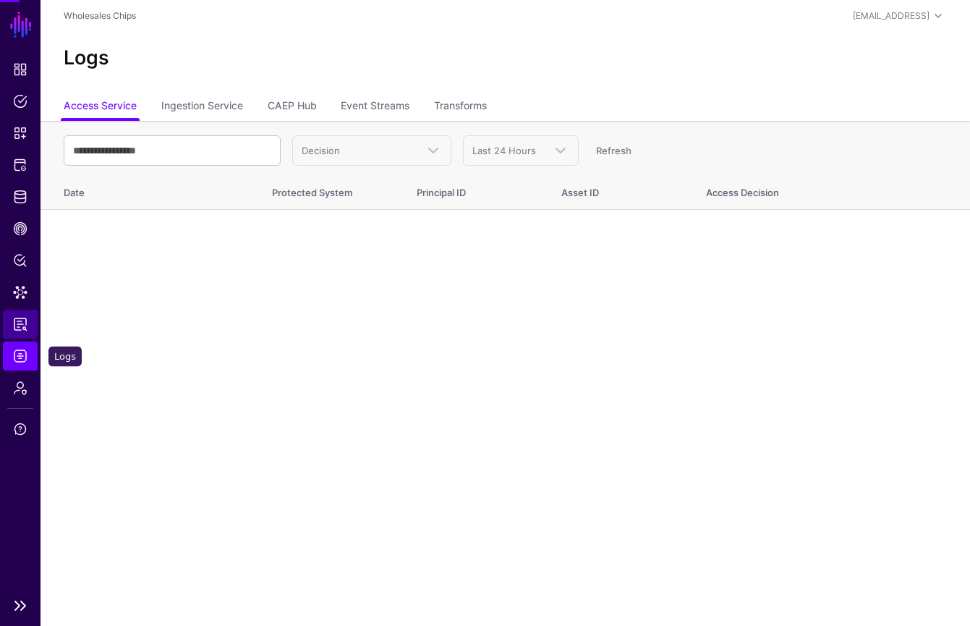
click at [19, 327] on span "Reports" at bounding box center [20, 324] width 14 height 14
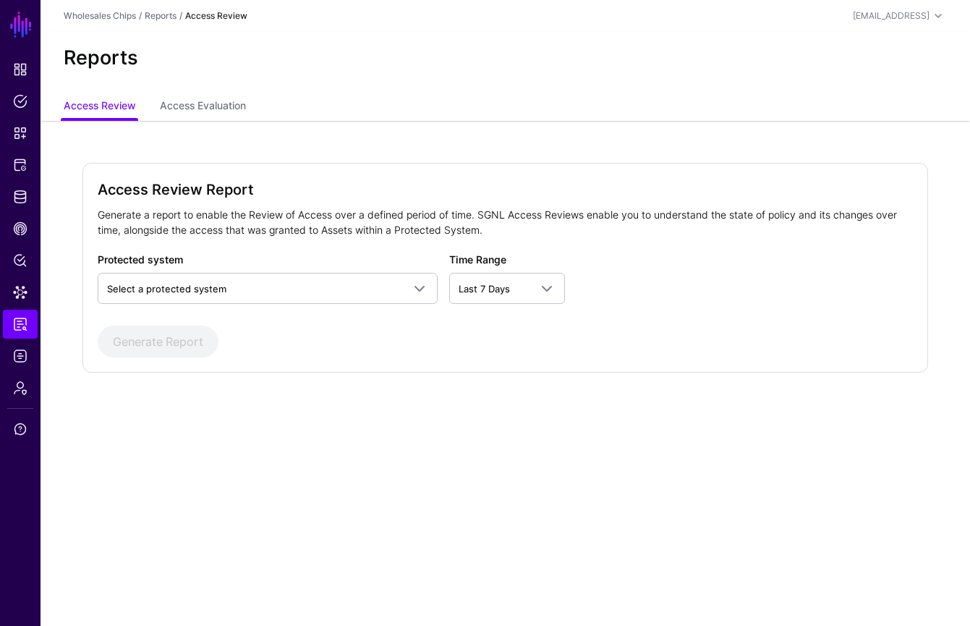
click at [632, 474] on main "SGNL Dashboard Policies Snippets Protected Systems Identity Data Fabric CAEP Hu…" at bounding box center [485, 313] width 970 height 626
click at [26, 102] on span "Policies" at bounding box center [20, 101] width 14 height 14
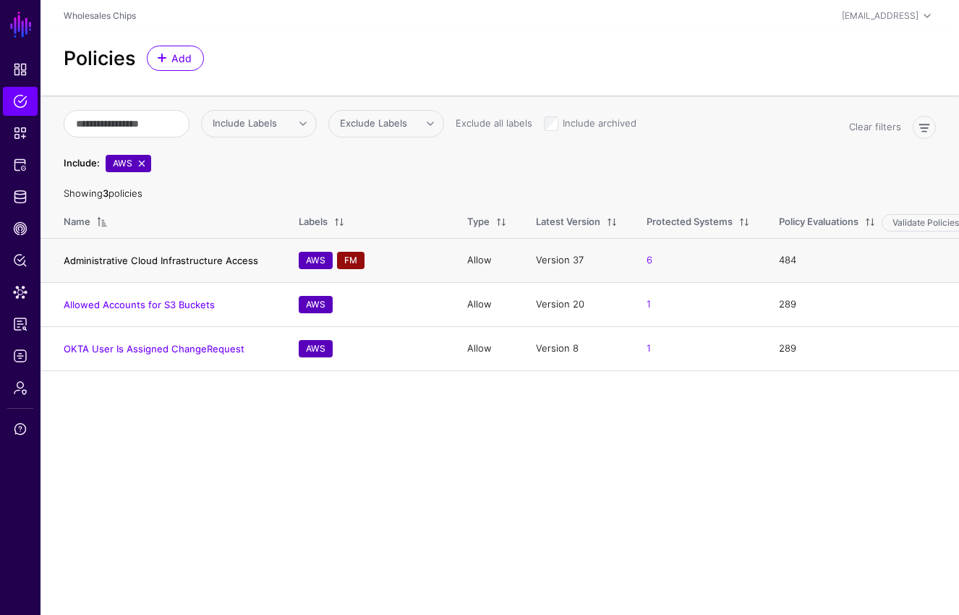
click at [189, 260] on link "Administrative Cloud Infrastructure Access" at bounding box center [161, 261] width 195 height 12
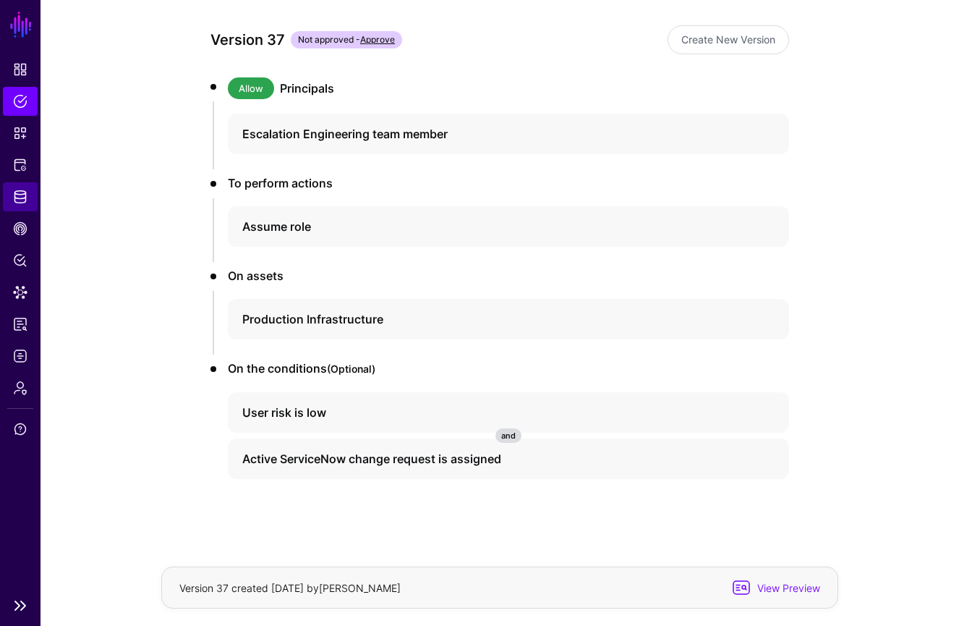
scroll to position [164, 0]
click at [27, 103] on link "Policies" at bounding box center [20, 101] width 35 height 29
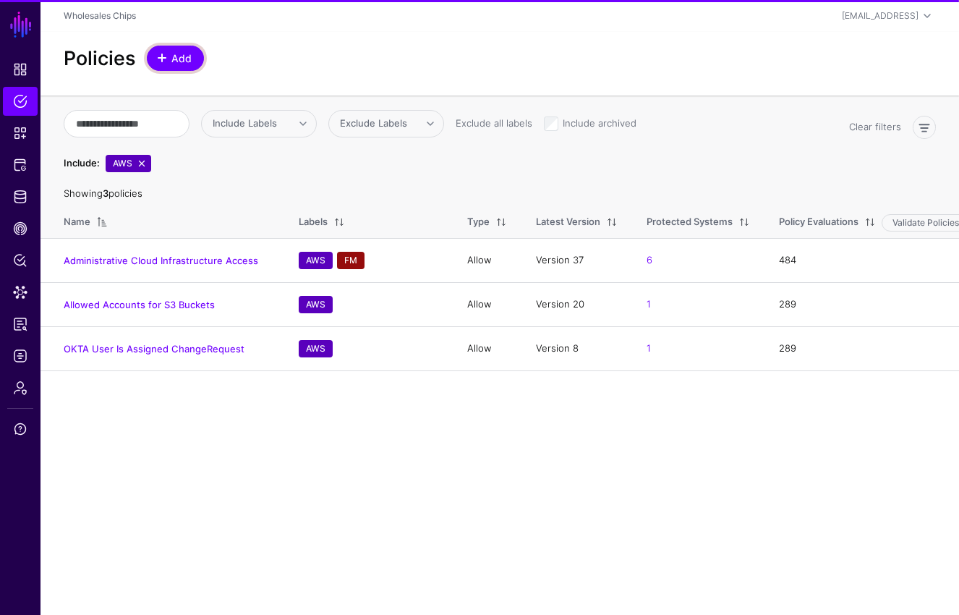
click at [180, 61] on span "Add" at bounding box center [182, 58] width 24 height 15
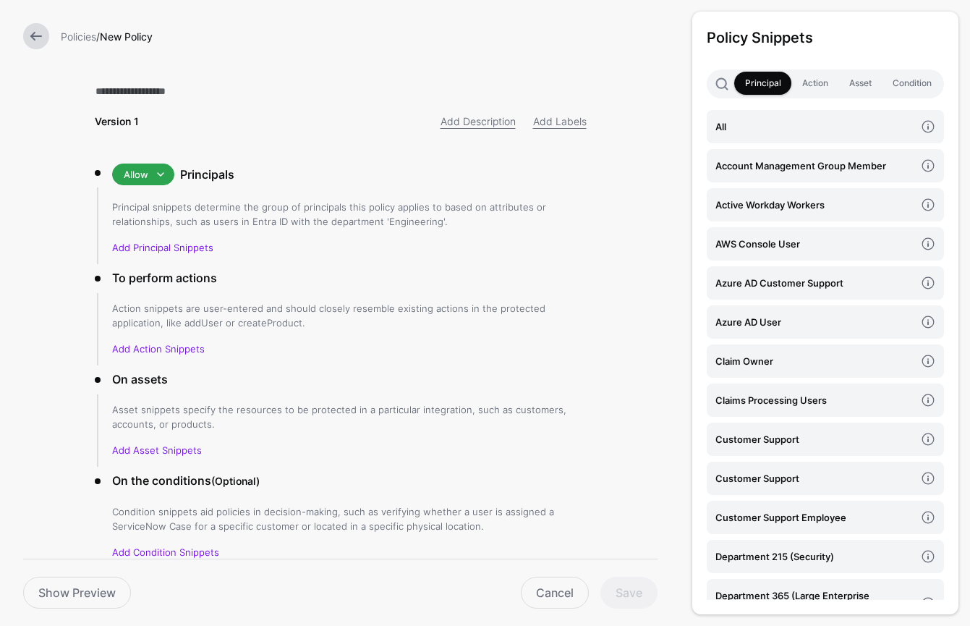
click at [23, 38] on link at bounding box center [36, 36] width 26 height 26
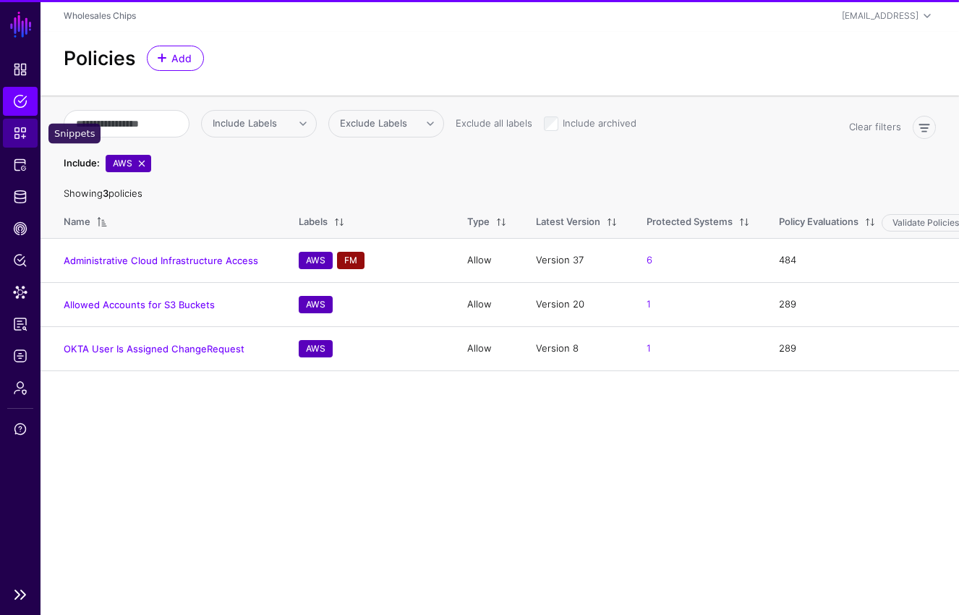
click at [16, 136] on span "Snippets" at bounding box center [20, 133] width 14 height 14
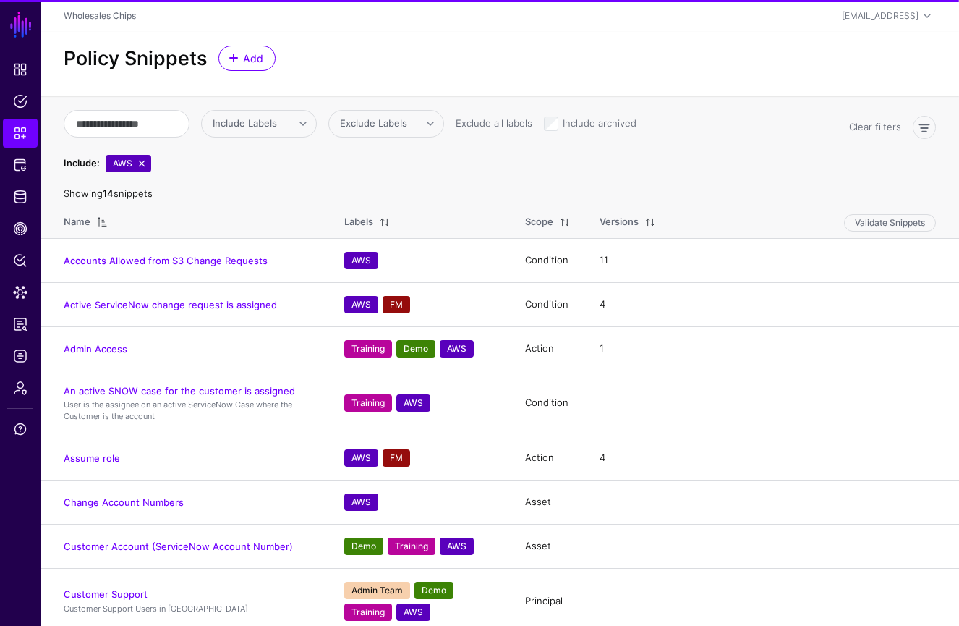
click at [496, 62] on div "Policy Snippets Add" at bounding box center [500, 58] width 884 height 25
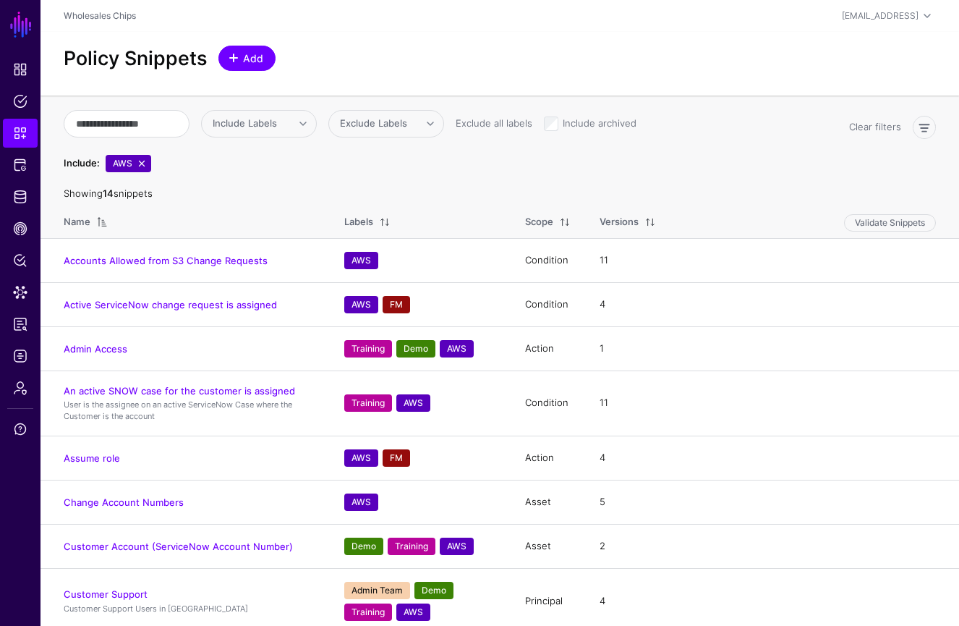
click at [245, 64] on span "Add" at bounding box center [254, 58] width 24 height 15
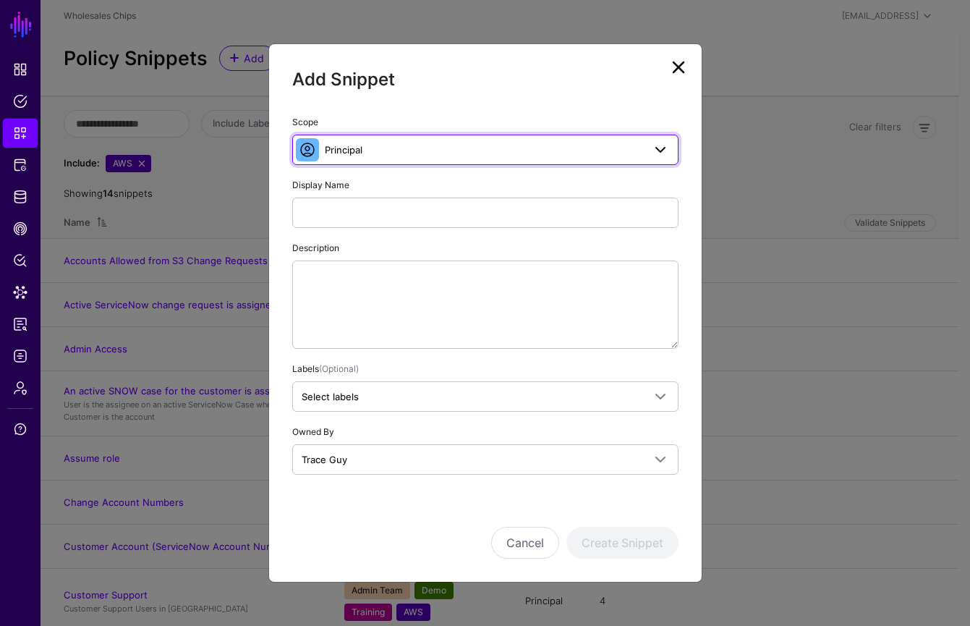
click at [637, 156] on span "Principal" at bounding box center [484, 150] width 318 height 16
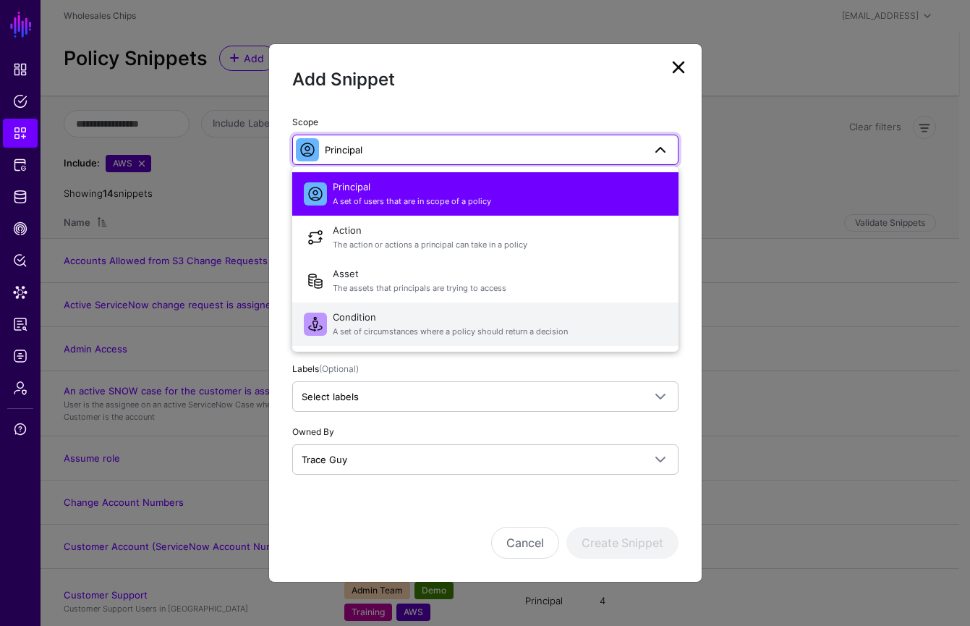
click at [521, 331] on span "A set of circumstances where a policy should return a decision" at bounding box center [500, 332] width 334 height 12
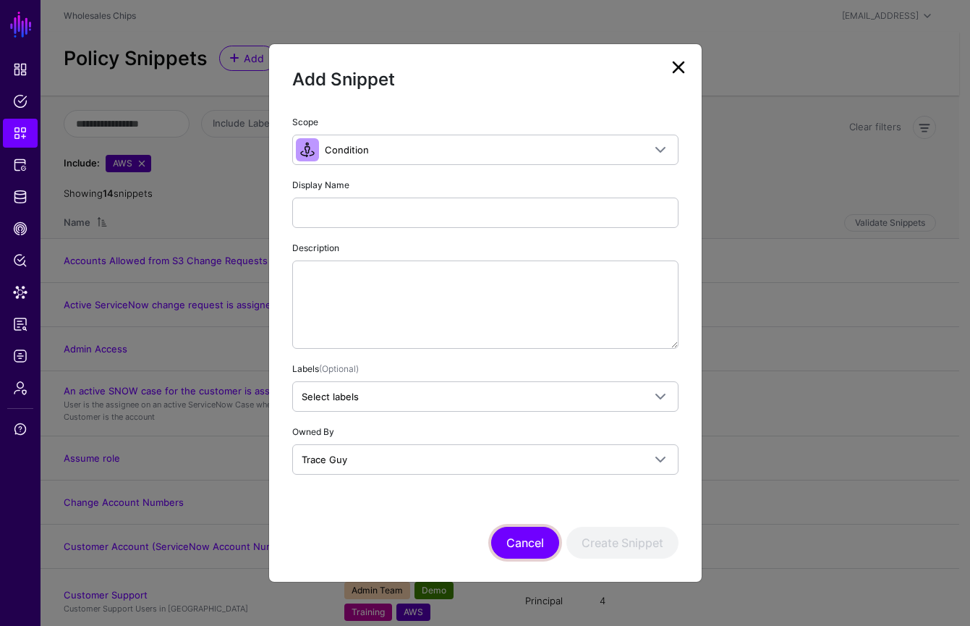
click at [510, 556] on button "Cancel" at bounding box center [525, 543] width 68 height 32
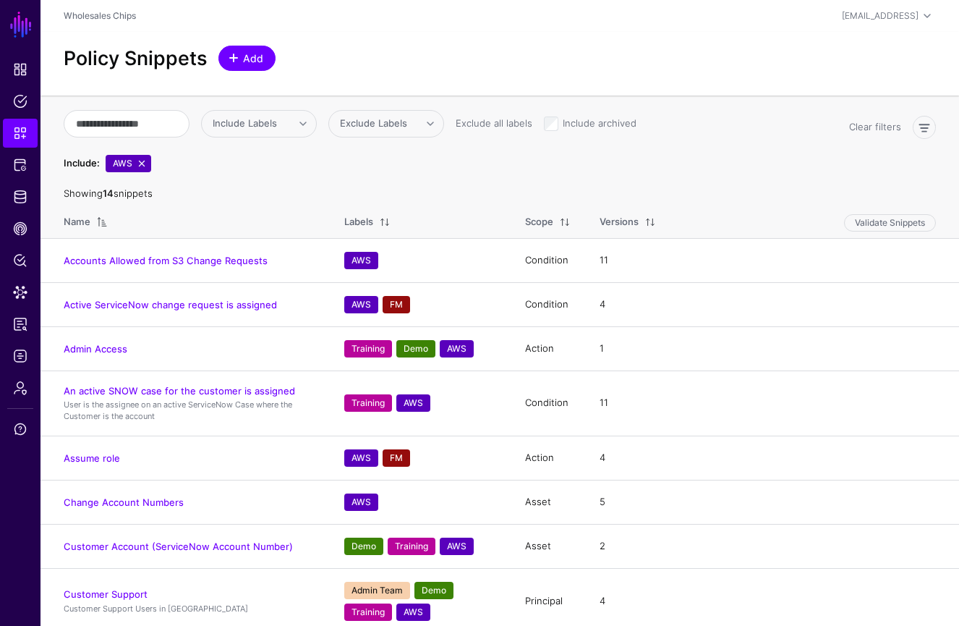
click at [255, 58] on span "Add" at bounding box center [254, 58] width 24 height 15
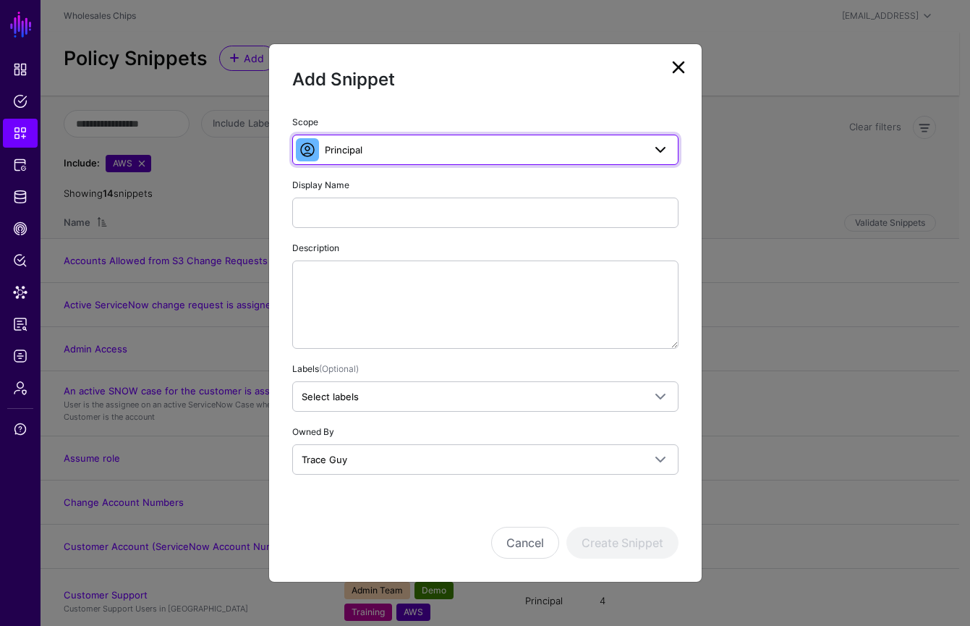
click at [658, 149] on span at bounding box center [660, 149] width 17 height 17
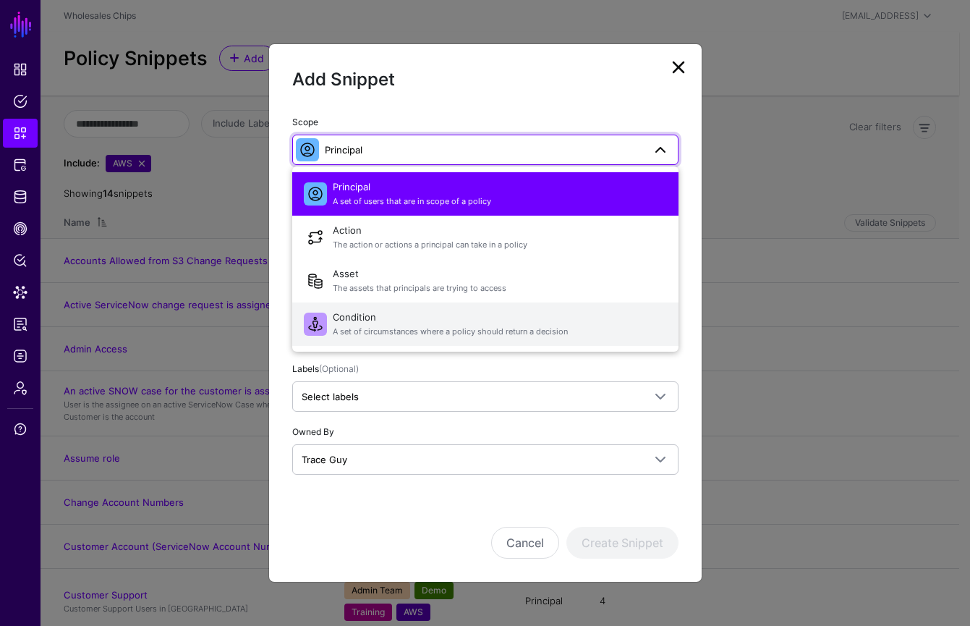
click at [478, 336] on span "A set of circumstances where a policy should return a decision" at bounding box center [500, 332] width 334 height 12
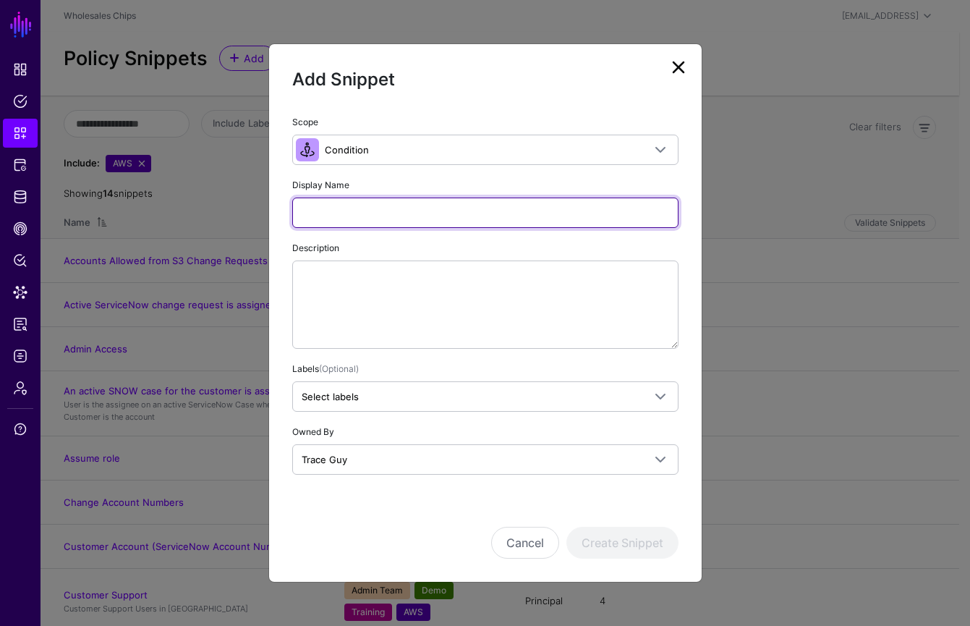
click at [347, 212] on input "Display Name" at bounding box center [485, 213] width 386 height 30
type input "*******"
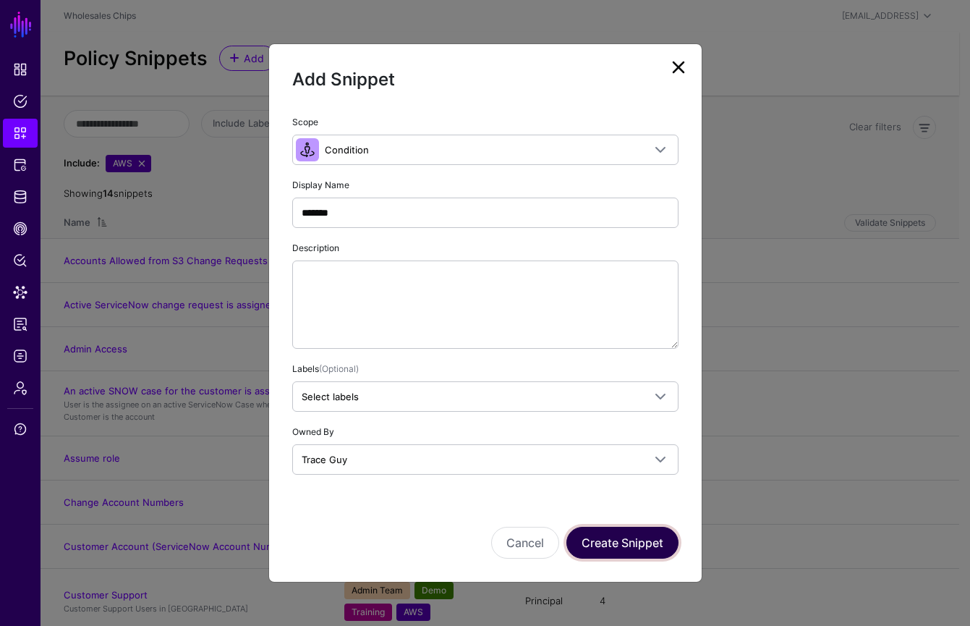
click at [645, 554] on button "Create Snippet" at bounding box center [623, 543] width 112 height 32
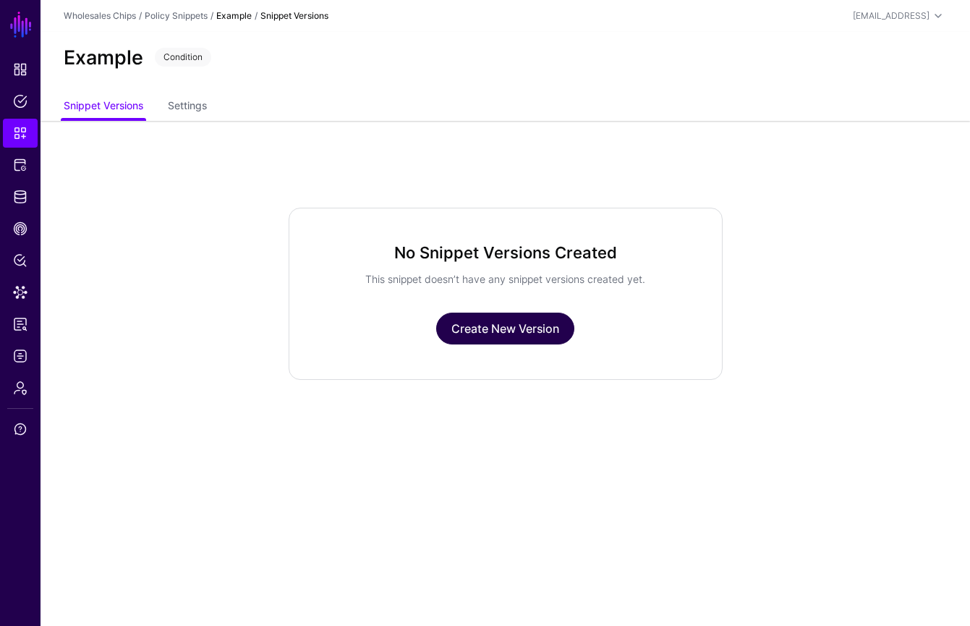
click at [516, 333] on link "Create New Version" at bounding box center [505, 329] width 138 height 32
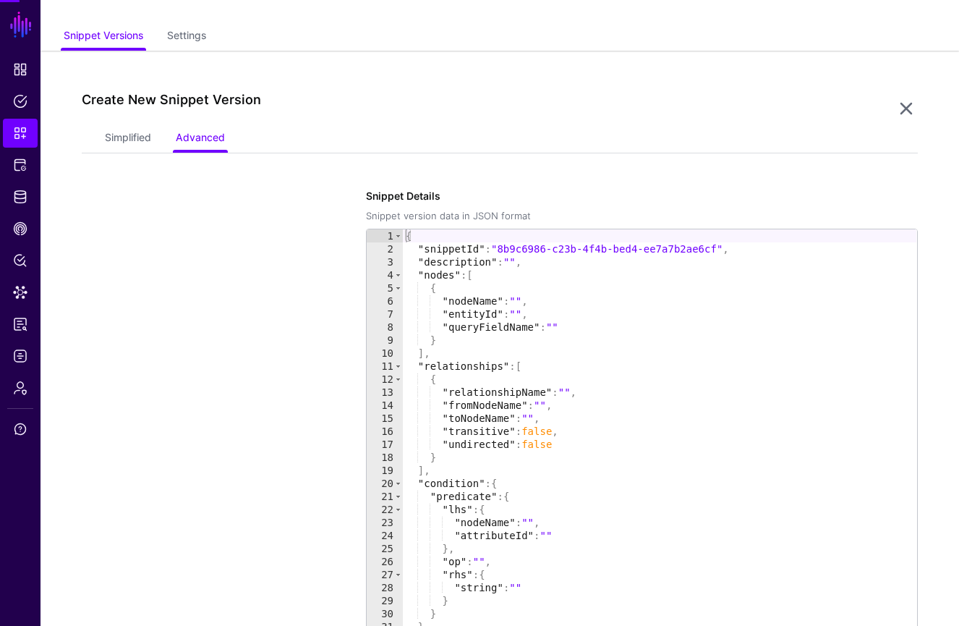
scroll to position [121, 0]
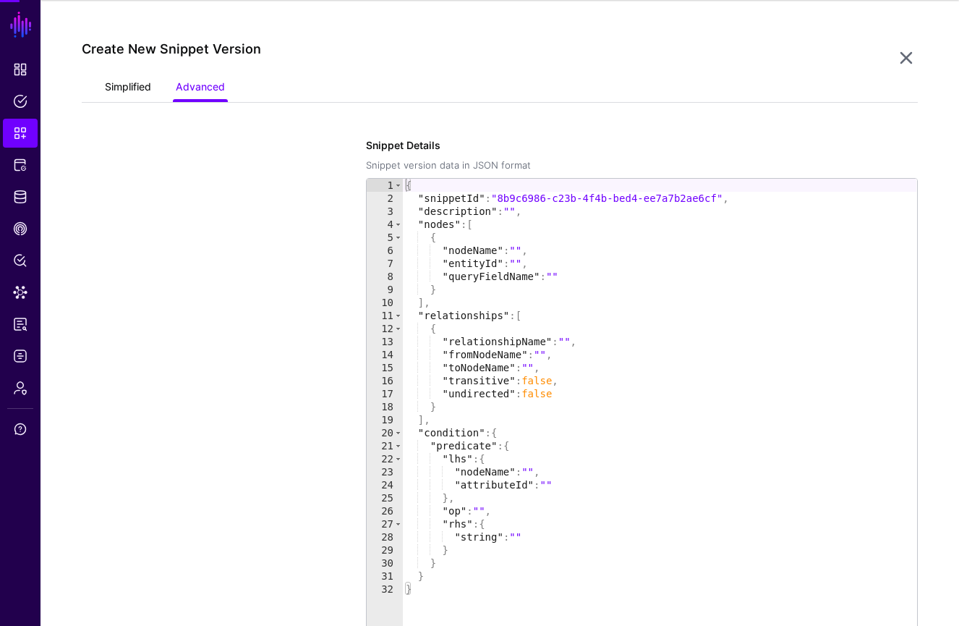
click at [141, 93] on link "Simplified" at bounding box center [128, 88] width 46 height 27
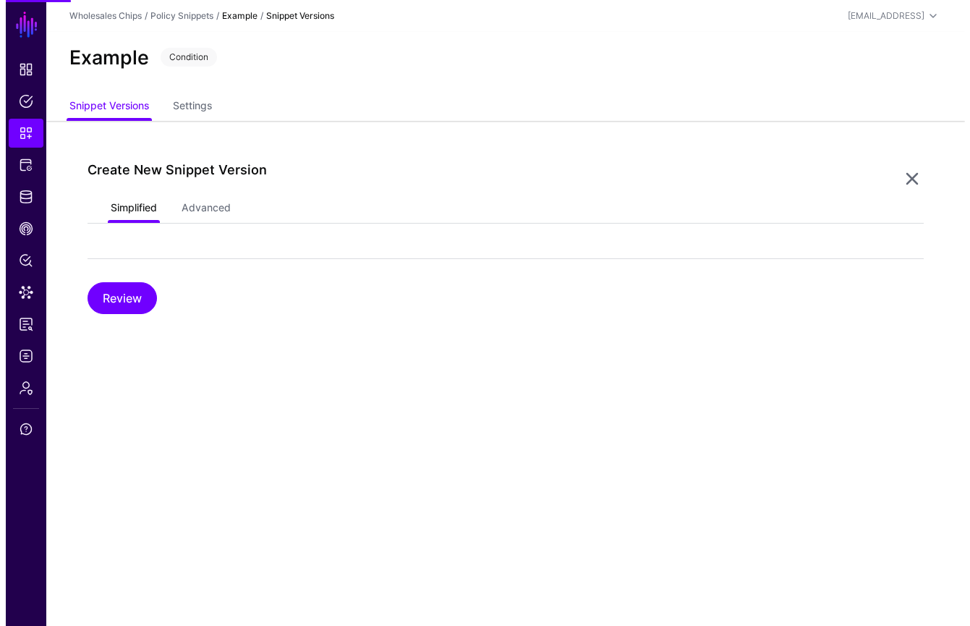
scroll to position [0, 0]
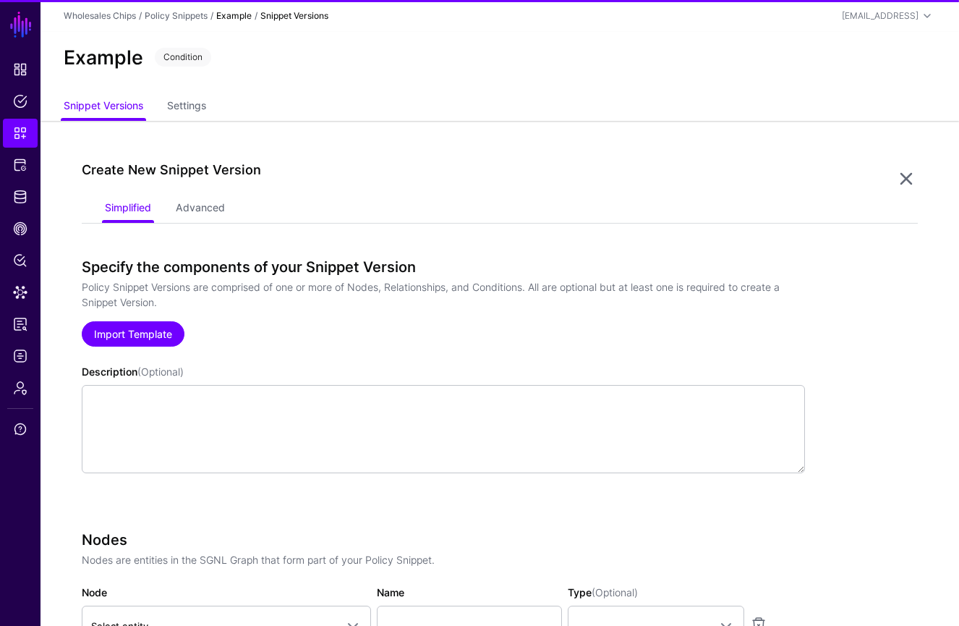
click at [142, 330] on link "Import Template" at bounding box center [133, 333] width 103 height 25
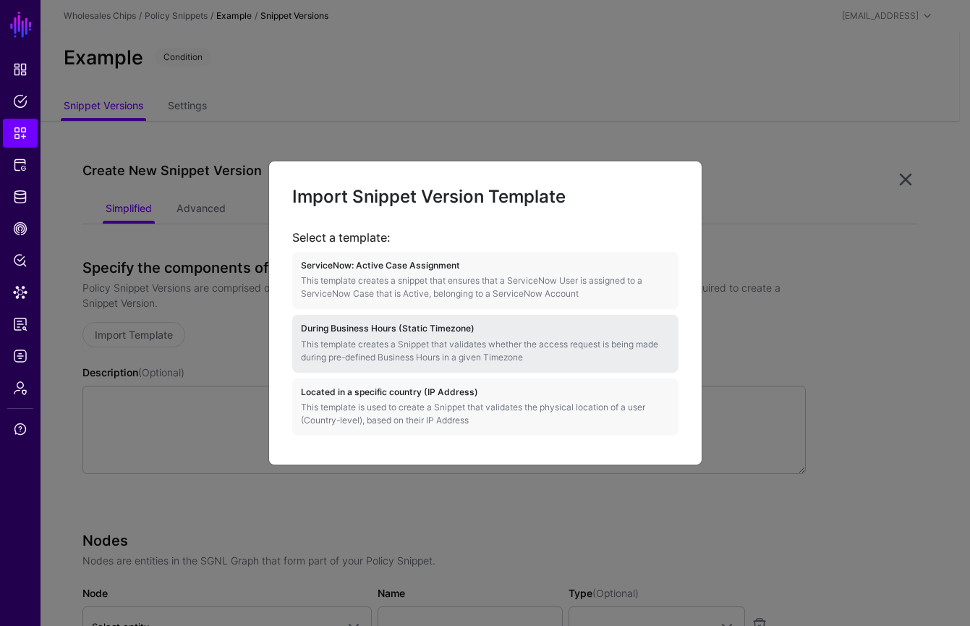
click at [449, 351] on p "This template creates a Snippet that validates whether the access request is be…" at bounding box center [485, 351] width 369 height 26
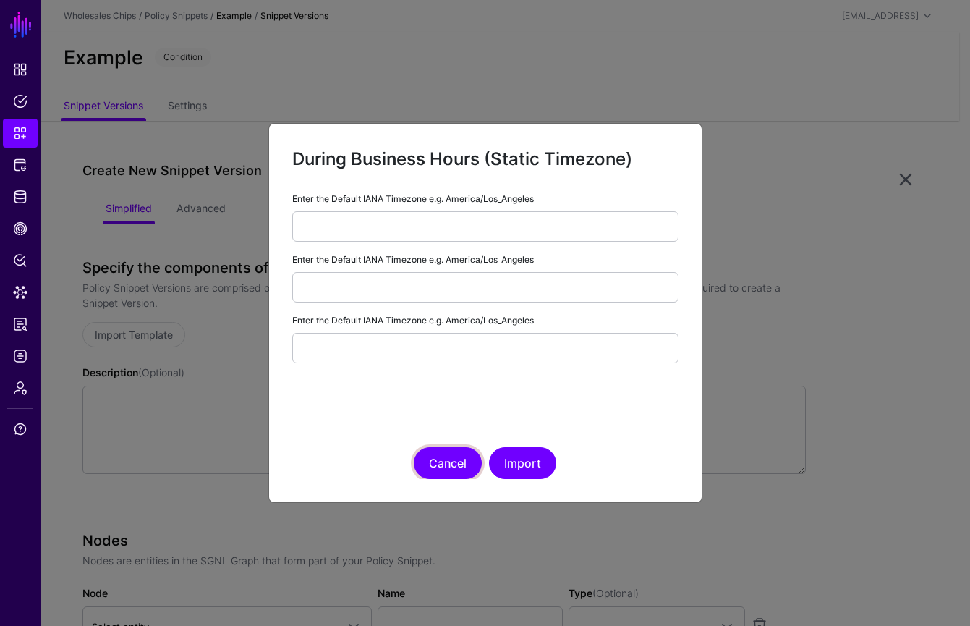
click at [450, 467] on button "Cancel" at bounding box center [448, 463] width 68 height 32
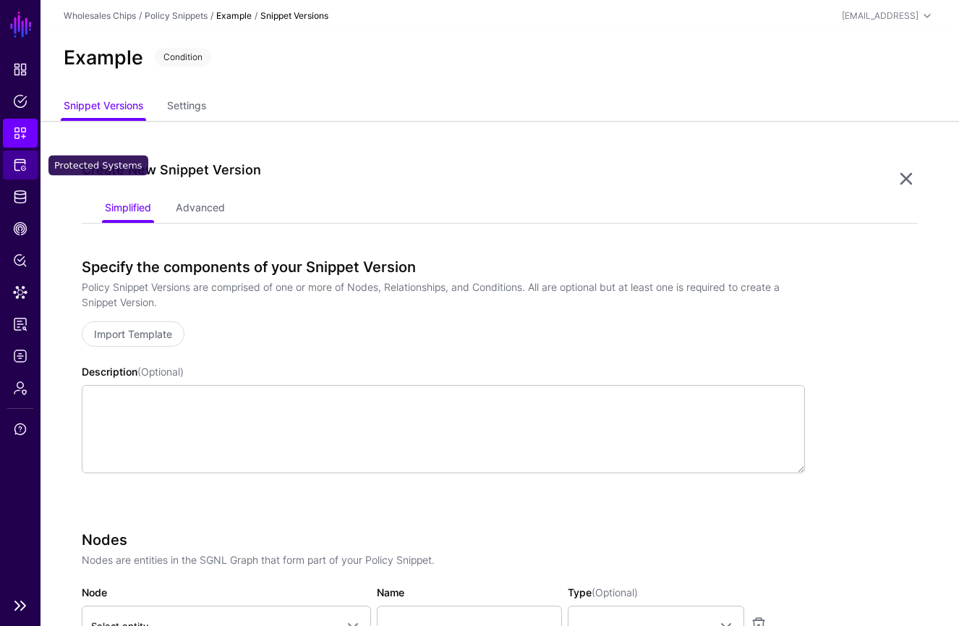
click at [31, 164] on link "Protected Systems" at bounding box center [20, 165] width 35 height 29
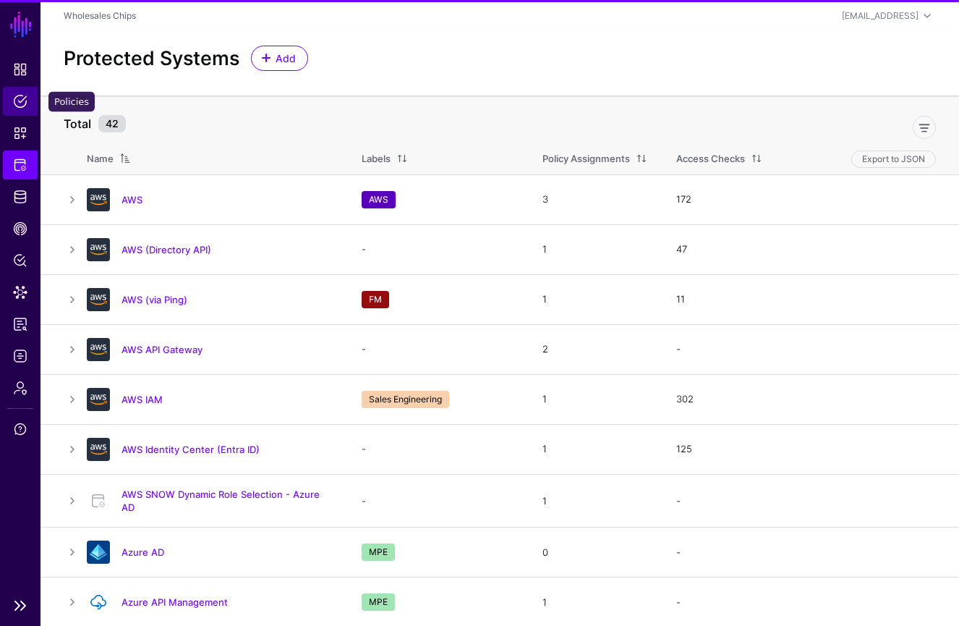
click at [25, 100] on span "Policies" at bounding box center [20, 101] width 14 height 14
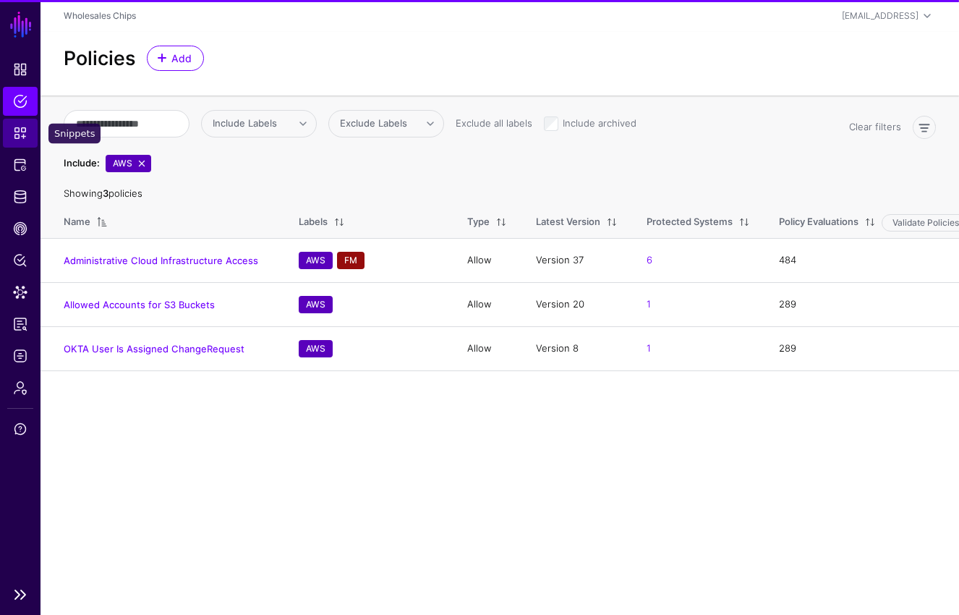
click at [24, 124] on link "Snippets" at bounding box center [20, 133] width 35 height 29
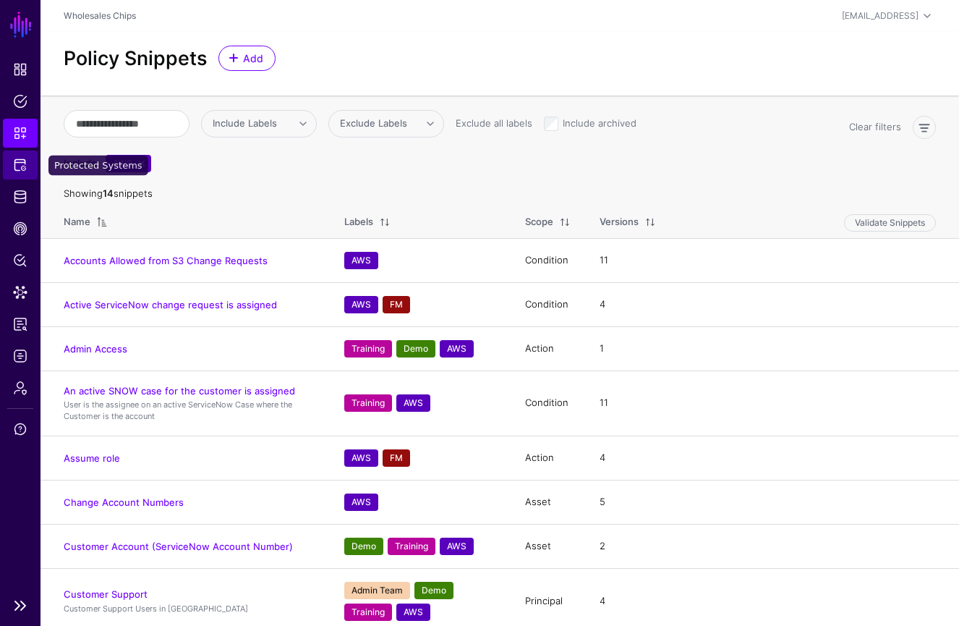
click at [18, 161] on span "Protected Systems" at bounding box center [20, 165] width 14 height 14
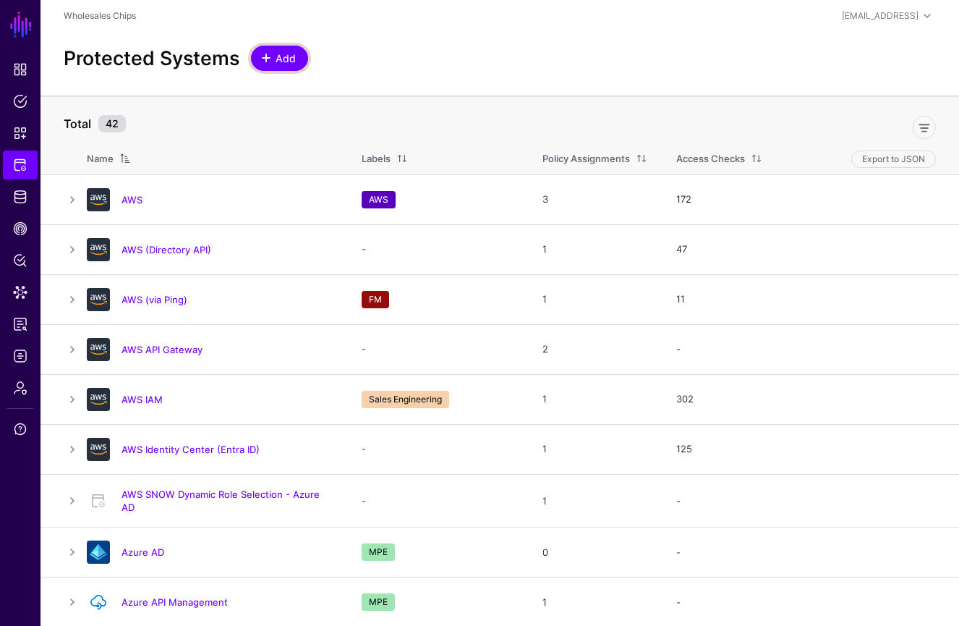
click at [270, 64] on span "Add" at bounding box center [280, 58] width 36 height 15
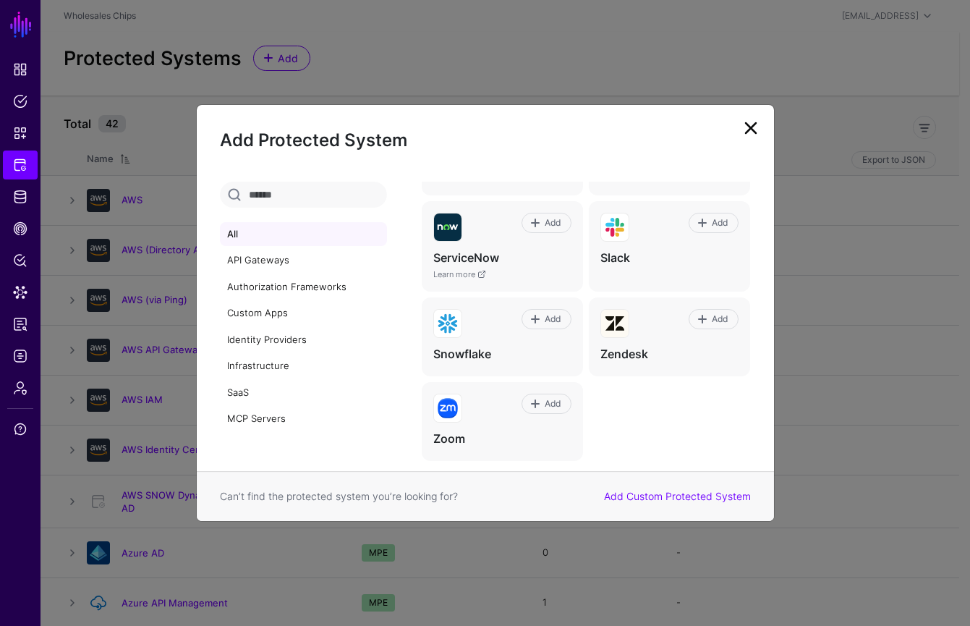
scroll to position [986, 0]
